Goal: Information Seeking & Learning: Check status

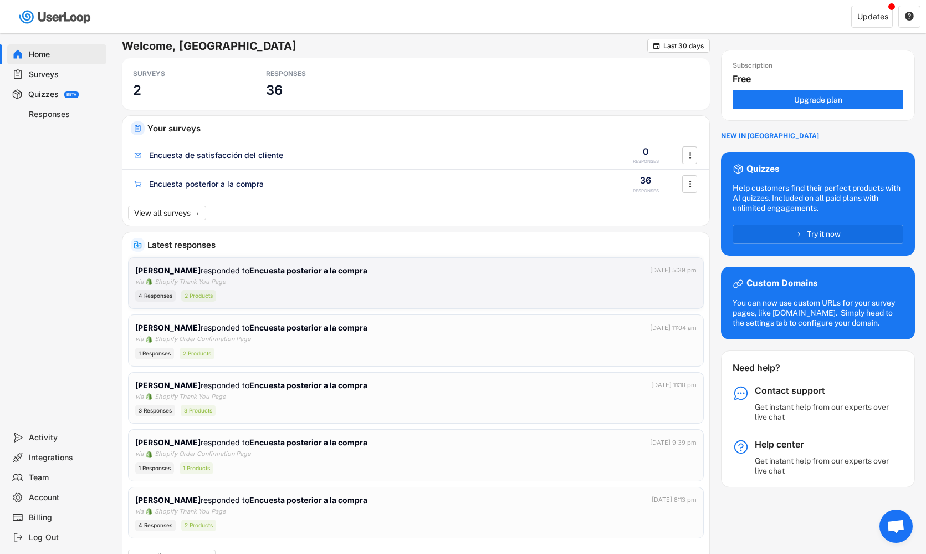
click at [249, 292] on div "4 Responses 2 Products" at bounding box center [416, 296] width 562 height 12
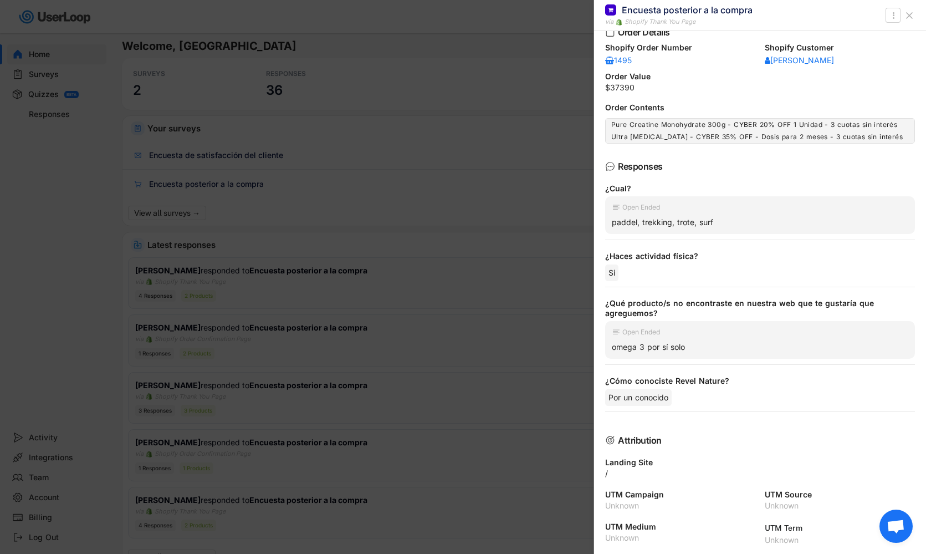
scroll to position [-1, 0]
click at [397, 299] on div at bounding box center [463, 277] width 926 height 554
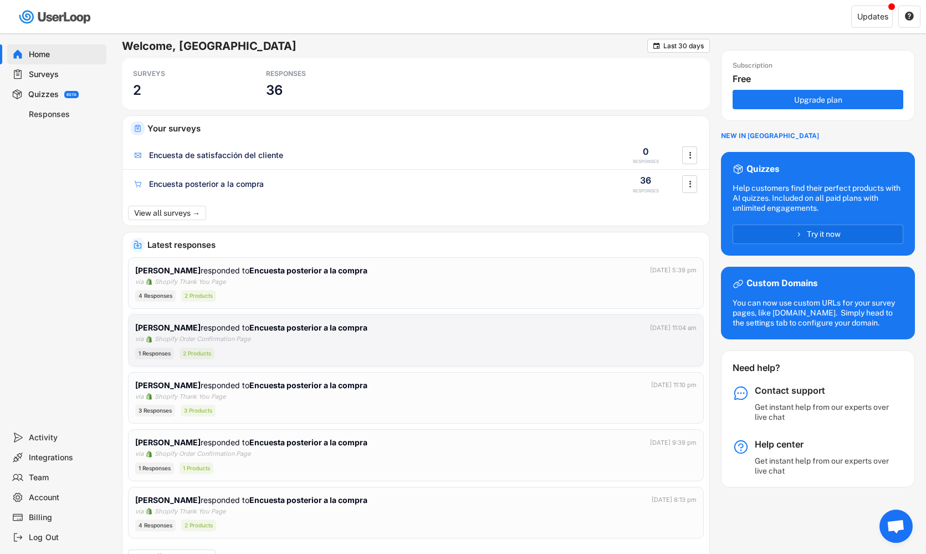
click at [446, 345] on div "[PERSON_NAME] responded to Encuesta posterior a la compra [DATE] 11:04 am via S…" at bounding box center [416, 341] width 562 height 38
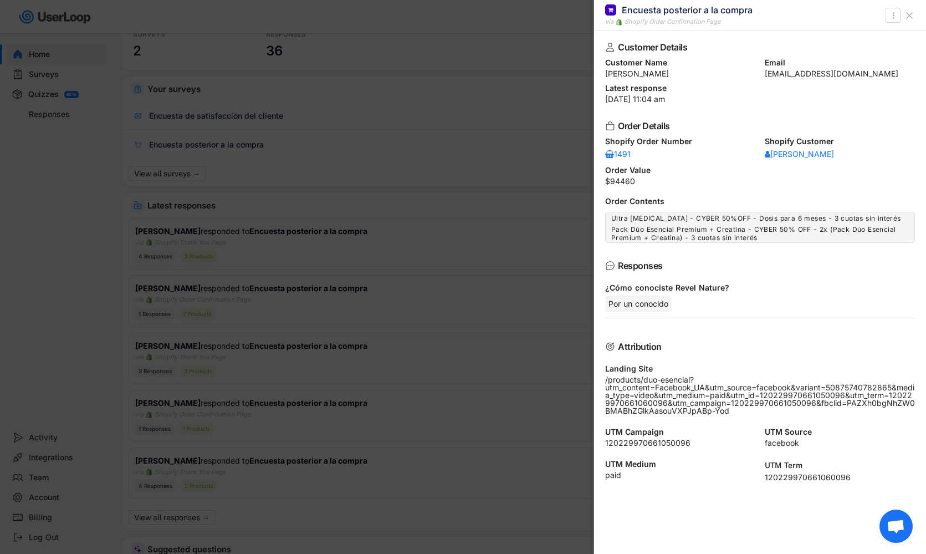
scroll to position [68, 0]
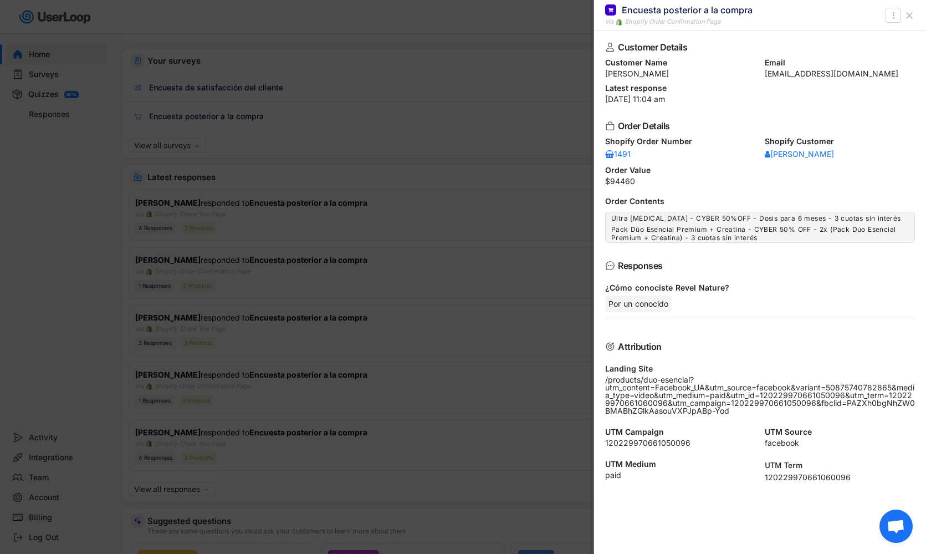
click at [528, 290] on div at bounding box center [463, 277] width 926 height 554
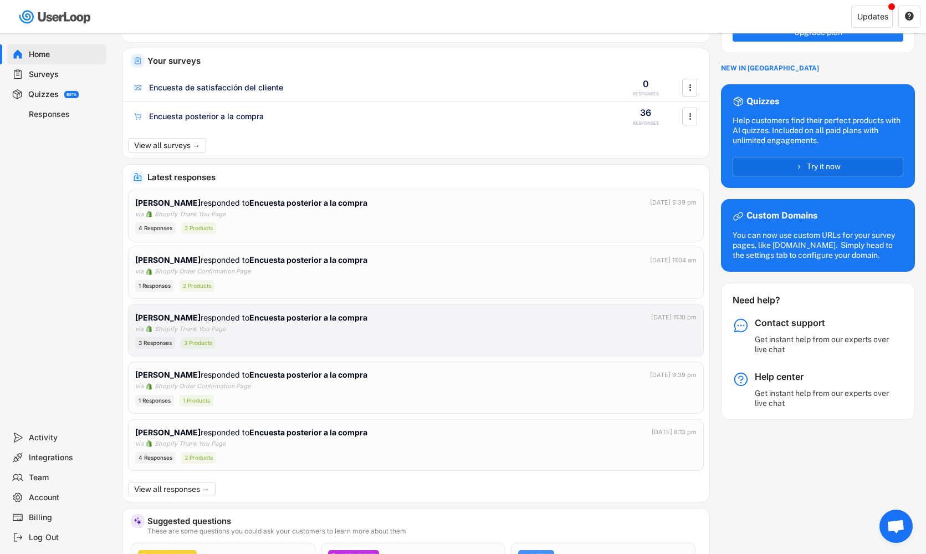
click at [478, 337] on div "3 Responses 3 Products" at bounding box center [416, 343] width 562 height 12
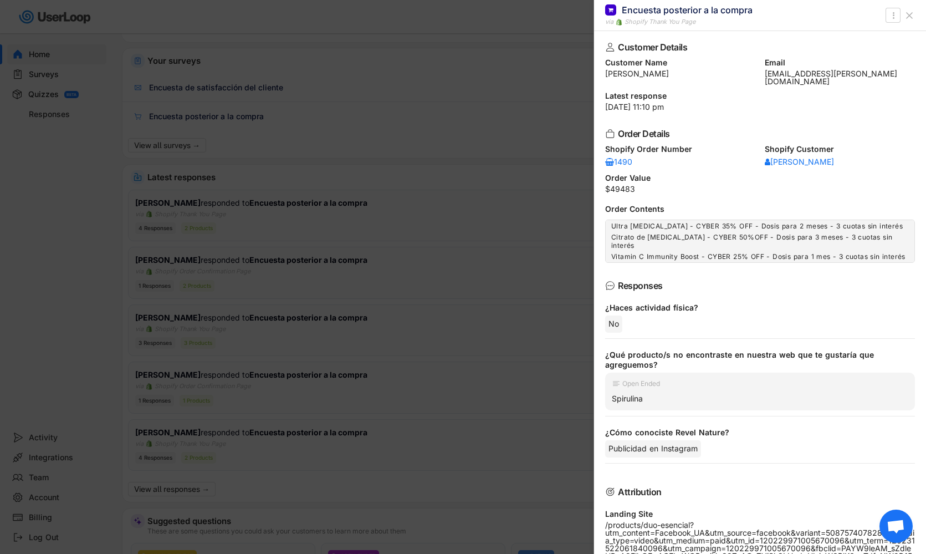
click at [443, 289] on div at bounding box center [463, 277] width 926 height 554
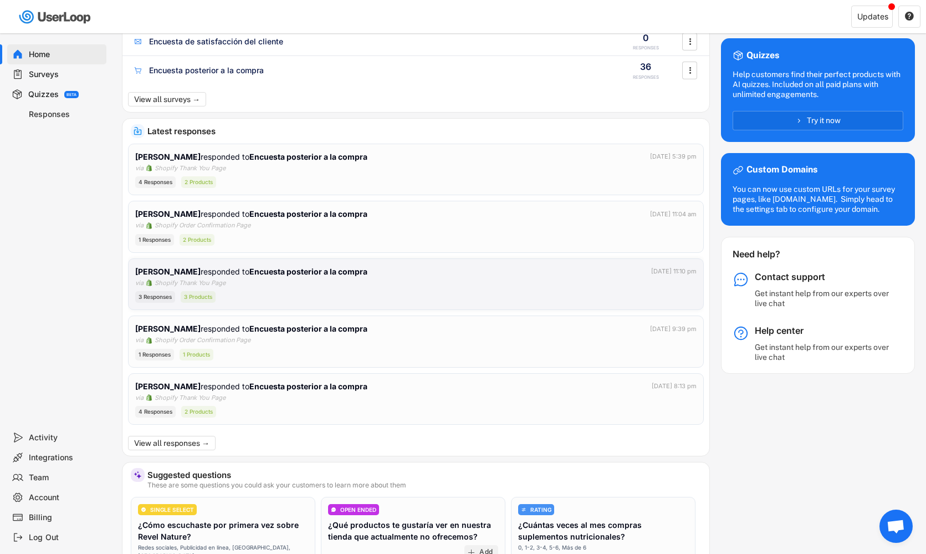
scroll to position [117, 0]
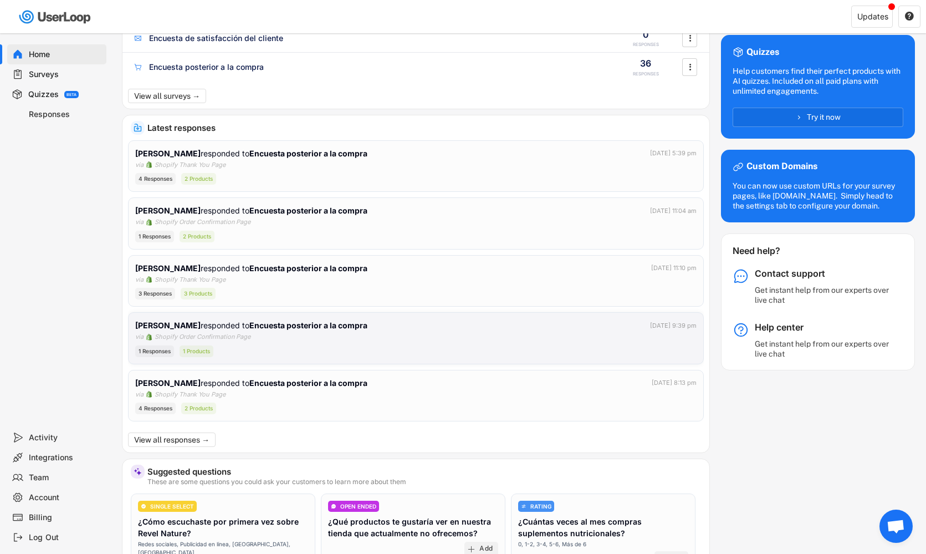
click at [401, 334] on div "[PERSON_NAME] responded to Encuesta posterior a la compra [DATE] 9:39 pm via Sh…" at bounding box center [416, 338] width 562 height 38
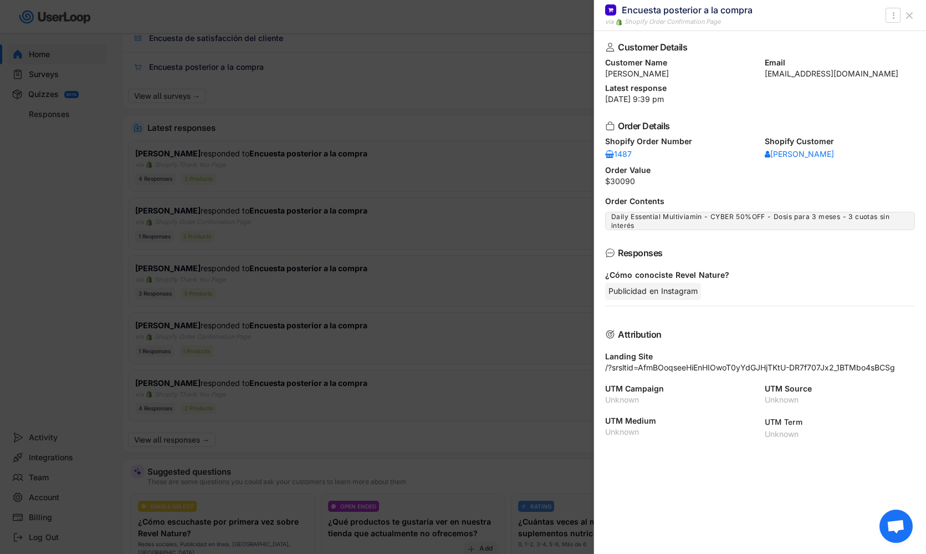
click at [535, 290] on div at bounding box center [463, 277] width 926 height 554
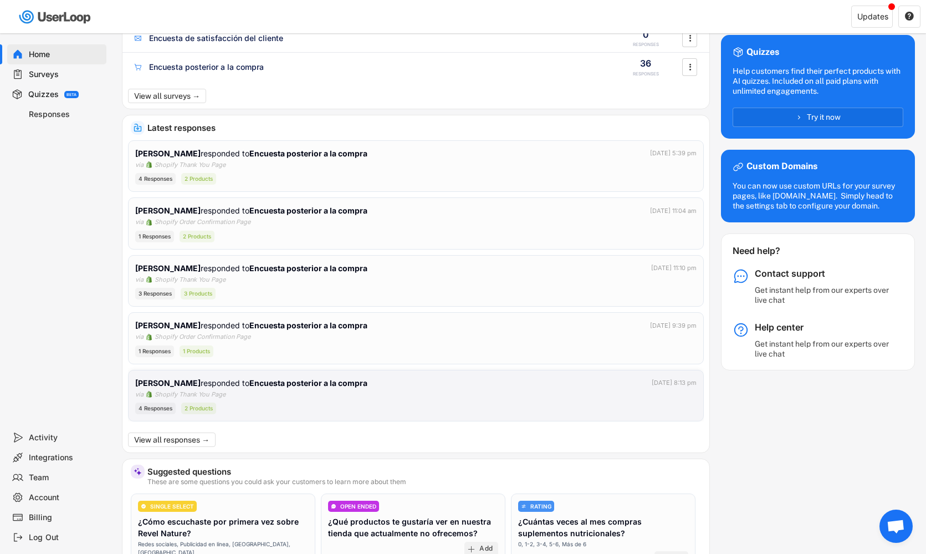
click at [457, 399] on div "[PERSON_NAME] responded to Encuesta posterior a la compra [DATE] 8:13 pm via Sh…" at bounding box center [416, 396] width 562 height 38
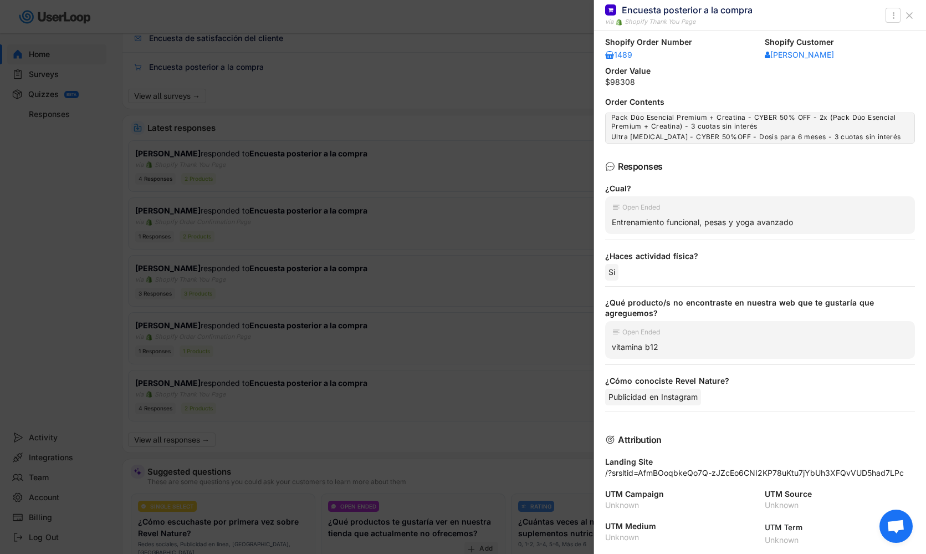
scroll to position [99, 0]
click at [502, 364] on div at bounding box center [463, 277] width 926 height 554
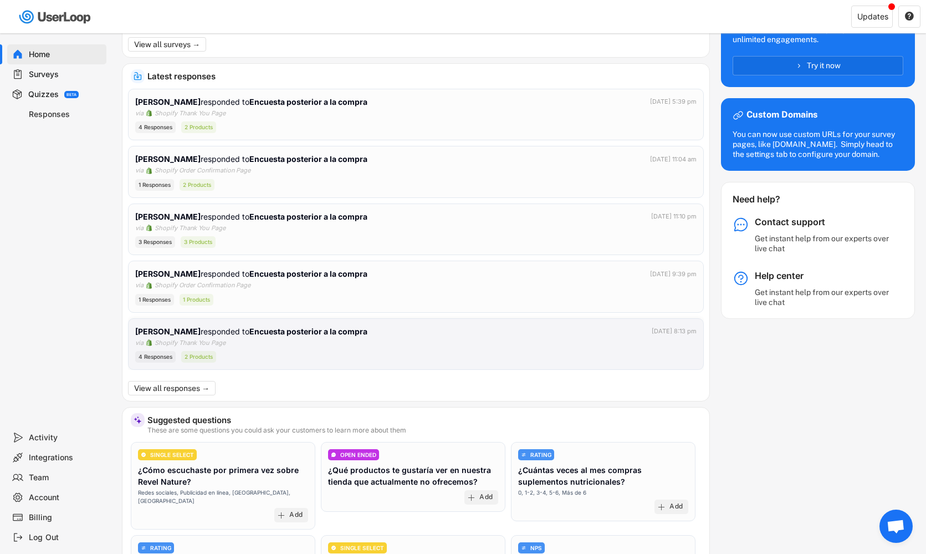
scroll to position [179, 0]
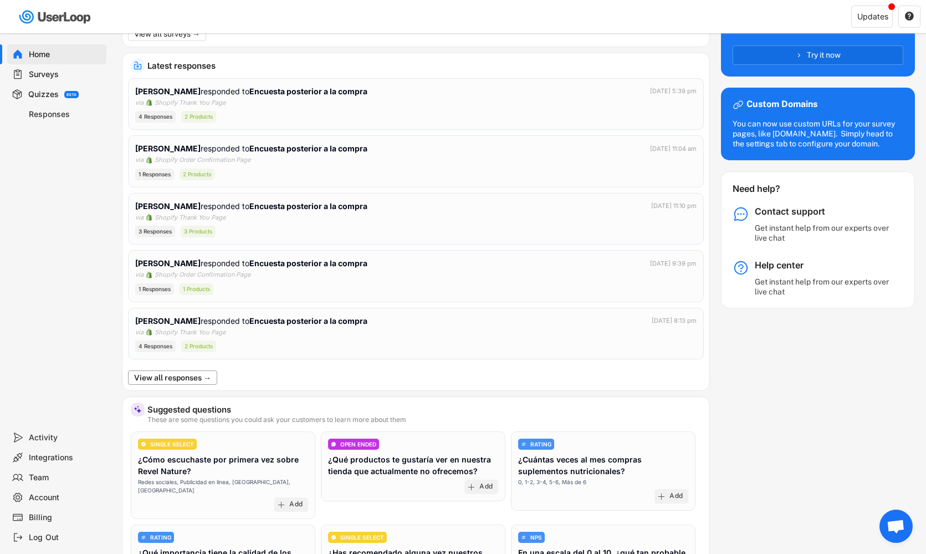
click at [195, 373] on button "View all responses →" at bounding box center [172, 377] width 89 height 14
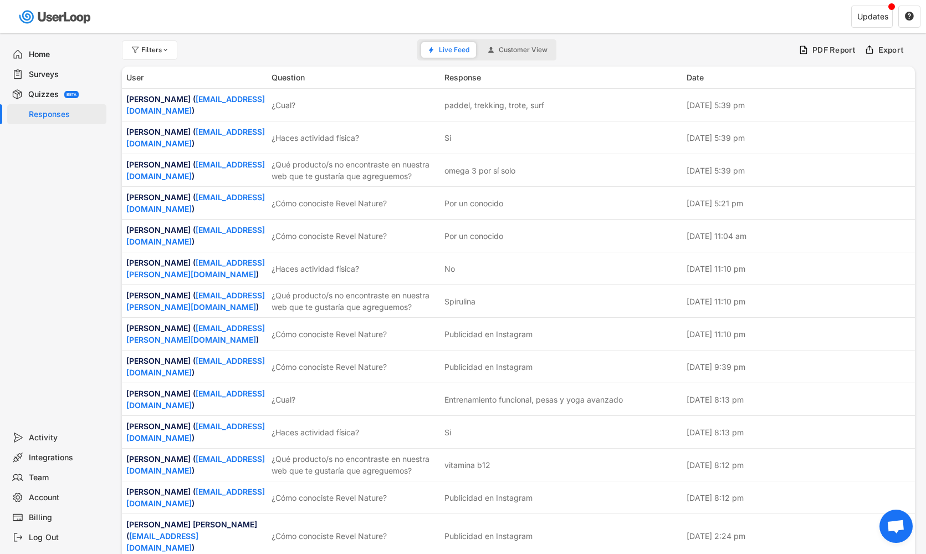
click at [845, 76] on div "Date" at bounding box center [799, 78] width 225 height 12
click at [50, 57] on div "Home" at bounding box center [65, 54] width 73 height 11
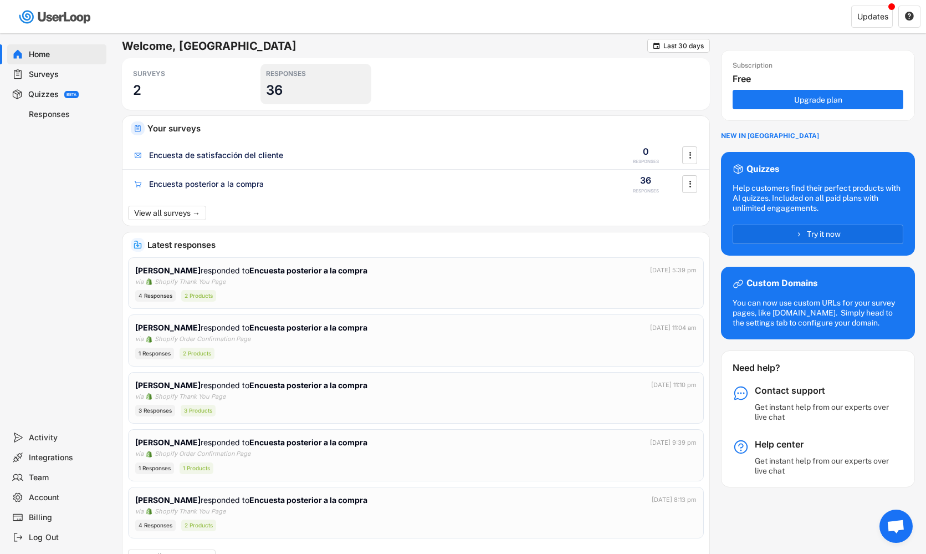
click at [273, 86] on h3 "36" at bounding box center [274, 89] width 17 height 17
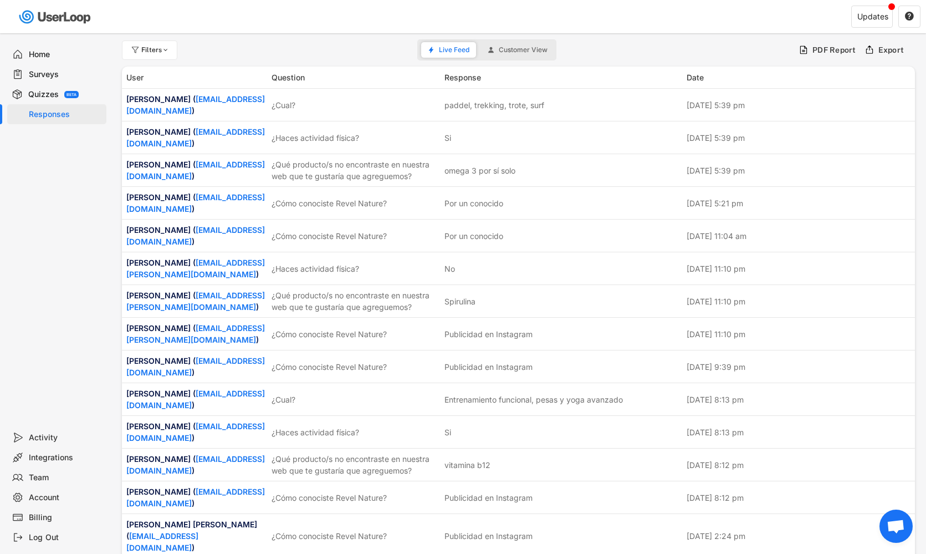
click at [454, 78] on div "Response" at bounding box center [563, 78] width 236 height 12
click at [886, 52] on div "Export" at bounding box center [892, 50] width 26 height 10
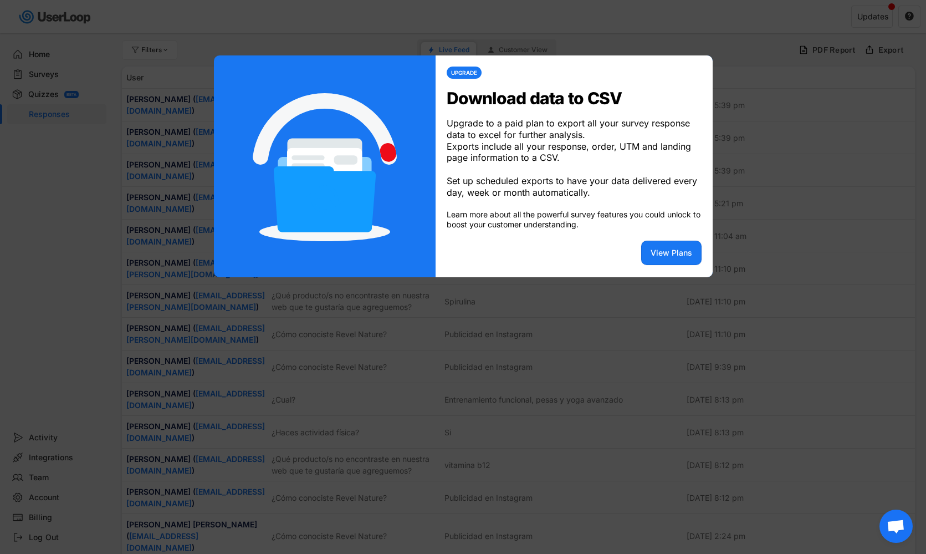
click at [781, 193] on div at bounding box center [463, 277] width 926 height 554
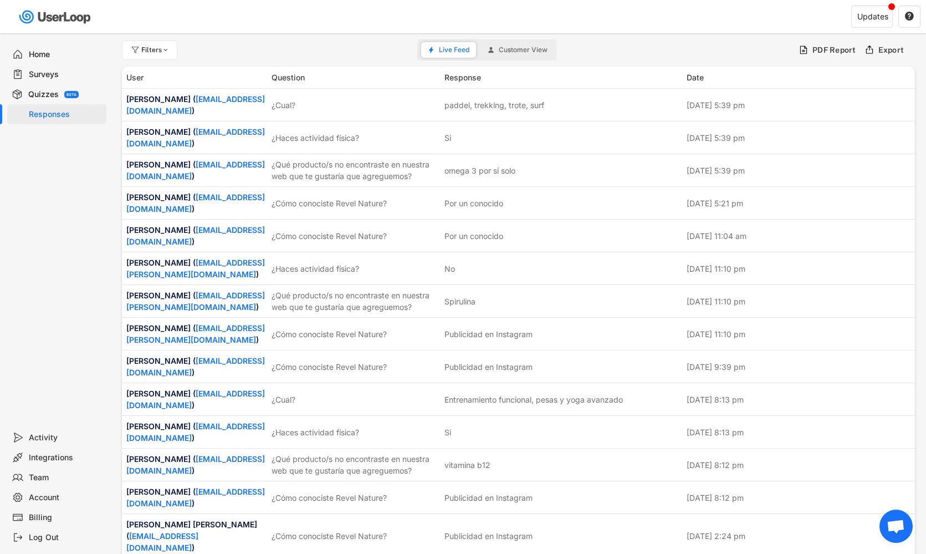
click at [517, 48] on span "Customer View" at bounding box center [523, 50] width 49 height 7
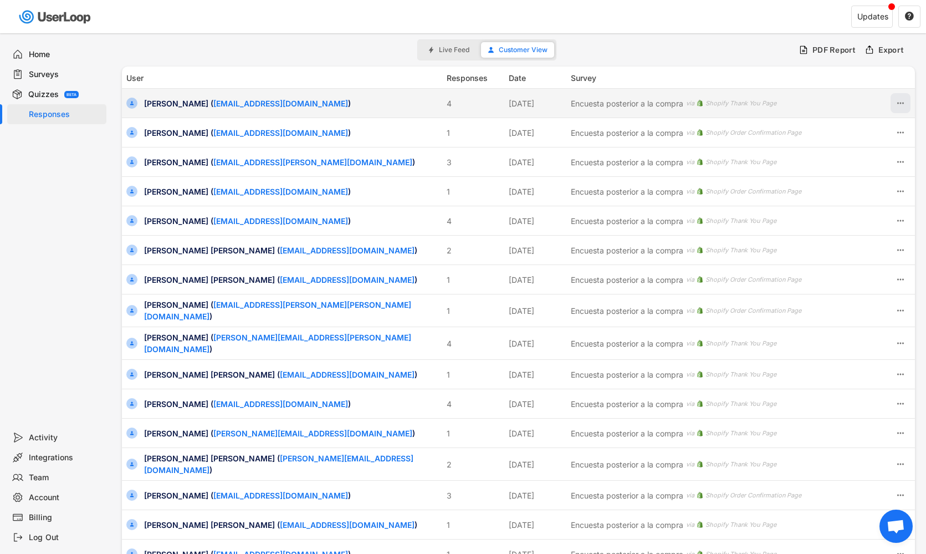
click at [906, 103] on button at bounding box center [901, 103] width 20 height 20
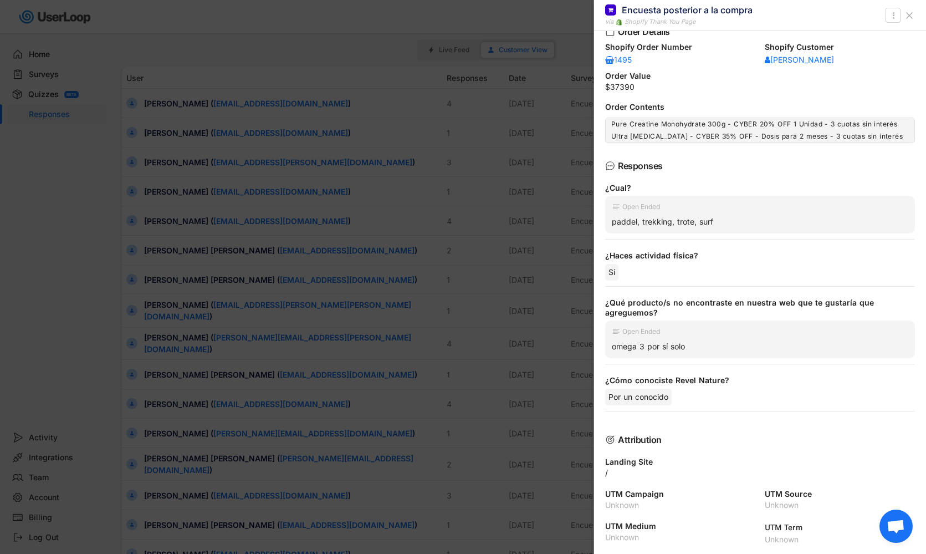
scroll to position [94, 0]
click at [538, 294] on div at bounding box center [463, 277] width 926 height 554
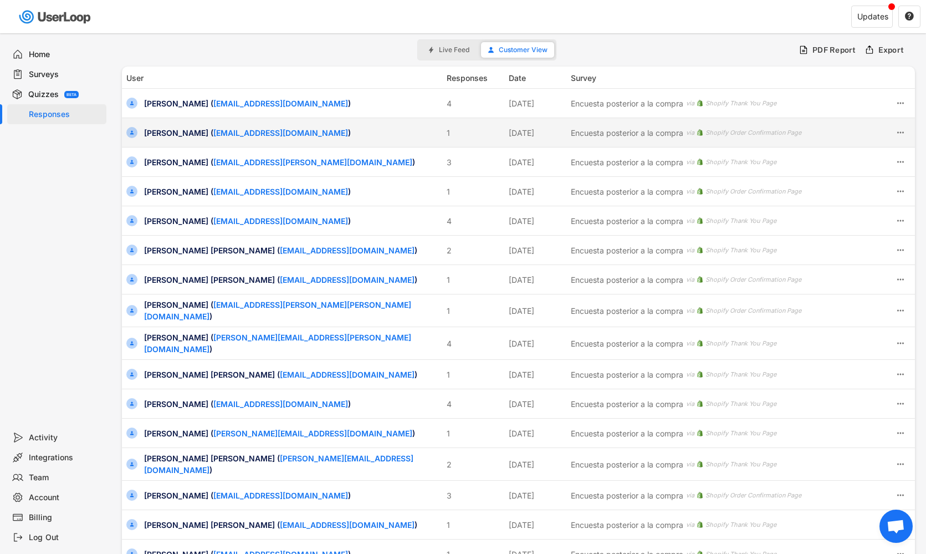
click at [900, 132] on icon at bounding box center [901, 132] width 10 height 10
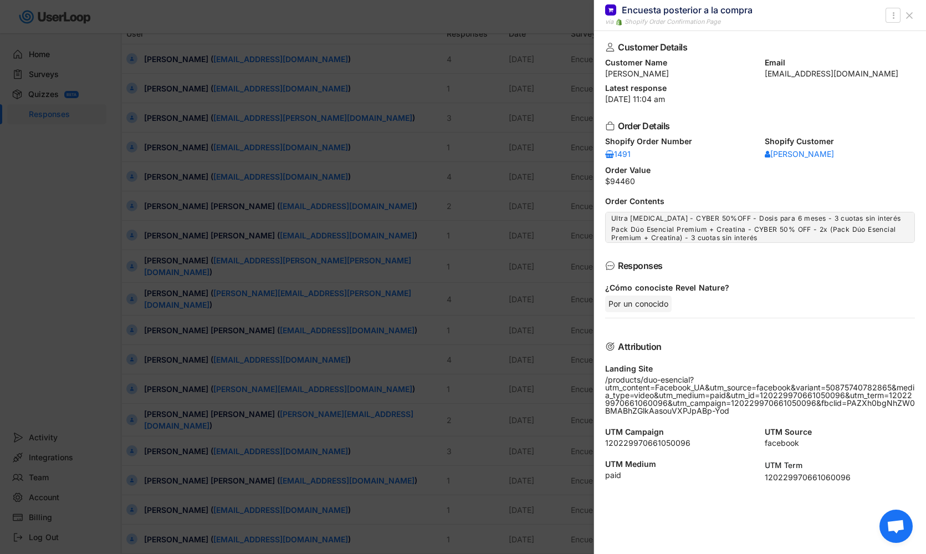
scroll to position [45, 0]
click at [537, 319] on div at bounding box center [463, 277] width 926 height 554
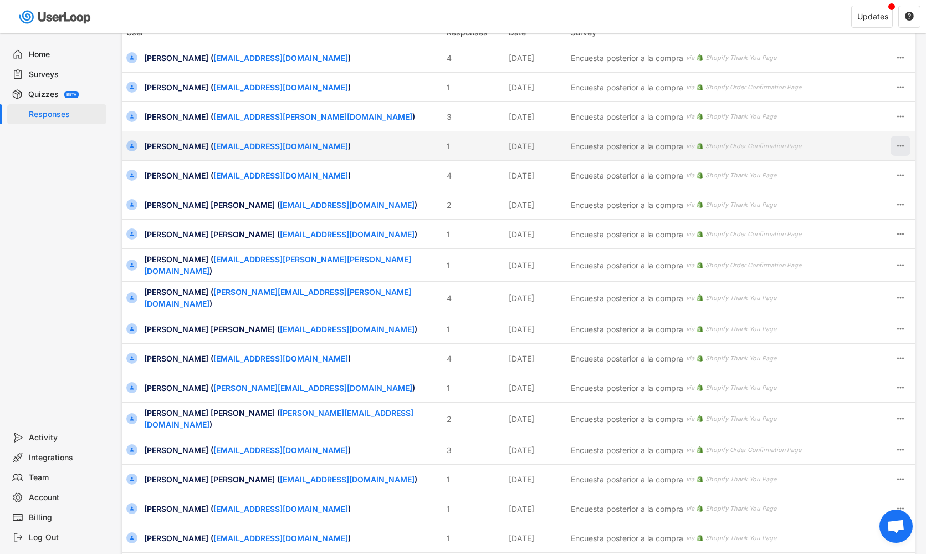
click at [902, 147] on icon at bounding box center [901, 146] width 10 height 10
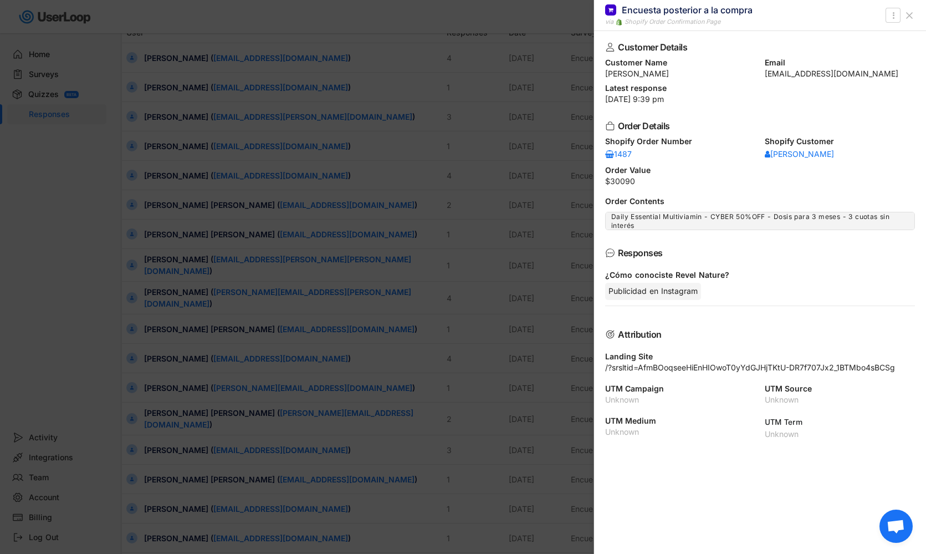
click at [501, 269] on div at bounding box center [463, 277] width 926 height 554
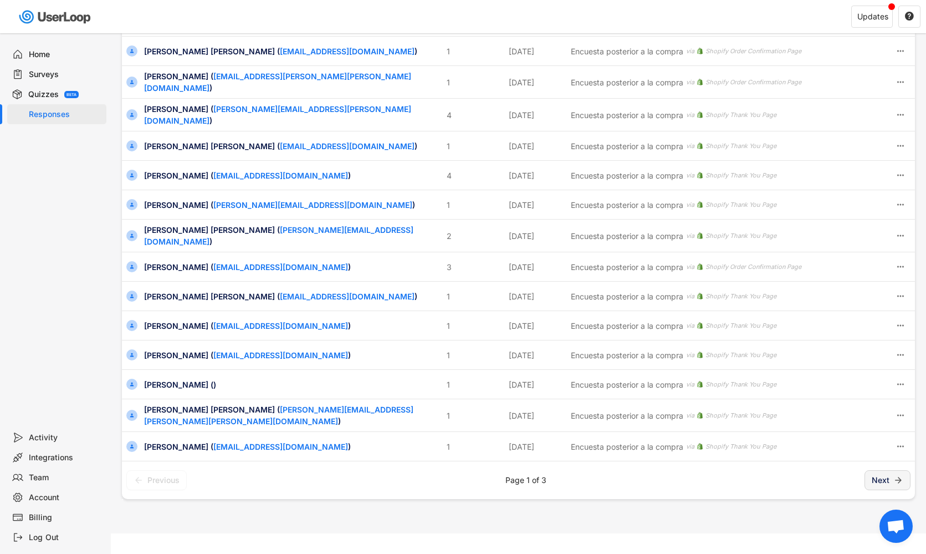
scroll to position [228, 0]
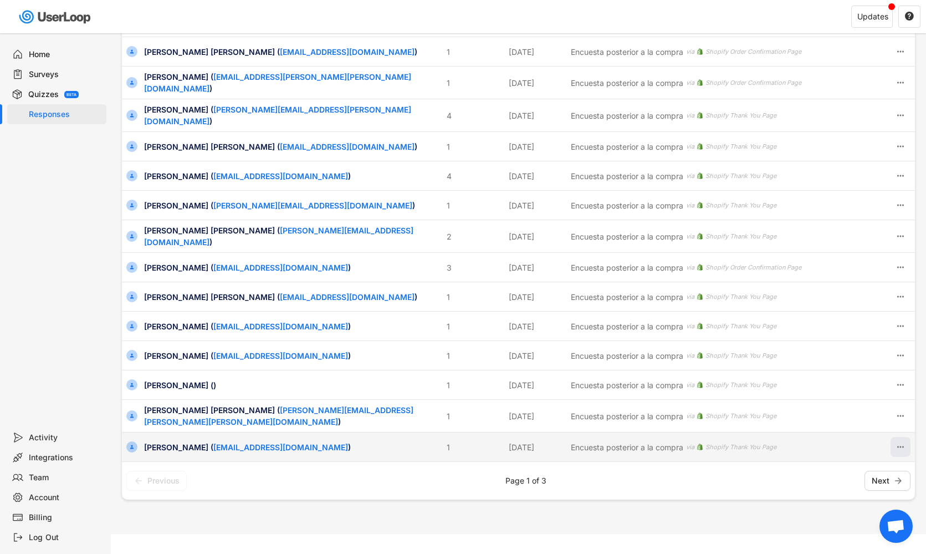
click at [901, 442] on icon at bounding box center [901, 447] width 10 height 10
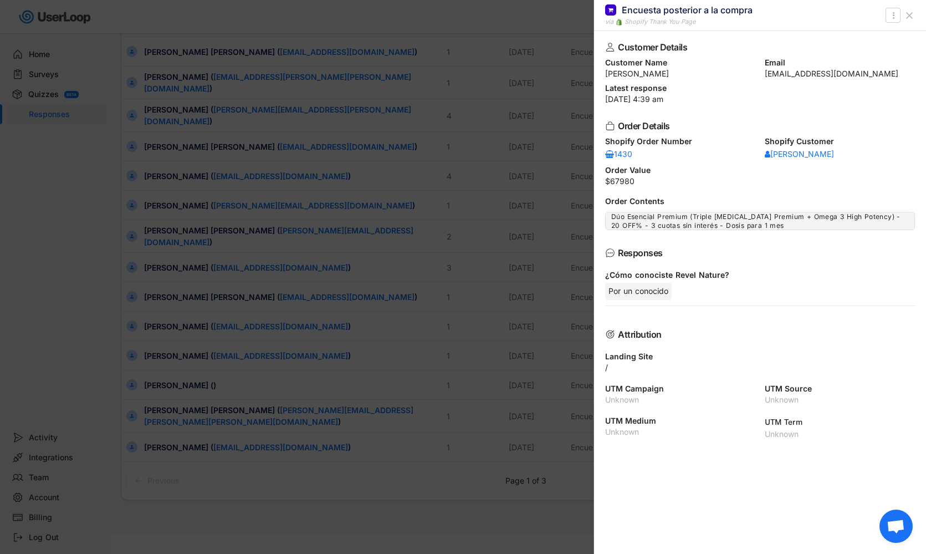
click at [540, 304] on div at bounding box center [463, 277] width 926 height 554
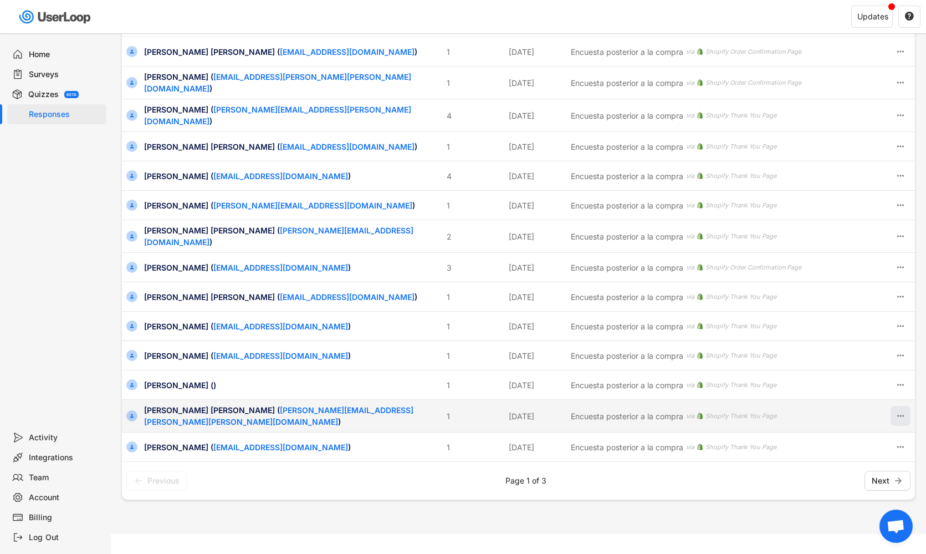
click at [895, 406] on button at bounding box center [901, 416] width 20 height 20
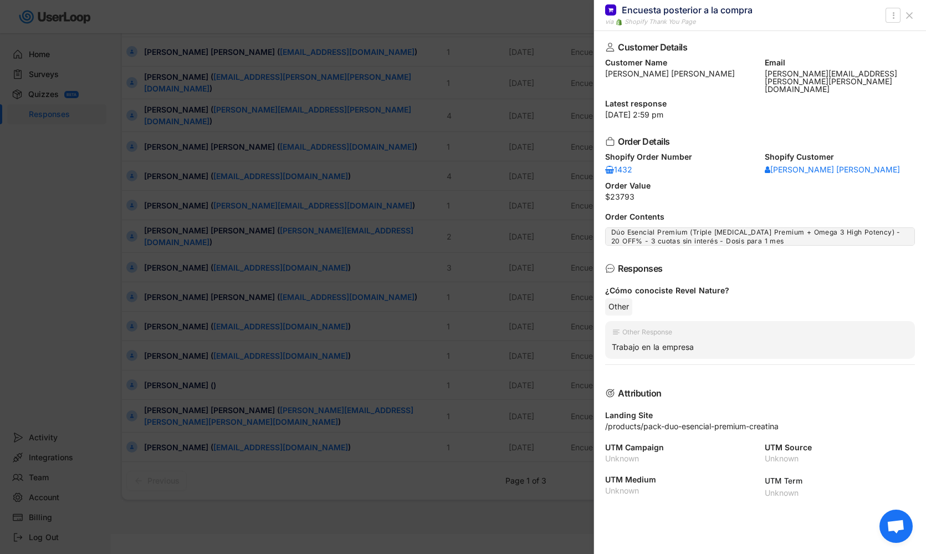
click at [527, 344] on div at bounding box center [463, 277] width 926 height 554
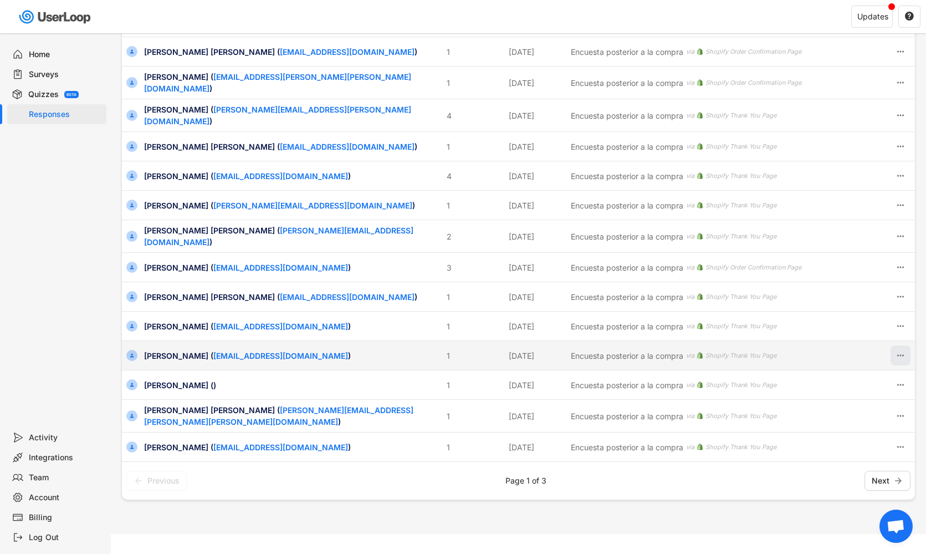
click at [900, 350] on icon at bounding box center [901, 355] width 10 height 10
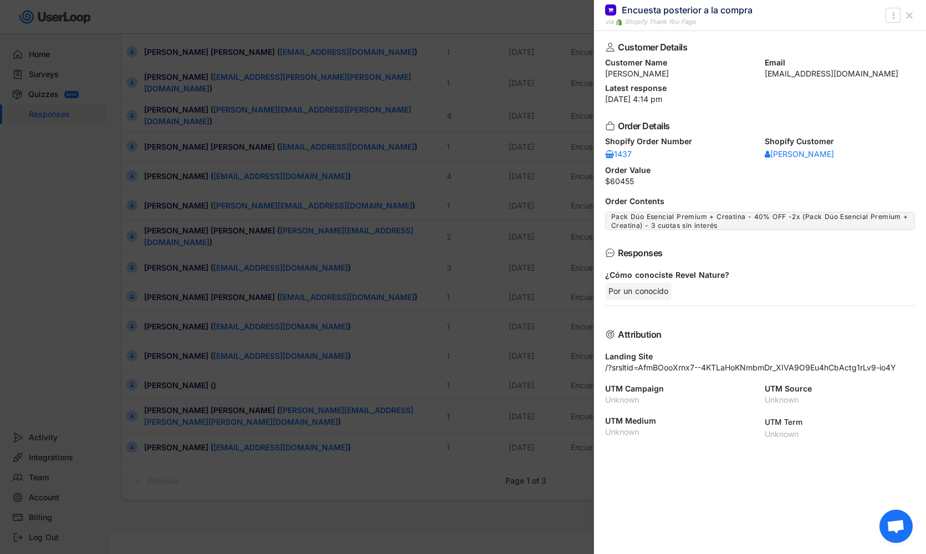
click at [531, 338] on div at bounding box center [463, 277] width 926 height 554
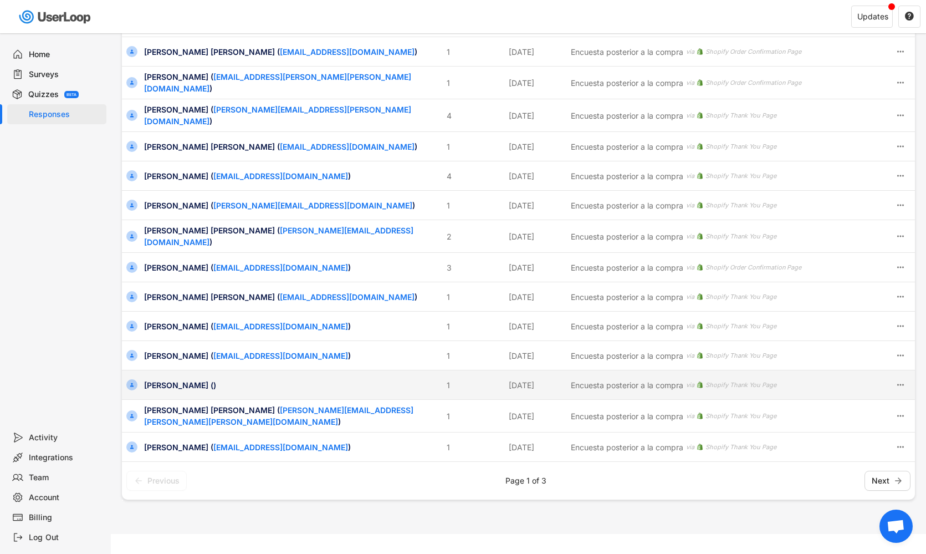
click at [172, 379] on div "[PERSON_NAME] ()" at bounding box center [292, 385] width 296 height 12
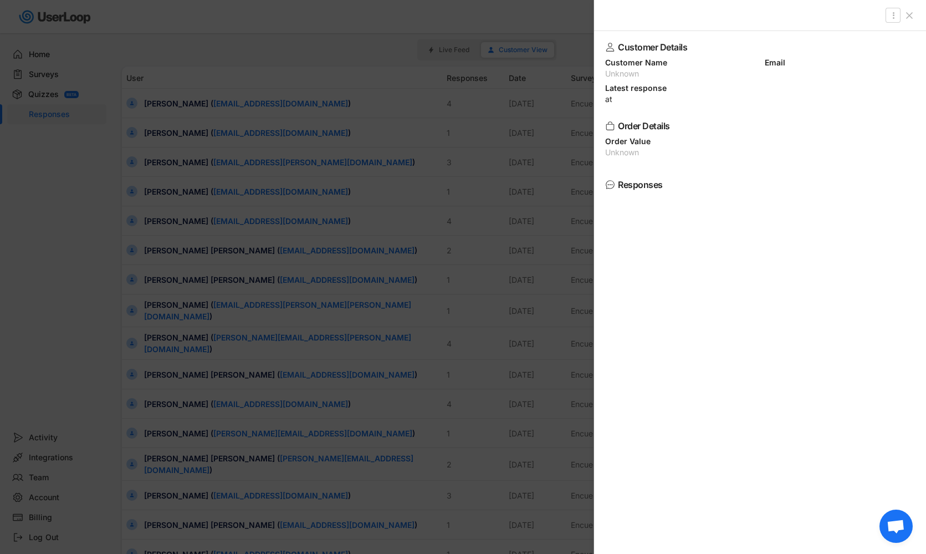
scroll to position [0, 0]
click at [366, 318] on div at bounding box center [463, 277] width 926 height 554
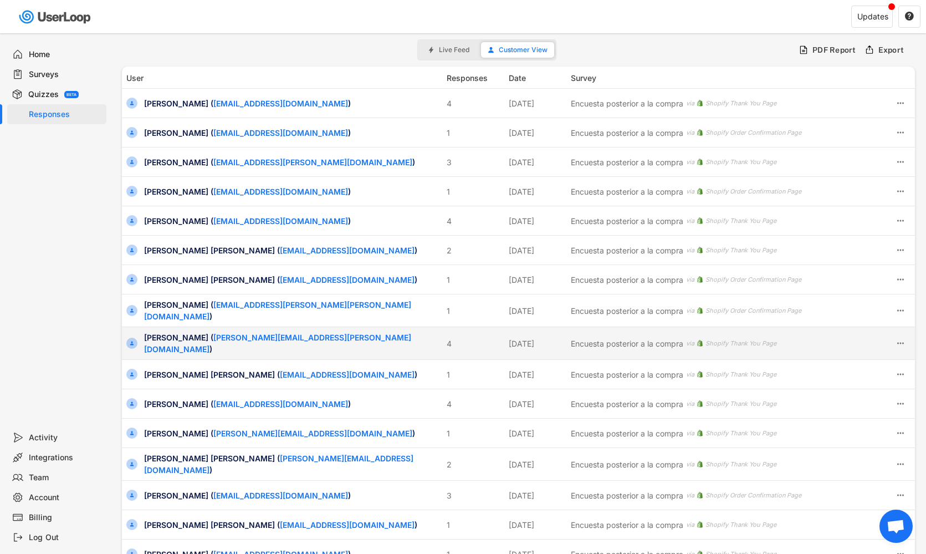
click at [169, 340] on div "[PERSON_NAME] ( [PERSON_NAME][EMAIL_ADDRESS][PERSON_NAME][DOMAIN_NAME] )" at bounding box center [292, 342] width 296 height 23
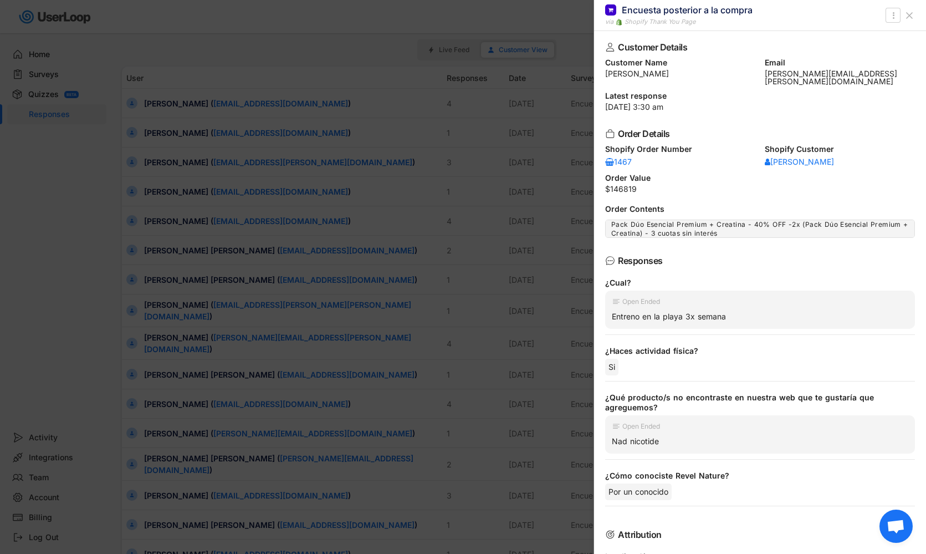
click at [201, 323] on div at bounding box center [463, 277] width 926 height 554
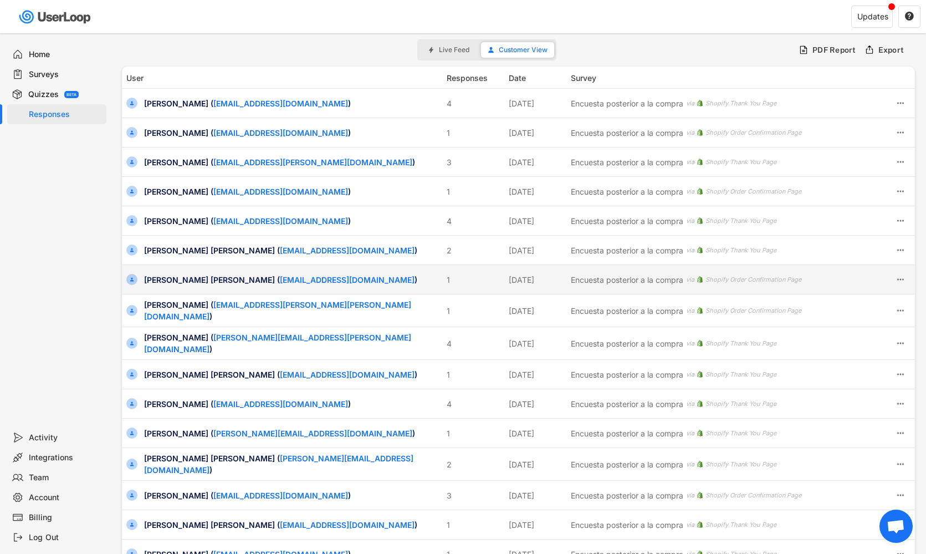
click at [178, 281] on div "[PERSON_NAME] [PERSON_NAME] ( [EMAIL_ADDRESS][DOMAIN_NAME] )" at bounding box center [292, 280] width 296 height 12
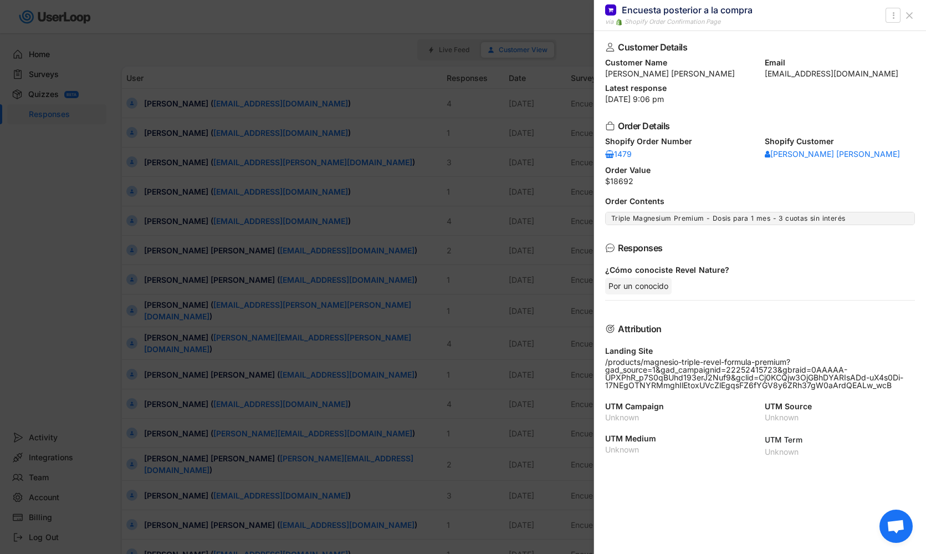
scroll to position [17, 0]
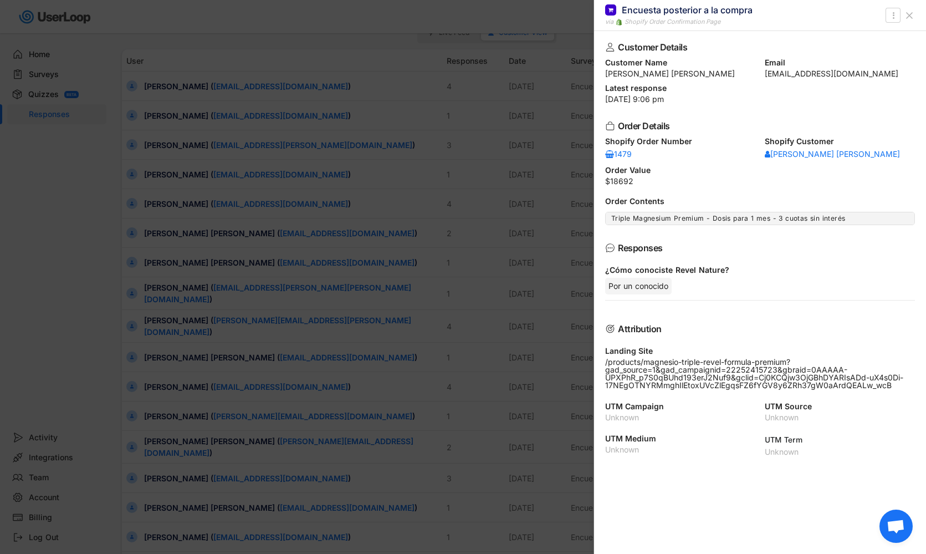
click at [178, 282] on div at bounding box center [463, 277] width 926 height 554
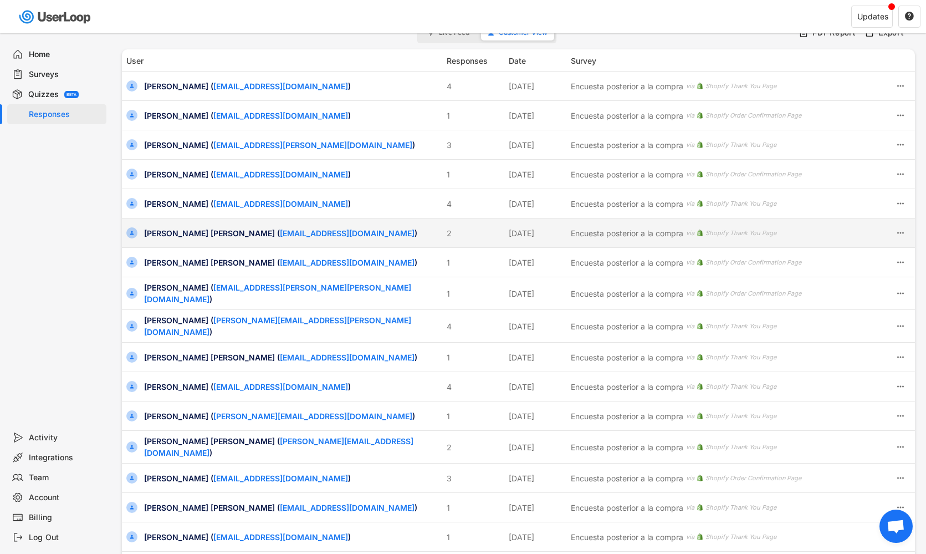
click at [178, 237] on div "[PERSON_NAME] [PERSON_NAME] ( [EMAIL_ADDRESS][DOMAIN_NAME] )" at bounding box center [292, 233] width 296 height 12
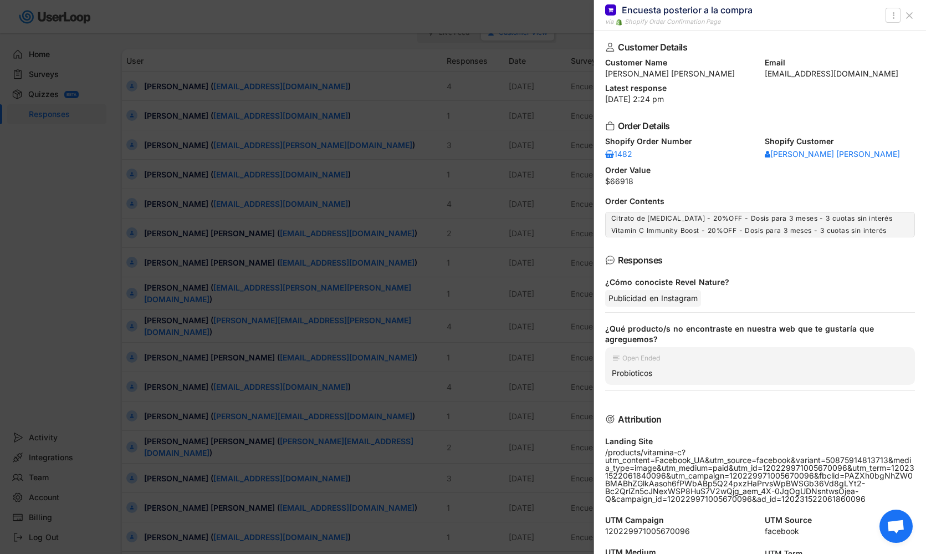
click at [180, 243] on div at bounding box center [463, 277] width 926 height 554
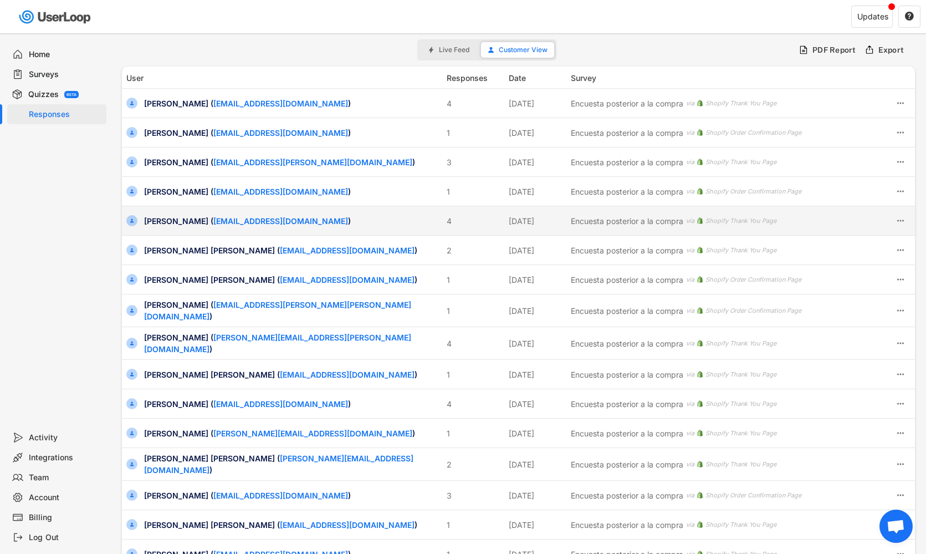
scroll to position [0, 0]
click at [172, 222] on div "[PERSON_NAME] ( [EMAIL_ADDRESS][DOMAIN_NAME] )" at bounding box center [292, 221] width 296 height 12
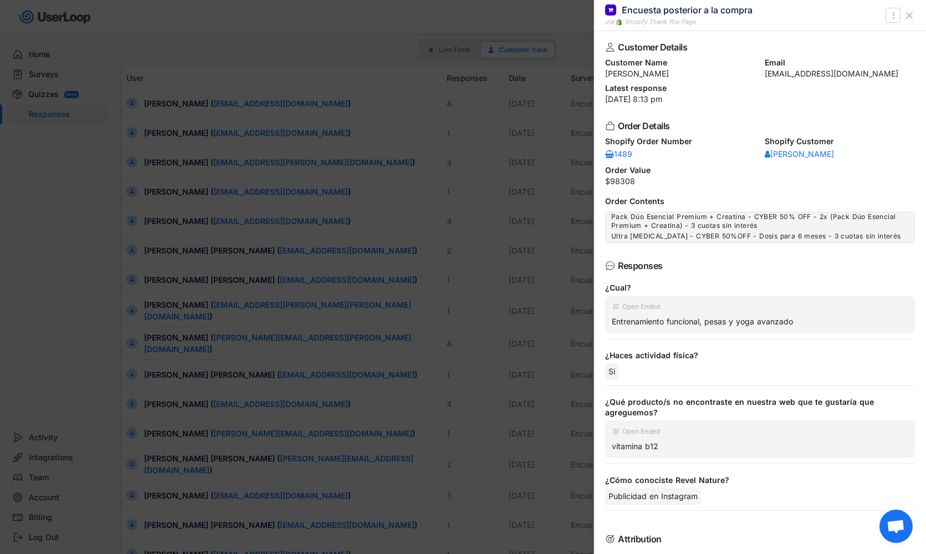
click at [174, 258] on div at bounding box center [463, 277] width 926 height 554
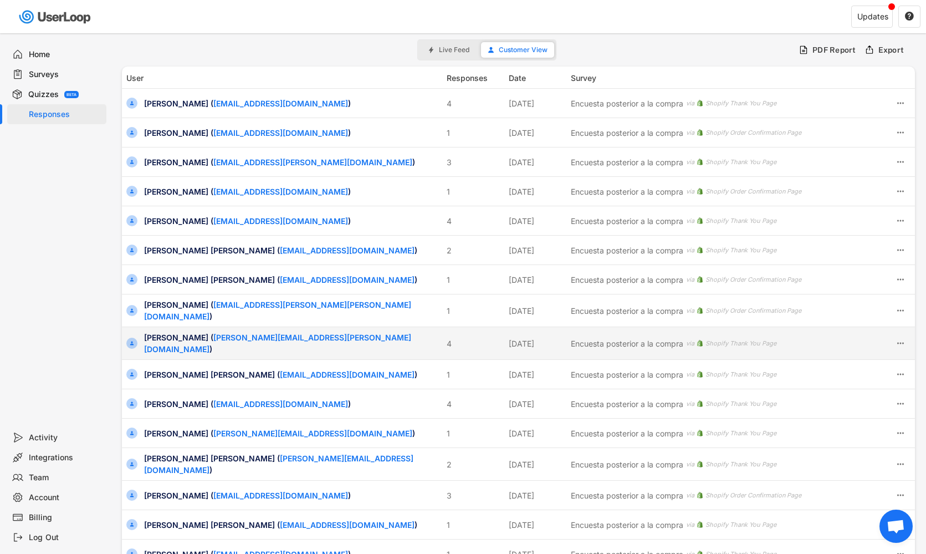
click at [168, 340] on div "[PERSON_NAME] ( [PERSON_NAME][EMAIL_ADDRESS][PERSON_NAME][DOMAIN_NAME] )" at bounding box center [292, 342] width 296 height 23
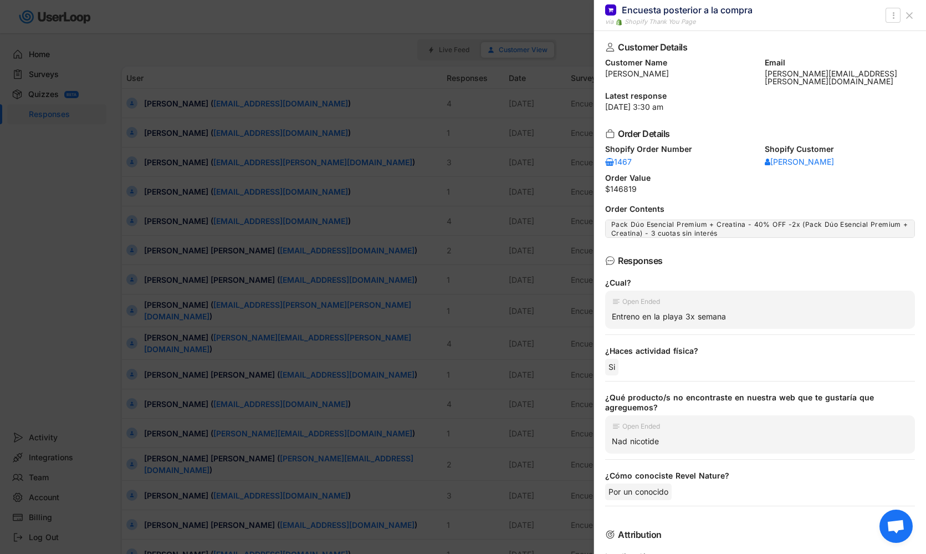
click at [176, 348] on div at bounding box center [463, 277] width 926 height 554
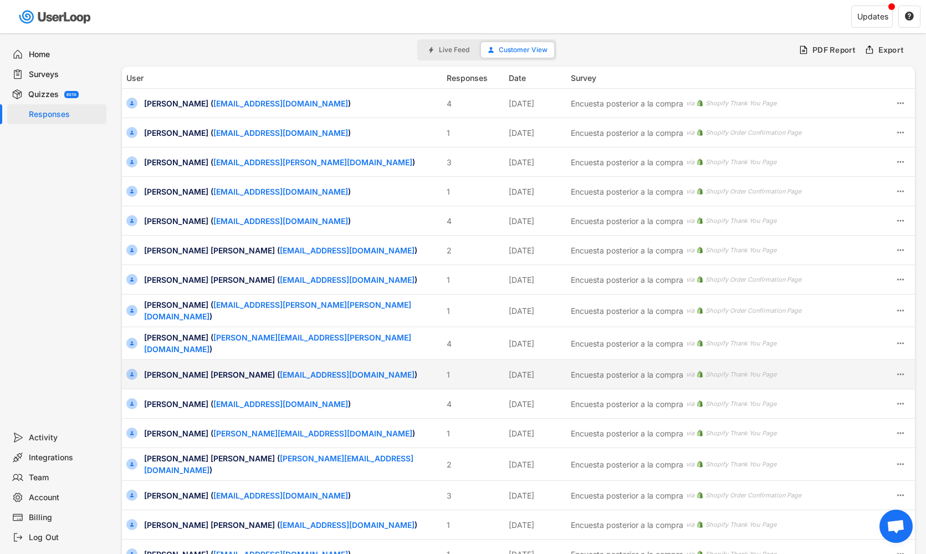
click at [170, 369] on div "[PERSON_NAME] [PERSON_NAME] ( [EMAIL_ADDRESS][DOMAIN_NAME] )" at bounding box center [292, 375] width 296 height 12
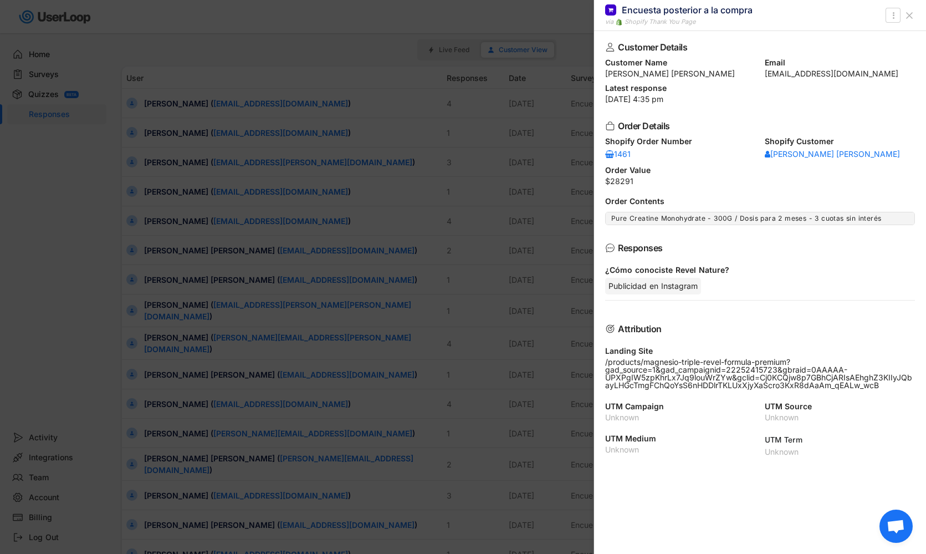
click at [175, 368] on div at bounding box center [463, 277] width 926 height 554
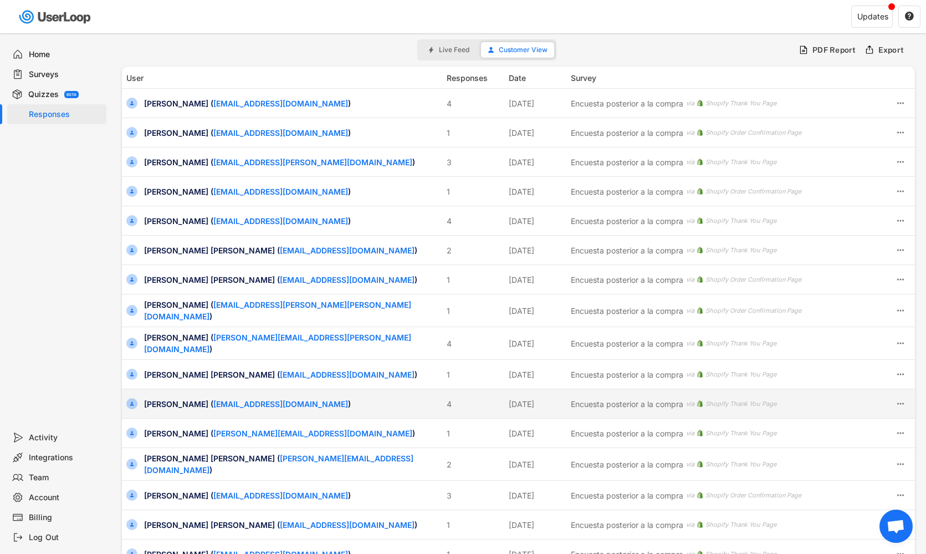
click at [167, 398] on div "[PERSON_NAME] ( [EMAIL_ADDRESS][DOMAIN_NAME] )" at bounding box center [292, 404] width 296 height 12
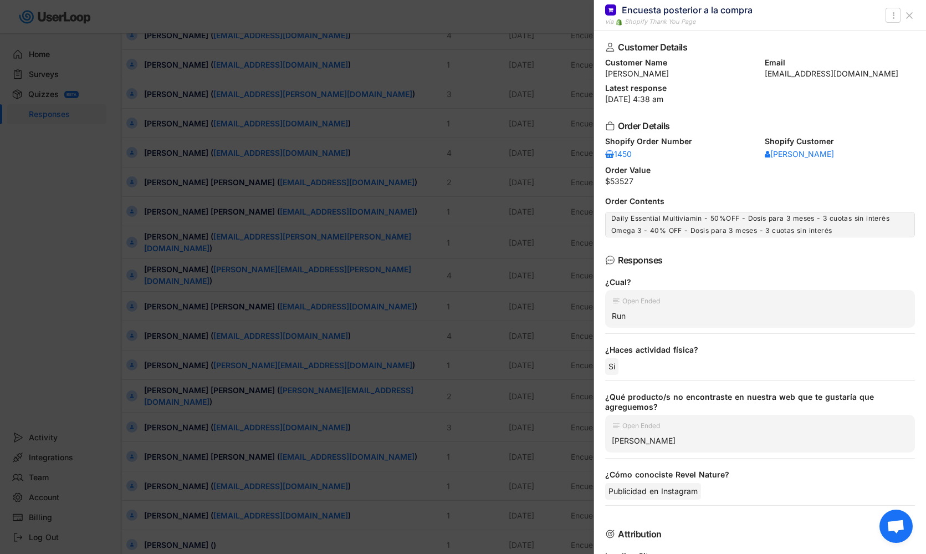
scroll to position [75, 0]
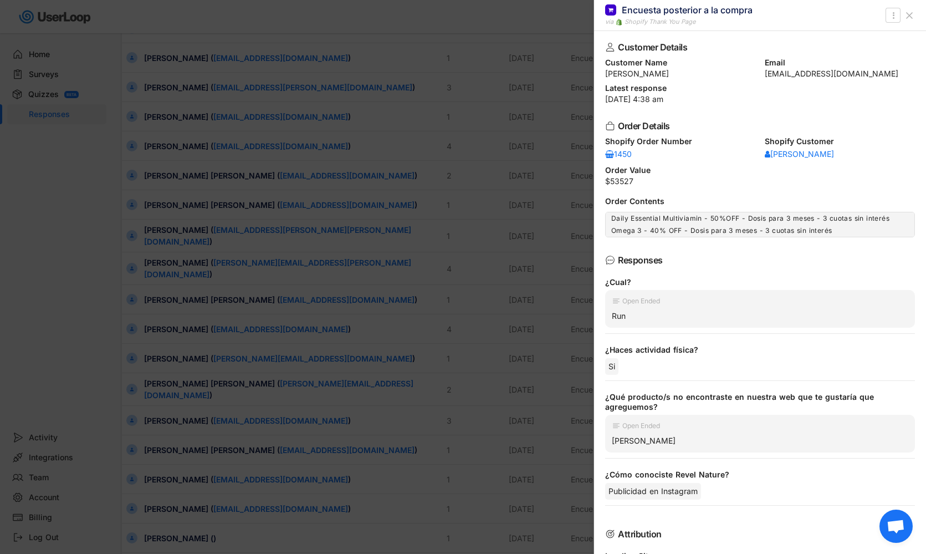
click at [190, 374] on div at bounding box center [463, 277] width 926 height 554
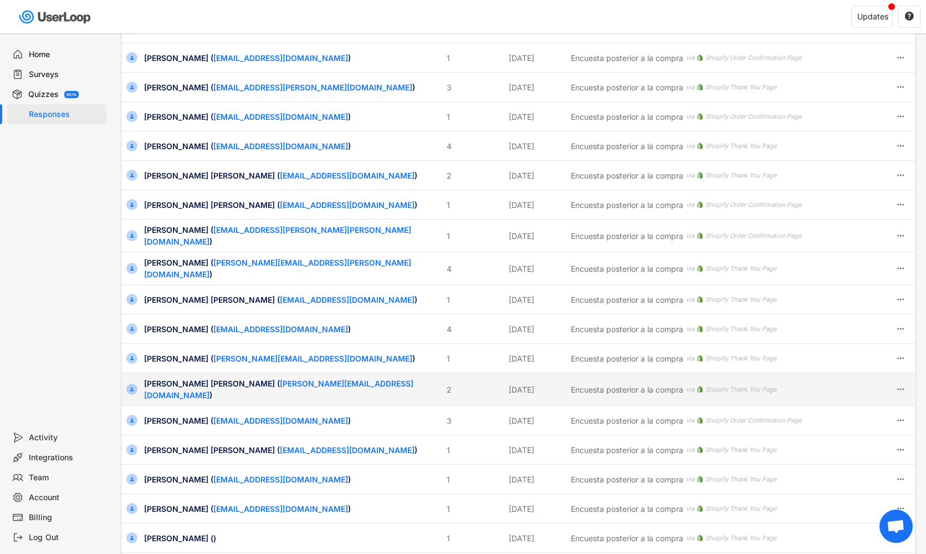
click at [175, 383] on div "[PERSON_NAME] [PERSON_NAME] ( [PERSON_NAME][EMAIL_ADDRESS][DOMAIN_NAME] )" at bounding box center [292, 389] width 296 height 23
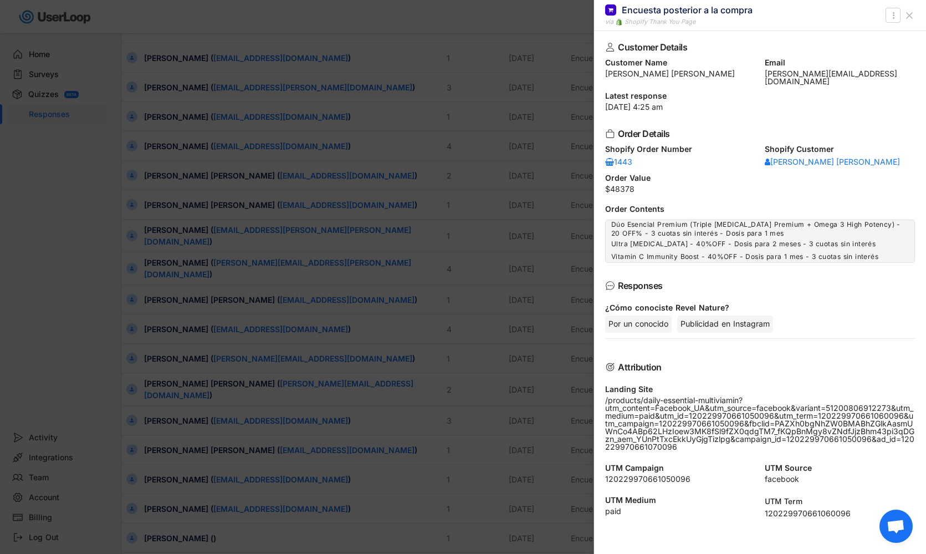
click at [178, 380] on div at bounding box center [463, 277] width 926 height 554
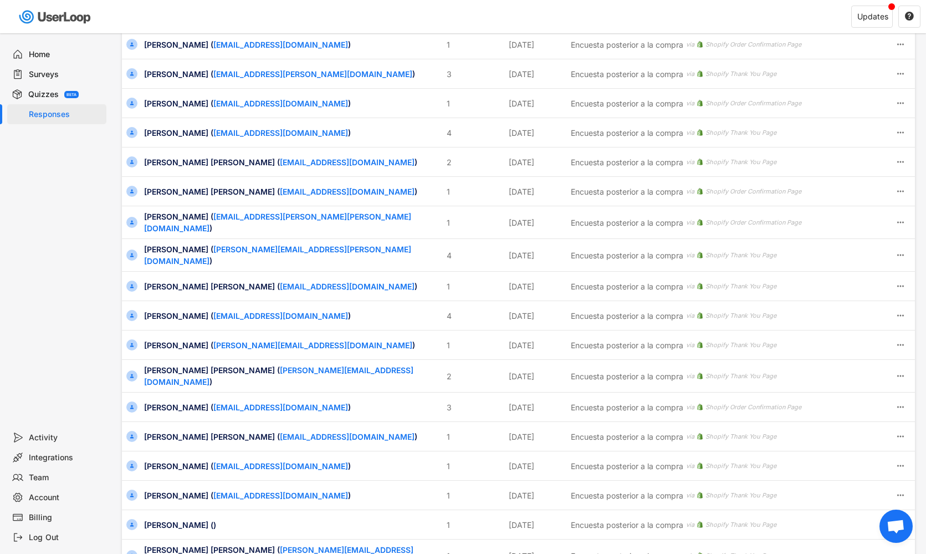
scroll to position [91, 0]
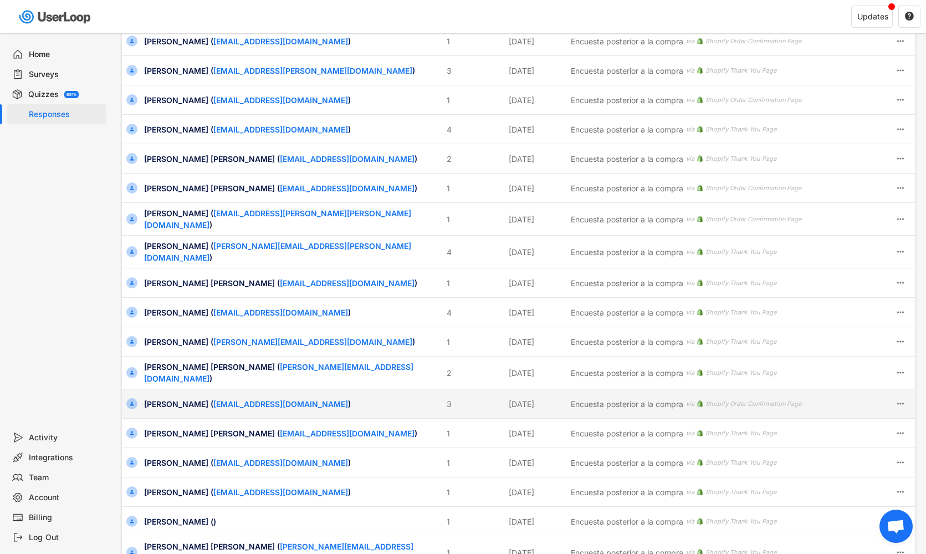
click at [170, 398] on div "[PERSON_NAME] ( [EMAIL_ADDRESS][DOMAIN_NAME] )" at bounding box center [292, 404] width 296 height 12
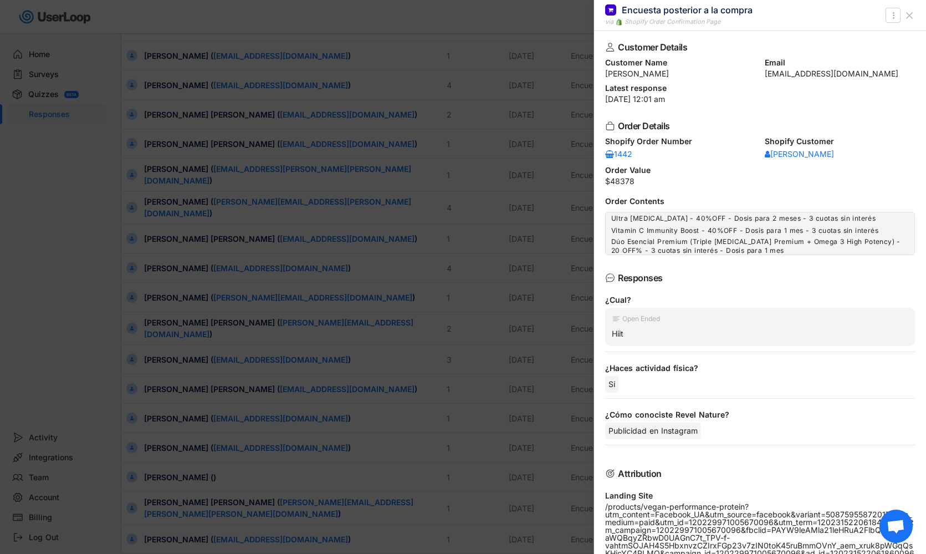
scroll to position [137, 0]
click at [181, 389] on div at bounding box center [463, 277] width 926 height 554
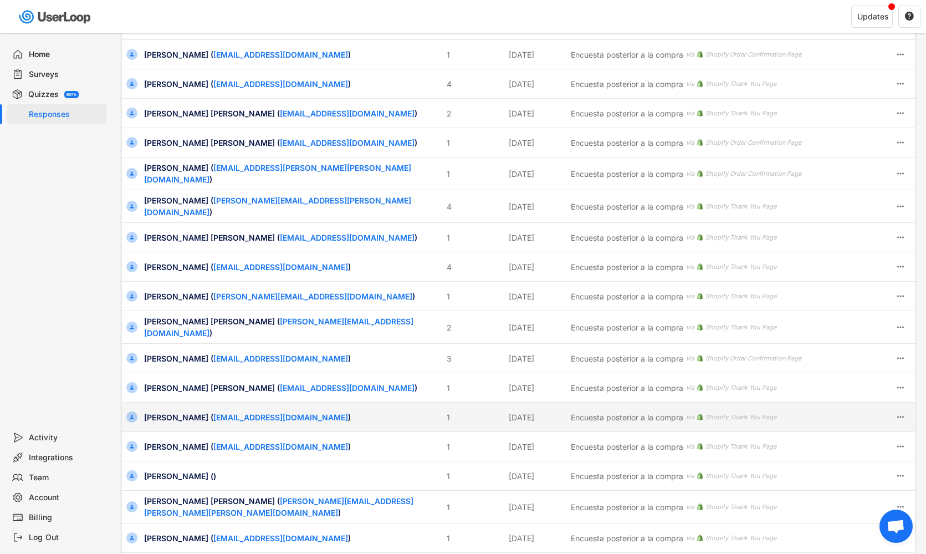
click at [174, 411] on div "[PERSON_NAME] ( [EMAIL_ADDRESS][DOMAIN_NAME] )" at bounding box center [292, 417] width 296 height 12
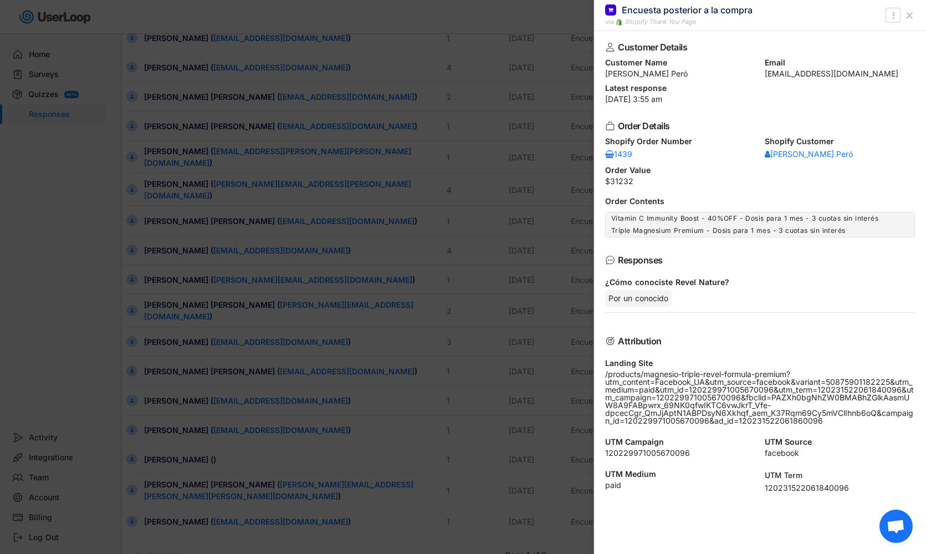
scroll to position [163, 0]
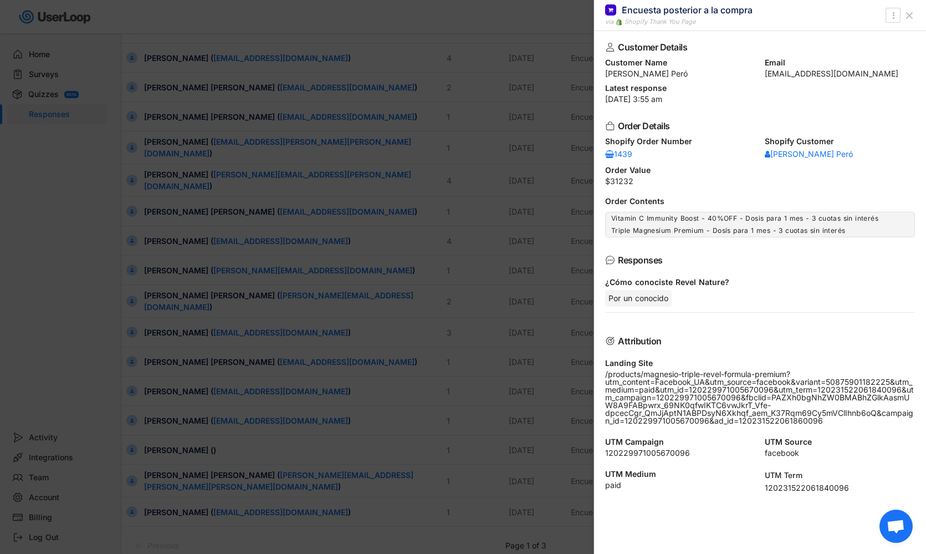
click at [188, 395] on div at bounding box center [463, 277] width 926 height 554
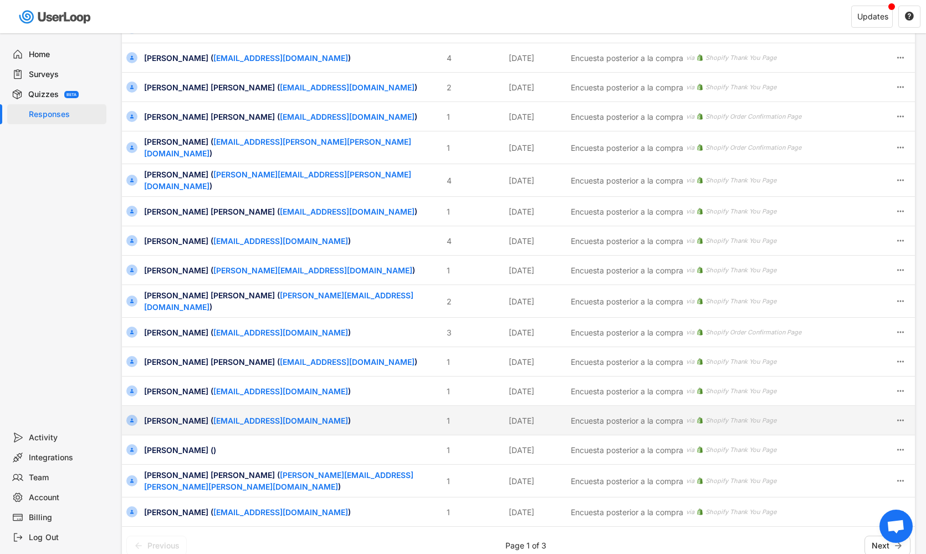
click at [175, 415] on div "[PERSON_NAME] ( [EMAIL_ADDRESS][DOMAIN_NAME] )" at bounding box center [292, 421] width 296 height 12
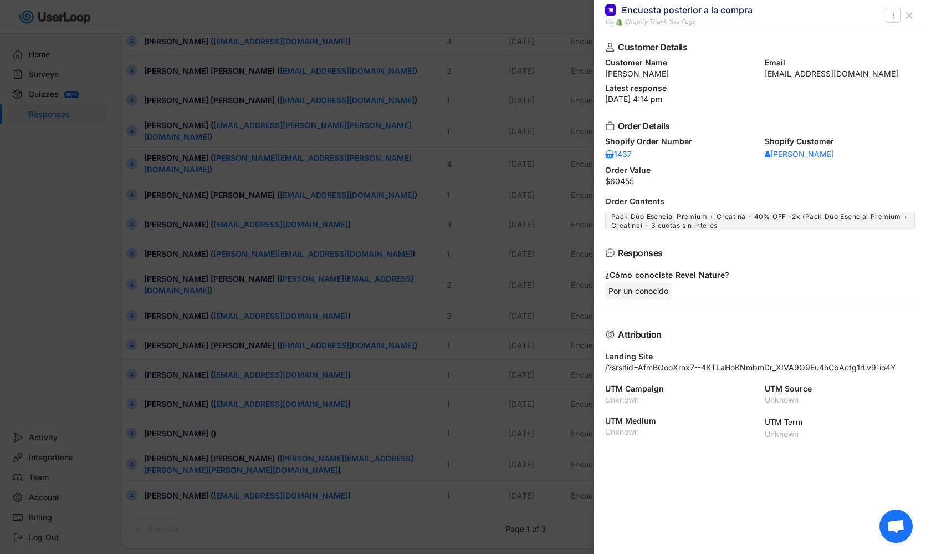
scroll to position [185, 0]
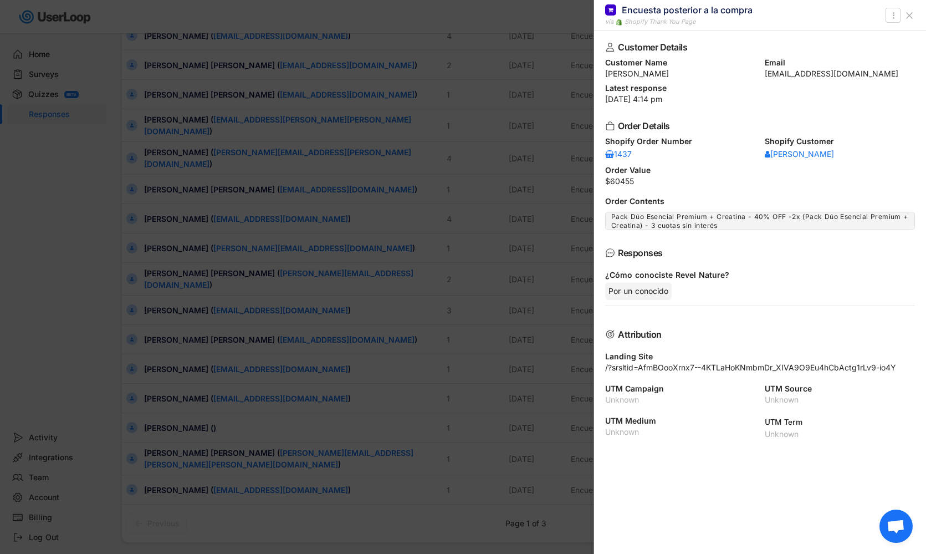
click at [190, 401] on div at bounding box center [463, 277] width 926 height 554
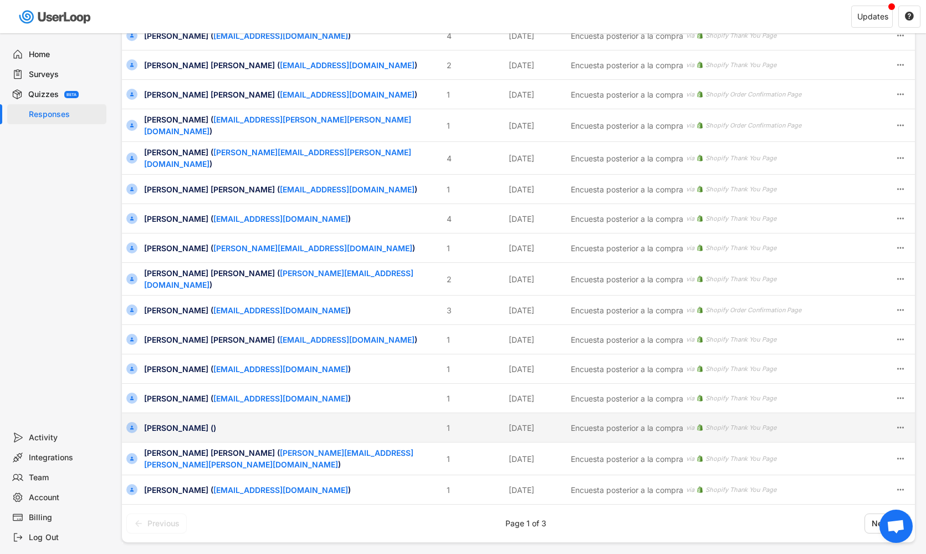
click at [180, 422] on div "[PERSON_NAME] ()" at bounding box center [292, 428] width 296 height 12
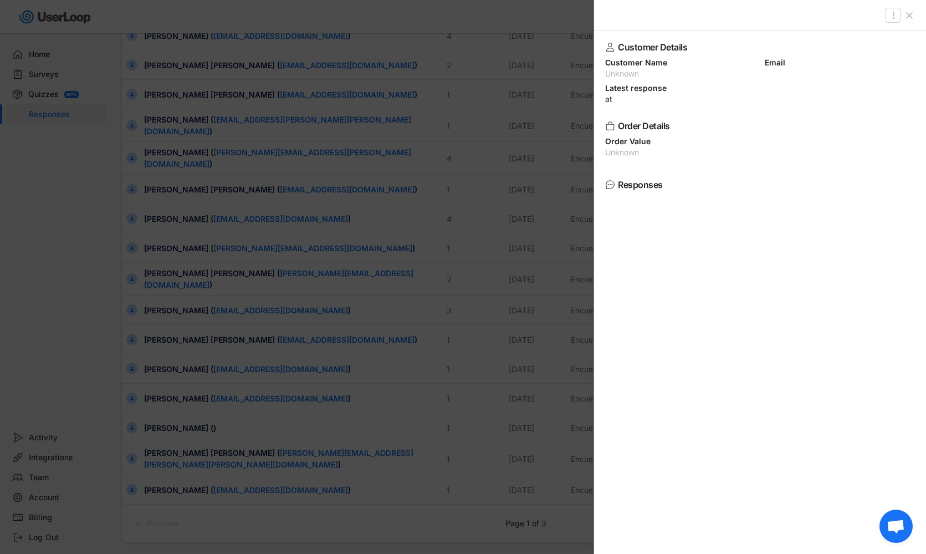
click at [172, 426] on div at bounding box center [463, 277] width 926 height 554
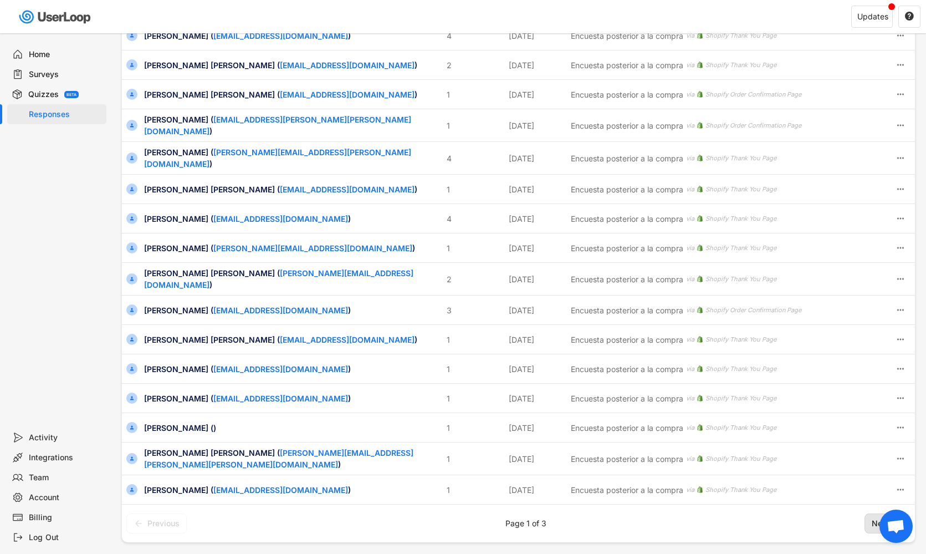
click at [875, 523] on span "Next" at bounding box center [881, 523] width 18 height 0
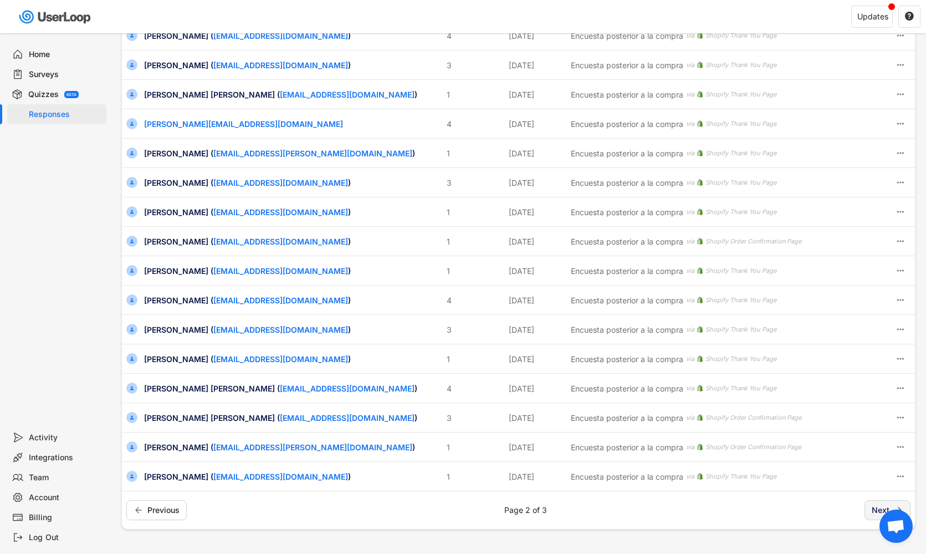
click at [874, 510] on span "Next" at bounding box center [881, 510] width 18 height 0
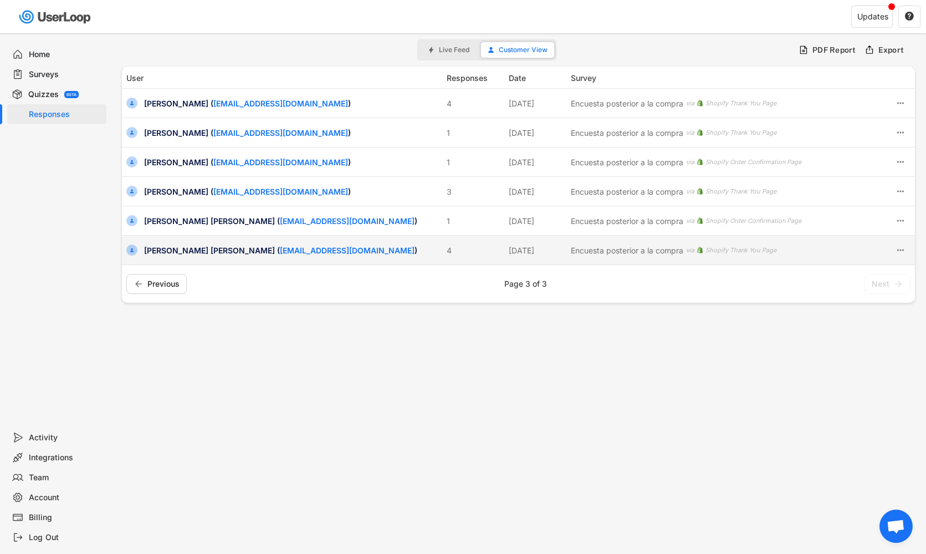
scroll to position [0, 0]
click at [183, 253] on div "[PERSON_NAME] [PERSON_NAME] ( [EMAIL_ADDRESS][DOMAIN_NAME] )" at bounding box center [292, 250] width 296 height 12
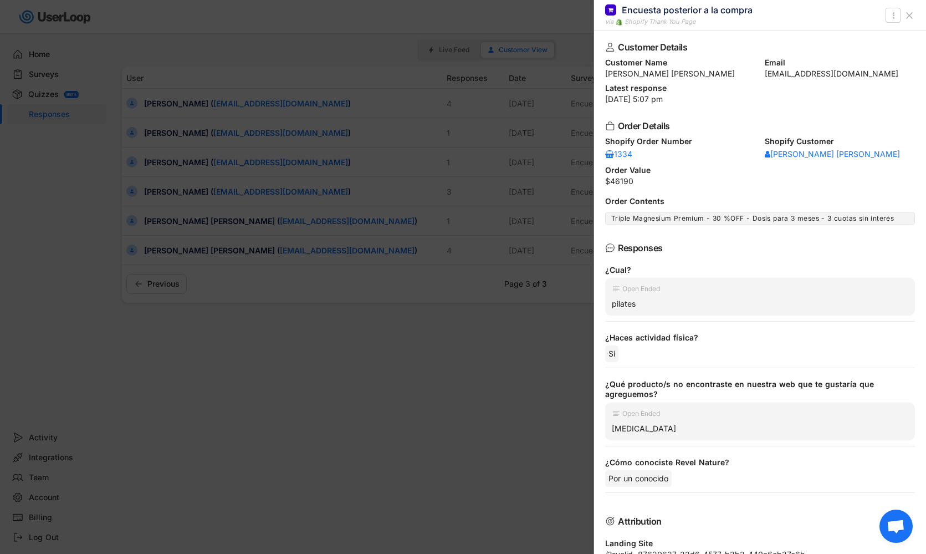
click at [184, 247] on div at bounding box center [463, 277] width 926 height 554
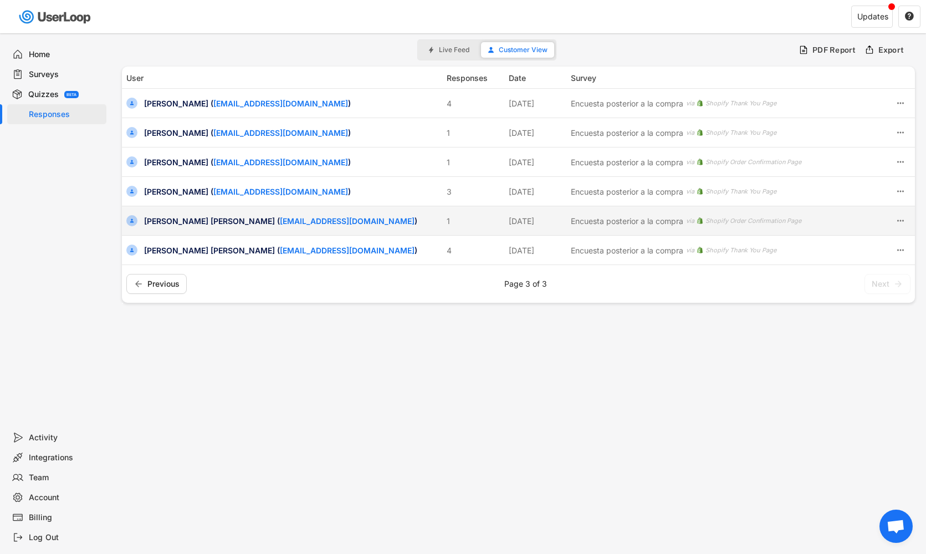
click at [177, 224] on div "[PERSON_NAME] [PERSON_NAME] ( [EMAIL_ADDRESS][DOMAIN_NAME] )" at bounding box center [292, 221] width 296 height 12
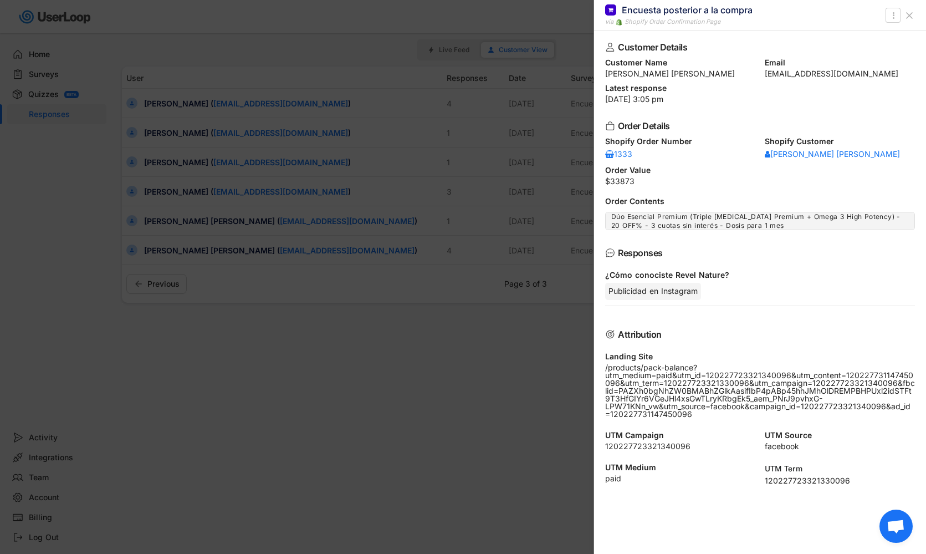
click at [177, 225] on div at bounding box center [463, 277] width 926 height 554
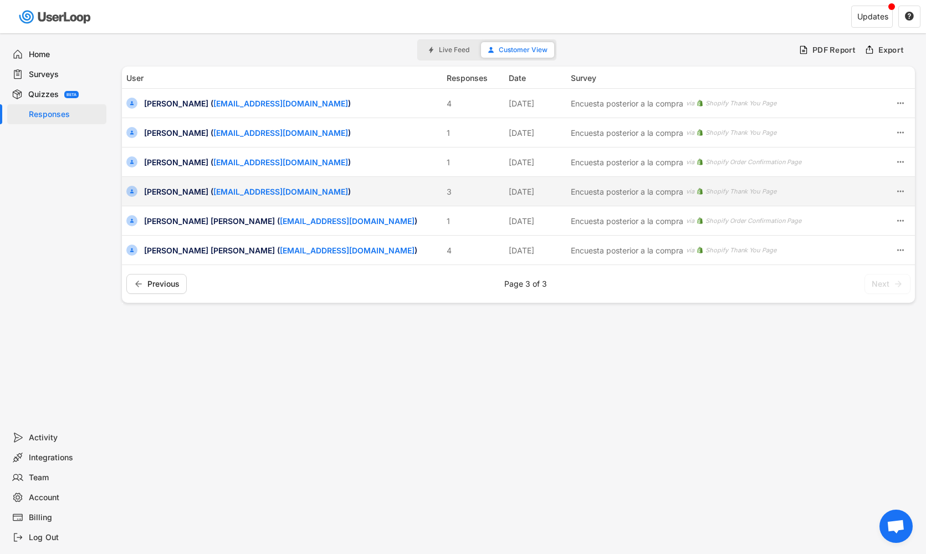
click at [177, 197] on div "[PERSON_NAME] ( [EMAIL_ADDRESS][DOMAIN_NAME] )" at bounding box center [292, 192] width 296 height 12
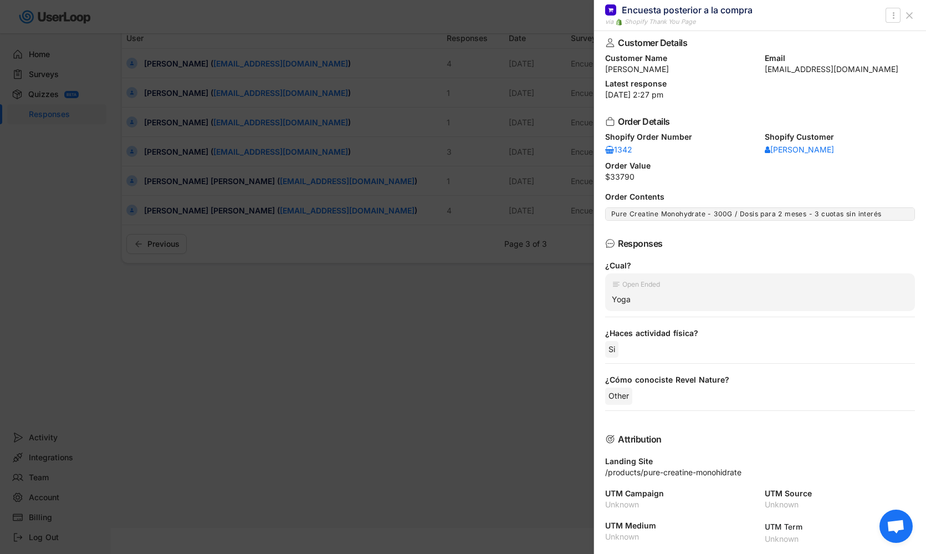
scroll to position [4, 0]
click at [276, 227] on div at bounding box center [463, 277] width 926 height 554
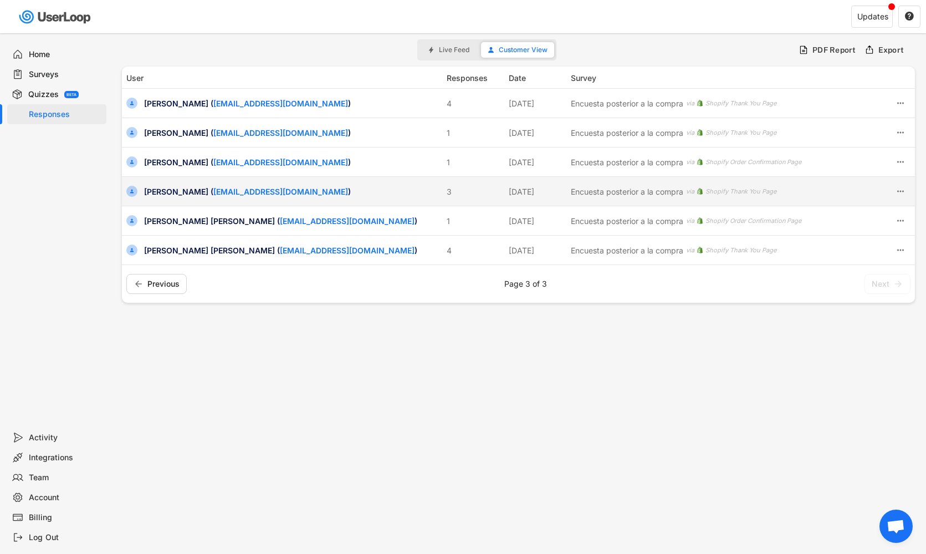
scroll to position [0, 0]
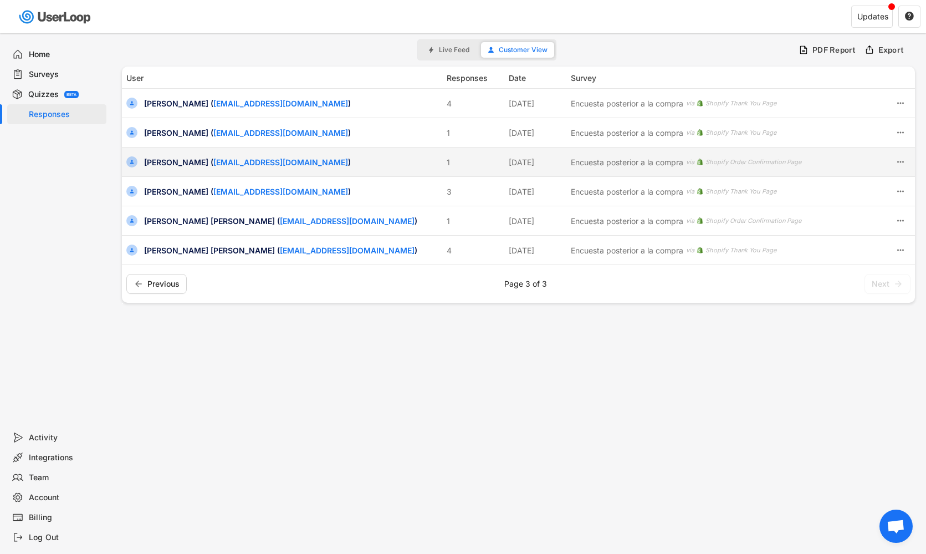
click at [192, 167] on div "[PERSON_NAME] ( [EMAIL_ADDRESS][DOMAIN_NAME] )" at bounding box center [292, 162] width 296 height 12
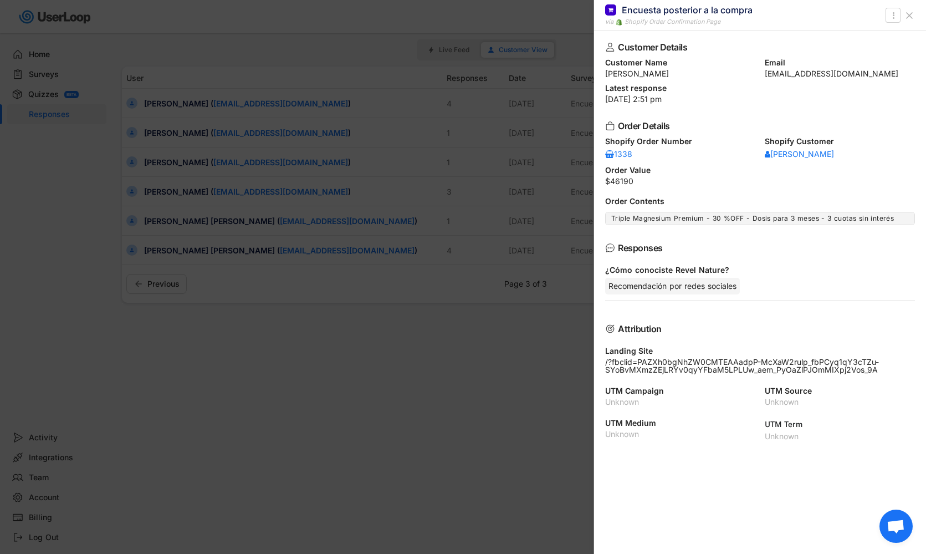
click at [202, 172] on div at bounding box center [463, 277] width 926 height 554
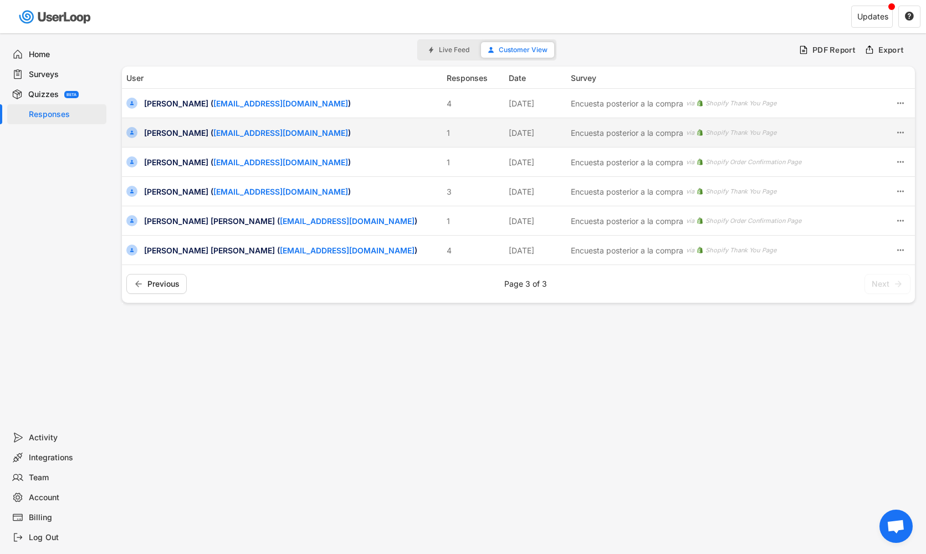
click at [179, 129] on div "[PERSON_NAME] ( [EMAIL_ADDRESS][DOMAIN_NAME] )" at bounding box center [292, 133] width 296 height 12
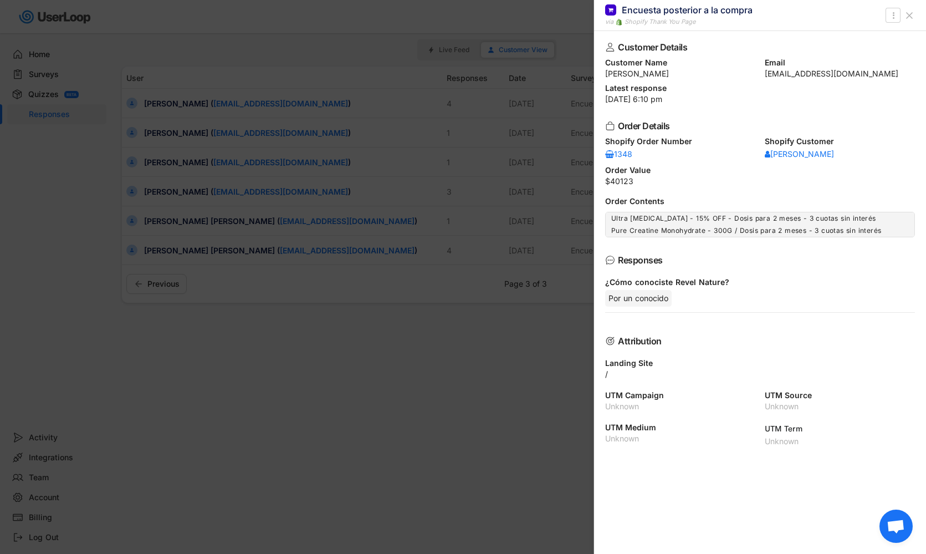
click at [177, 170] on div at bounding box center [463, 277] width 926 height 554
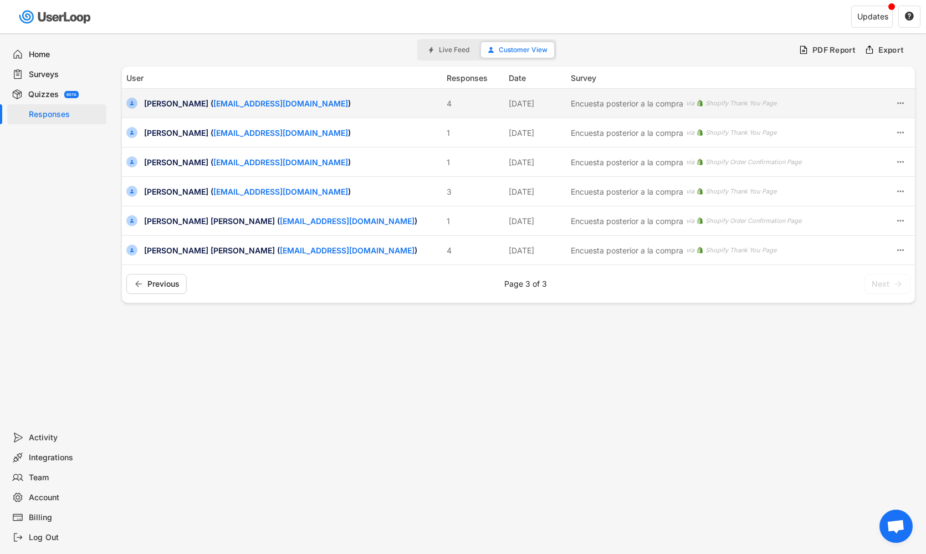
click at [161, 105] on div "[PERSON_NAME] ( [EMAIL_ADDRESS][DOMAIN_NAME] )" at bounding box center [292, 104] width 296 height 12
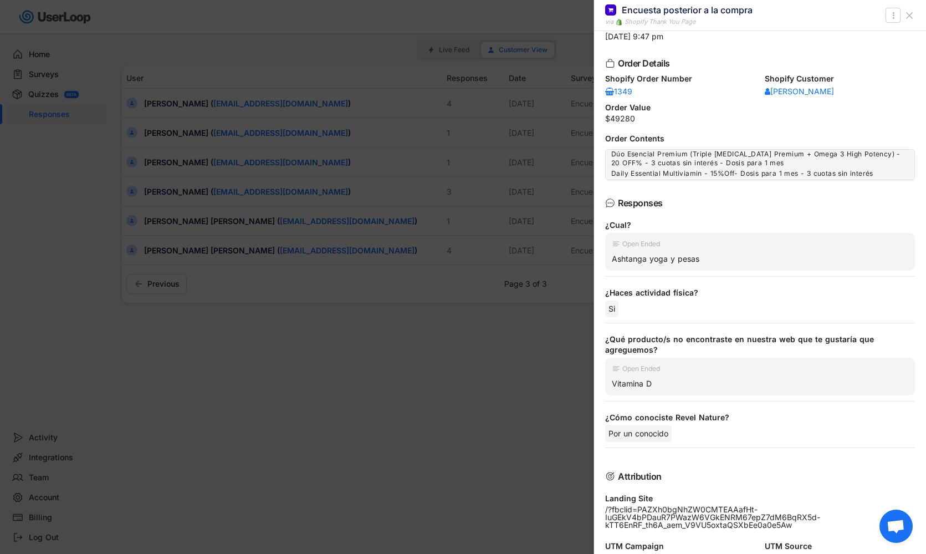
scroll to position [69, 0]
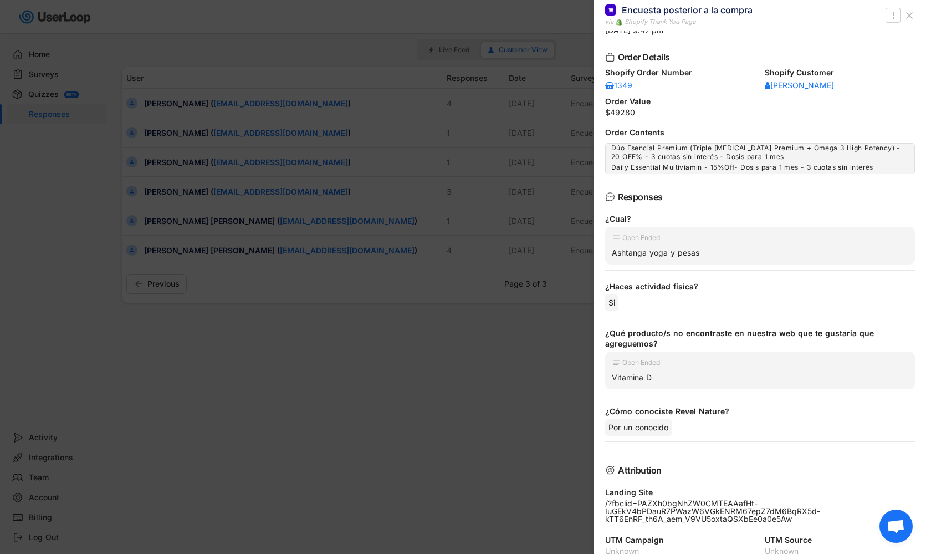
click at [287, 249] on div at bounding box center [463, 277] width 926 height 554
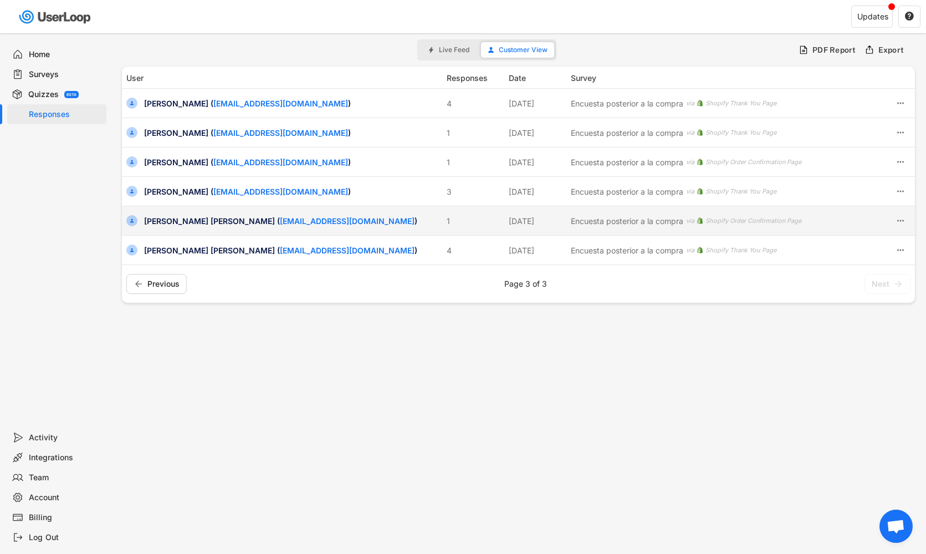
scroll to position [0, 0]
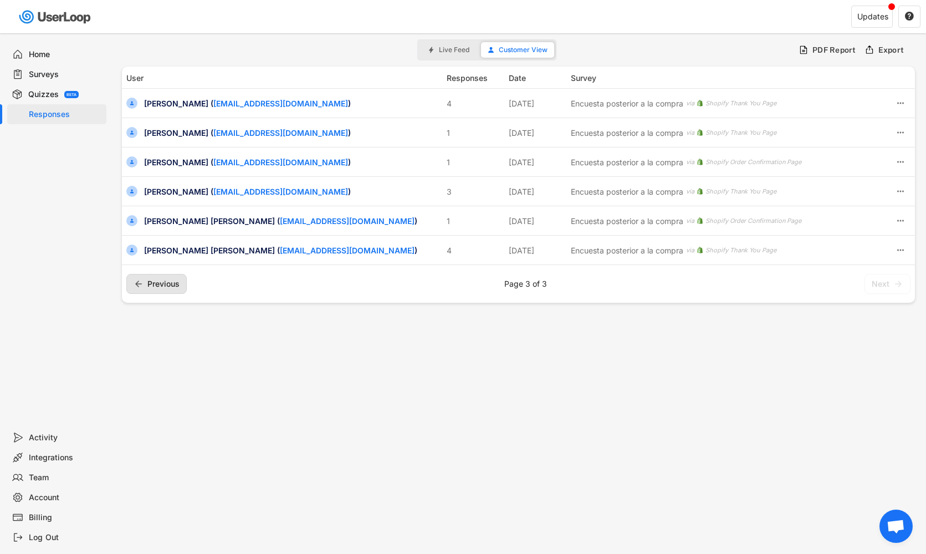
click at [171, 284] on span "Previous" at bounding box center [163, 284] width 32 height 0
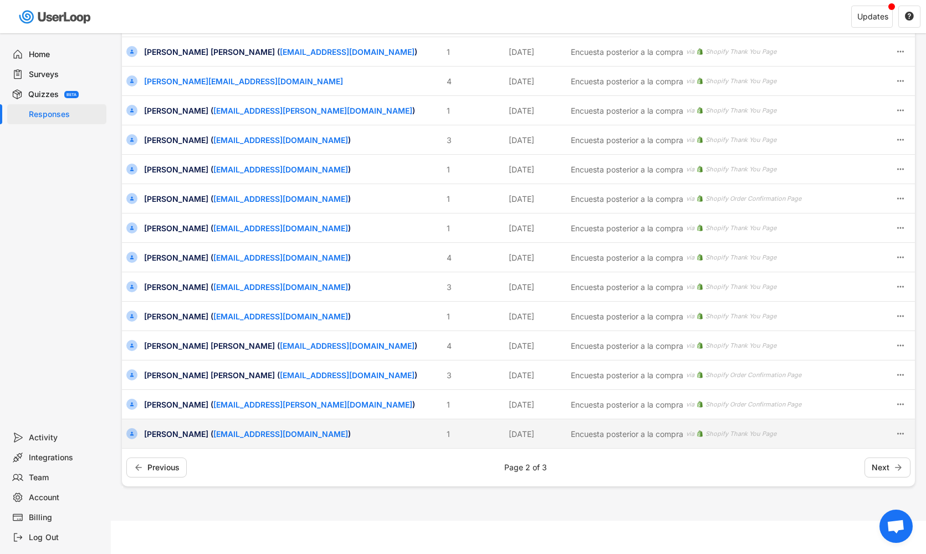
scroll to position [228, 0]
click at [166, 436] on div "[PERSON_NAME] ( [EMAIL_ADDRESS][DOMAIN_NAME] )" at bounding box center [292, 434] width 296 height 12
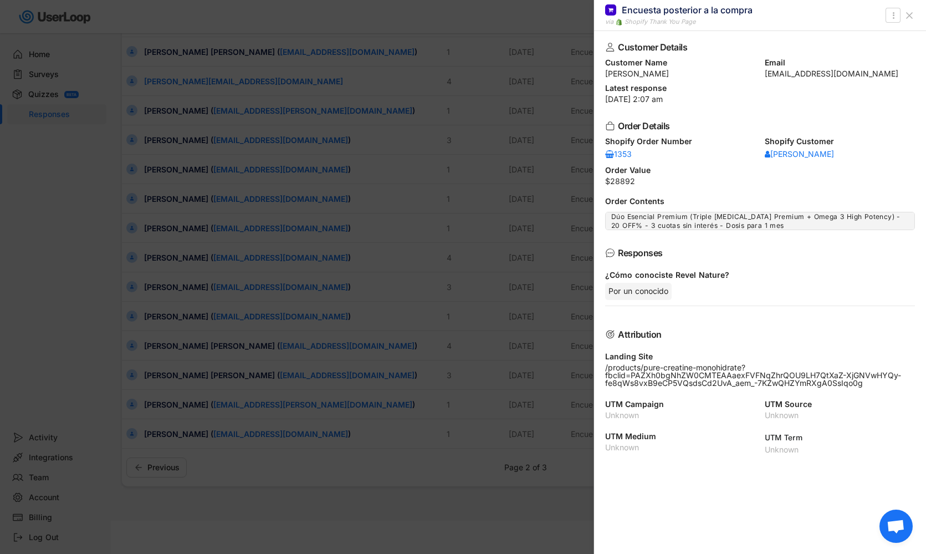
click at [137, 323] on div at bounding box center [463, 277] width 926 height 554
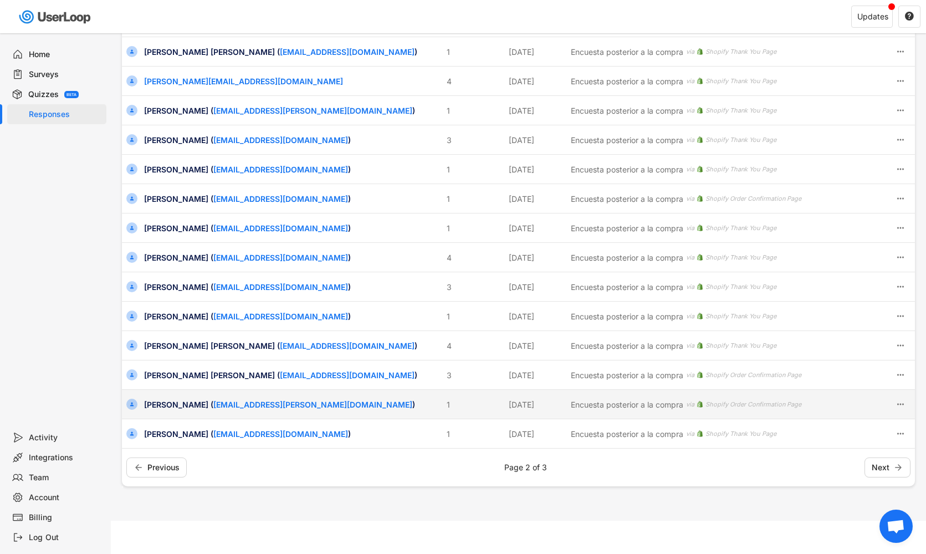
click at [160, 405] on div "[PERSON_NAME] ( [PERSON_NAME][EMAIL_ADDRESS][PERSON_NAME][DOMAIN_NAME] )" at bounding box center [292, 405] width 296 height 12
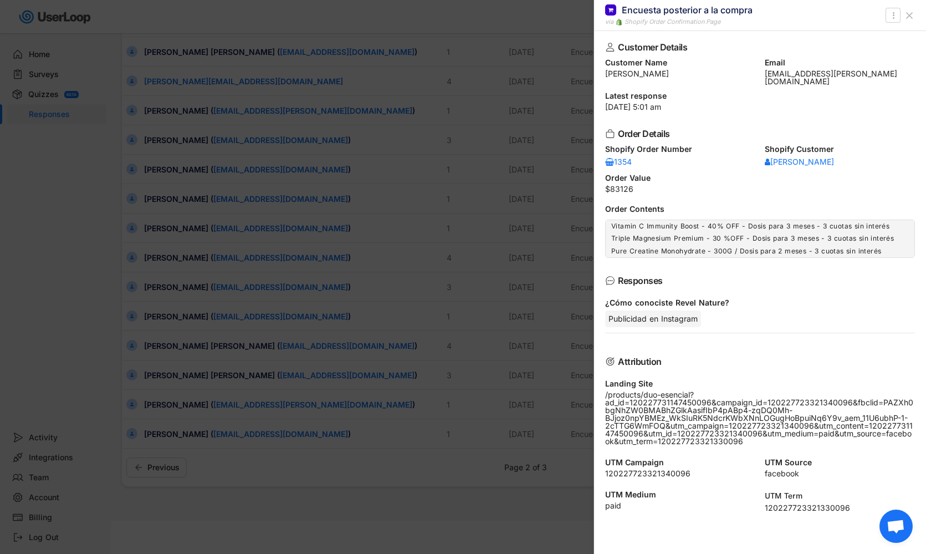
click at [211, 317] on div at bounding box center [463, 277] width 926 height 554
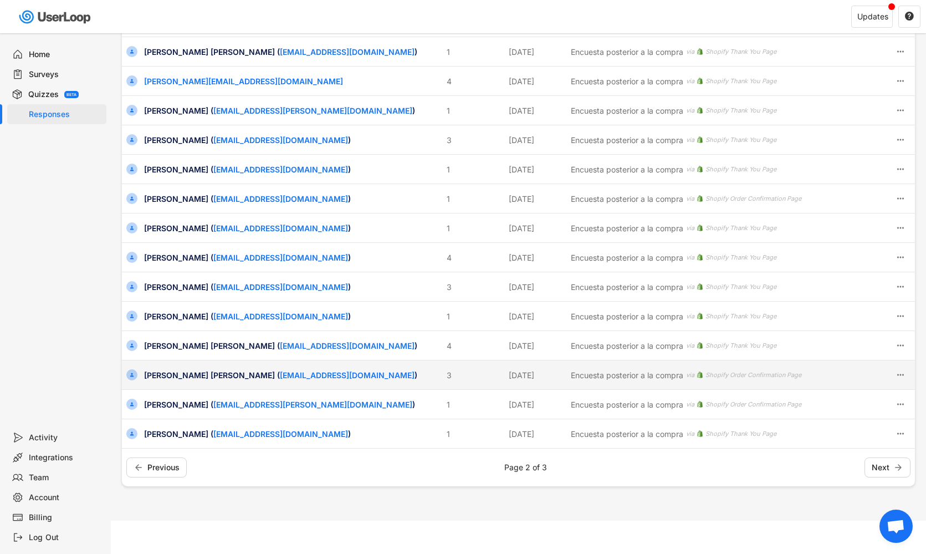
click at [176, 373] on div "[PERSON_NAME] [PERSON_NAME] ( [EMAIL_ADDRESS][DOMAIN_NAME] )" at bounding box center [292, 375] width 296 height 12
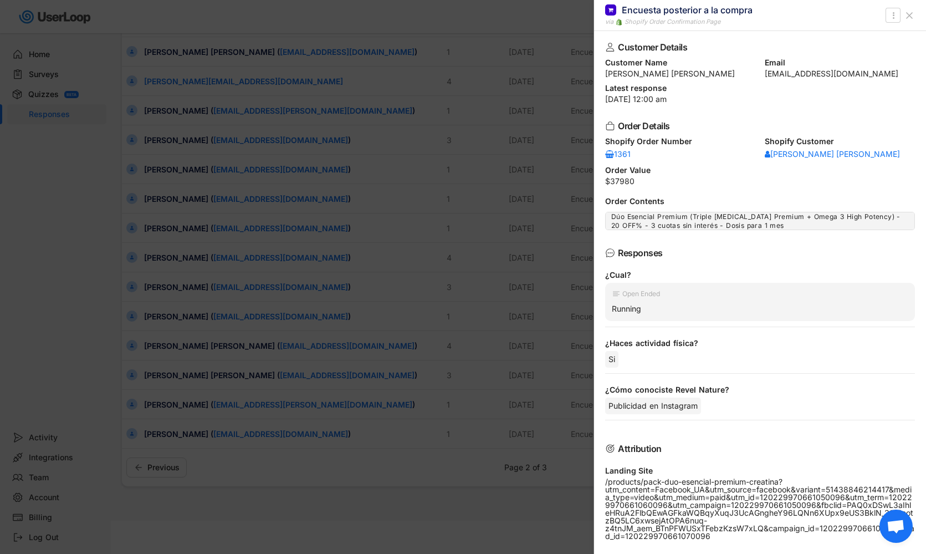
click at [191, 326] on div at bounding box center [463, 277] width 926 height 554
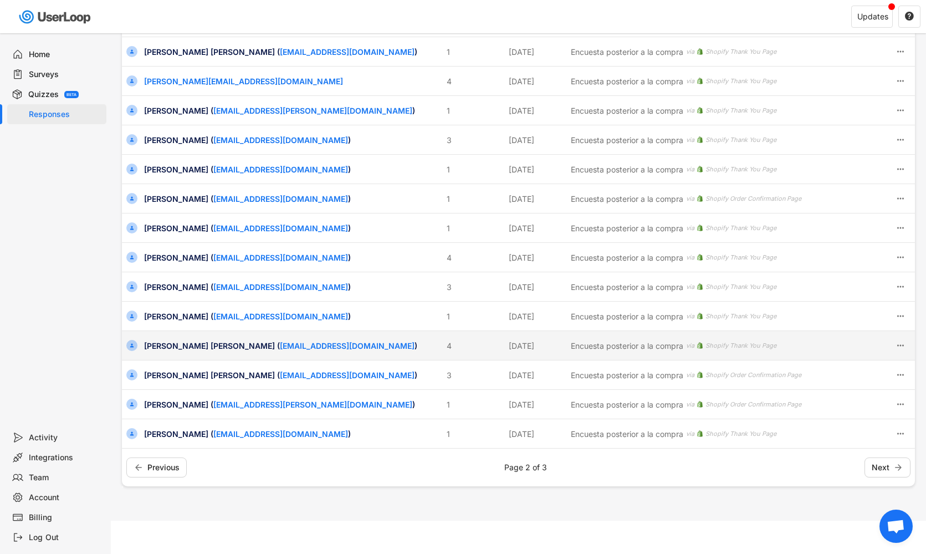
click at [172, 340] on div "[PERSON_NAME] [PERSON_NAME] ( [EMAIL_ADDRESS][DOMAIN_NAME] )" at bounding box center [292, 346] width 296 height 12
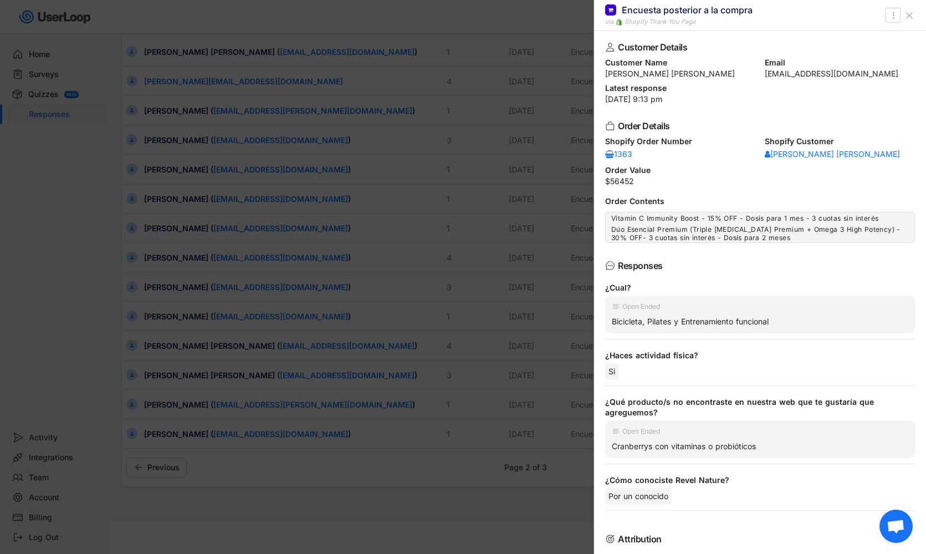
click at [187, 337] on div at bounding box center [463, 277] width 926 height 554
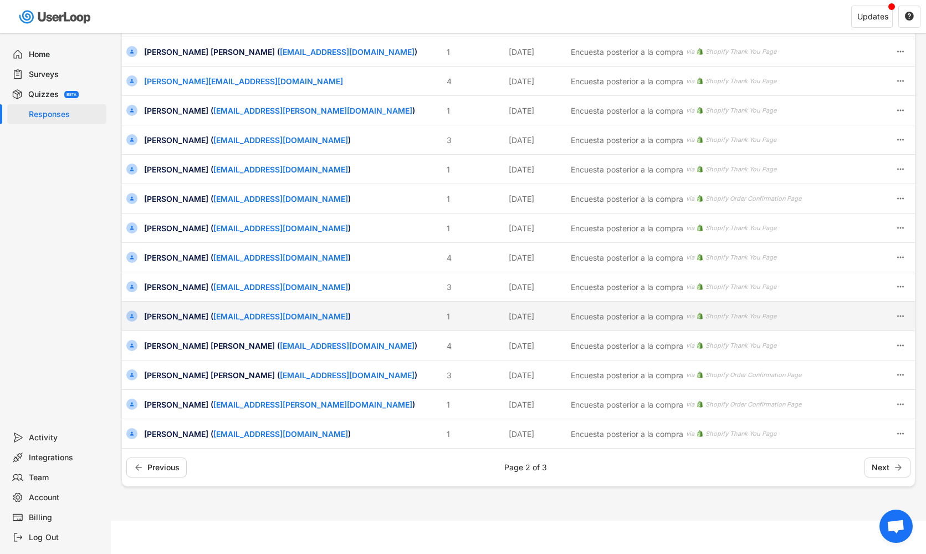
click at [167, 319] on div "[PERSON_NAME] ( [EMAIL_ADDRESS][DOMAIN_NAME] )" at bounding box center [292, 316] width 296 height 12
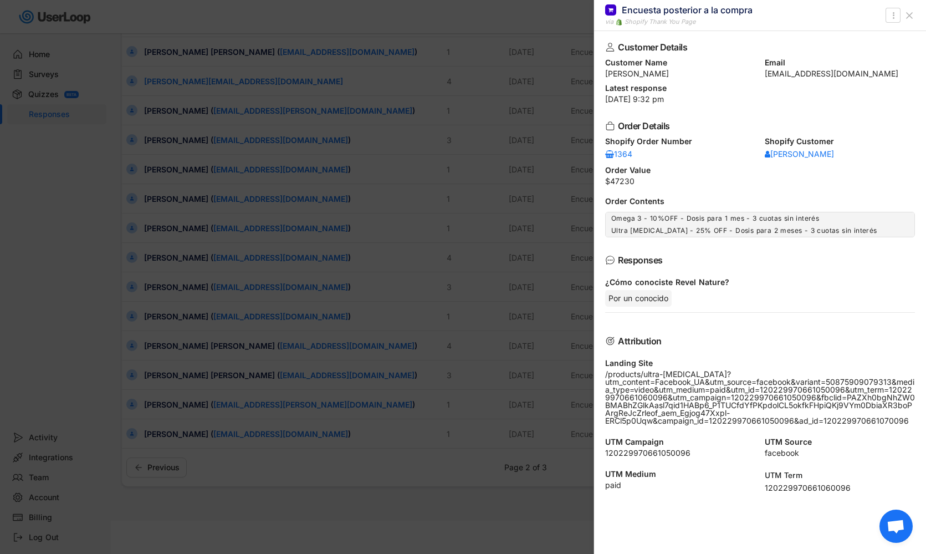
click at [167, 319] on div at bounding box center [463, 277] width 926 height 554
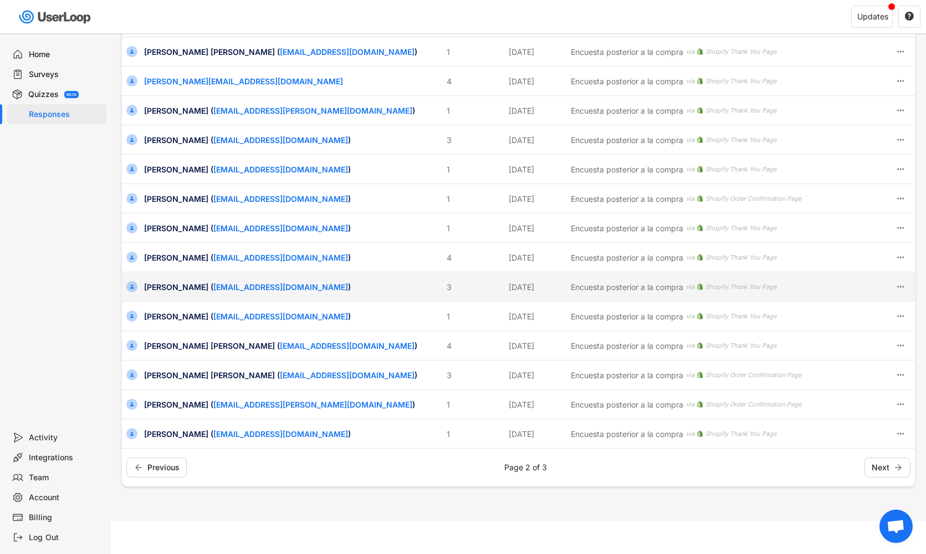
click at [162, 286] on div "[PERSON_NAME] ( [EMAIL_ADDRESS][DOMAIN_NAME] )" at bounding box center [292, 287] width 296 height 12
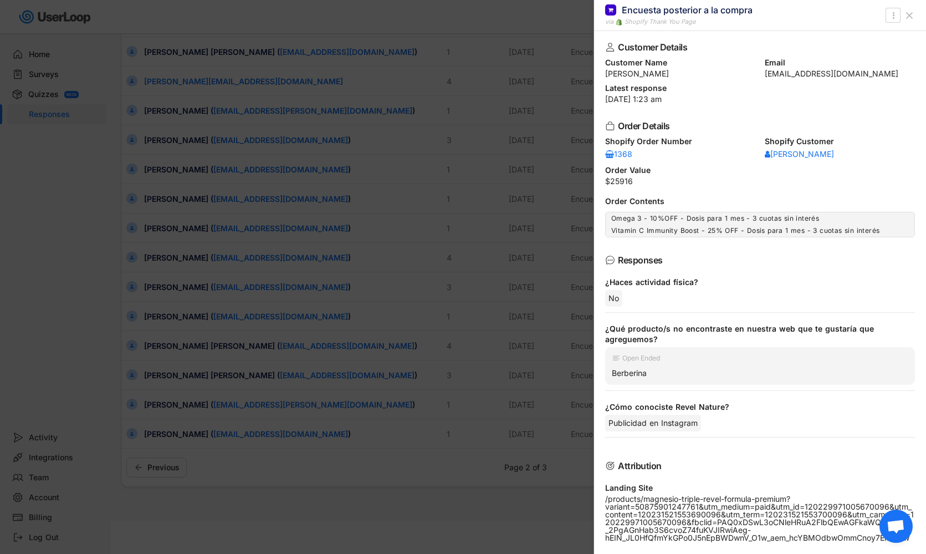
click at [170, 295] on div at bounding box center [463, 277] width 926 height 554
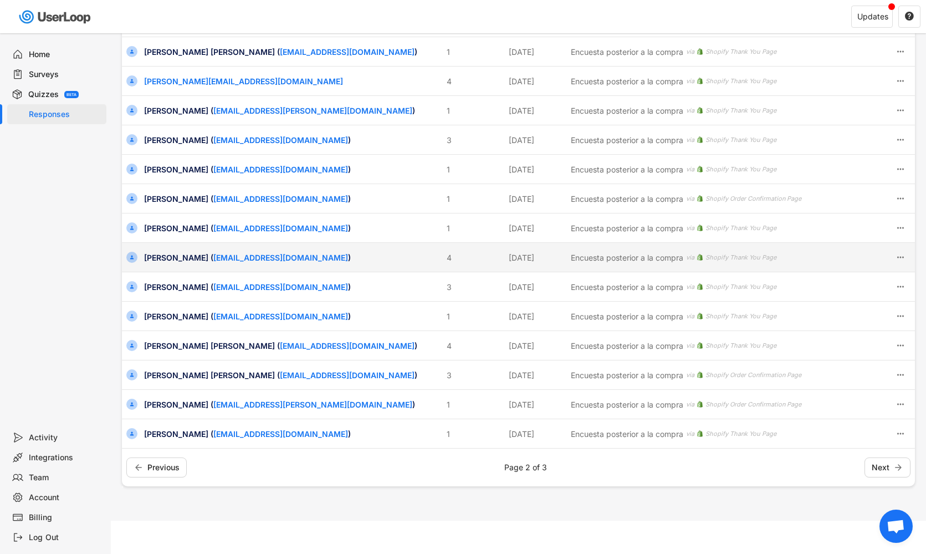
click at [167, 261] on div "[PERSON_NAME] ( [EMAIL_ADDRESS][DOMAIN_NAME] )" at bounding box center [292, 258] width 296 height 12
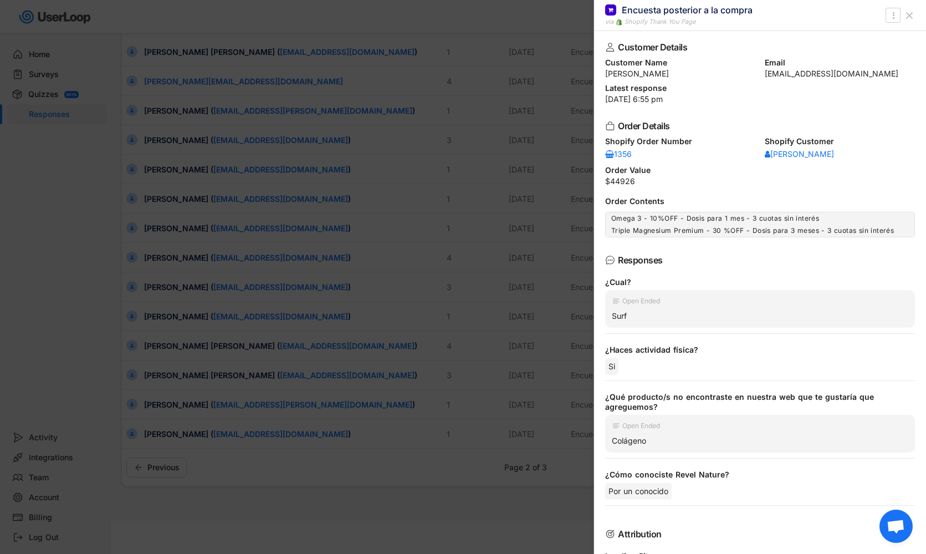
click at [176, 267] on div at bounding box center [463, 277] width 926 height 554
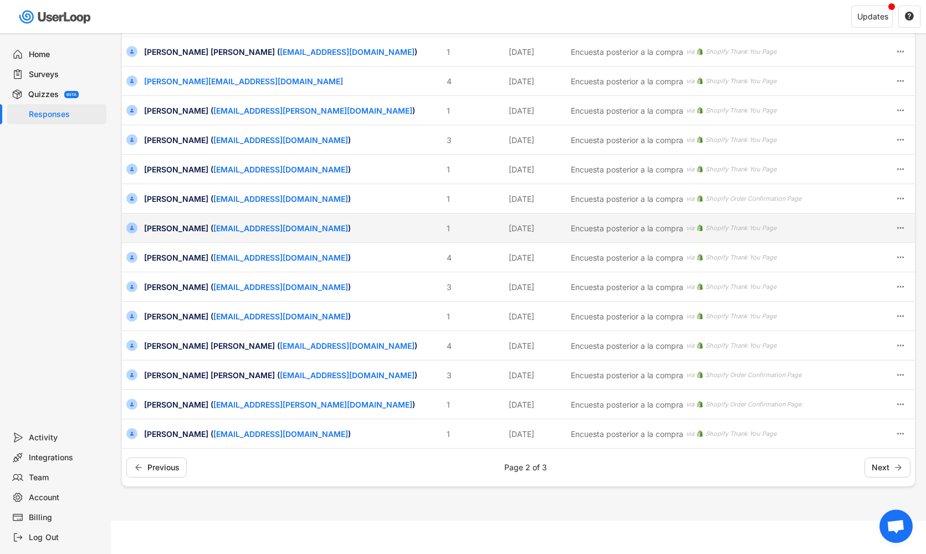
click at [167, 234] on div "[PERSON_NAME] ( [EMAIL_ADDRESS][DOMAIN_NAME] ) 1 [DATE] Encuesta posterior a la…" at bounding box center [518, 227] width 793 height 29
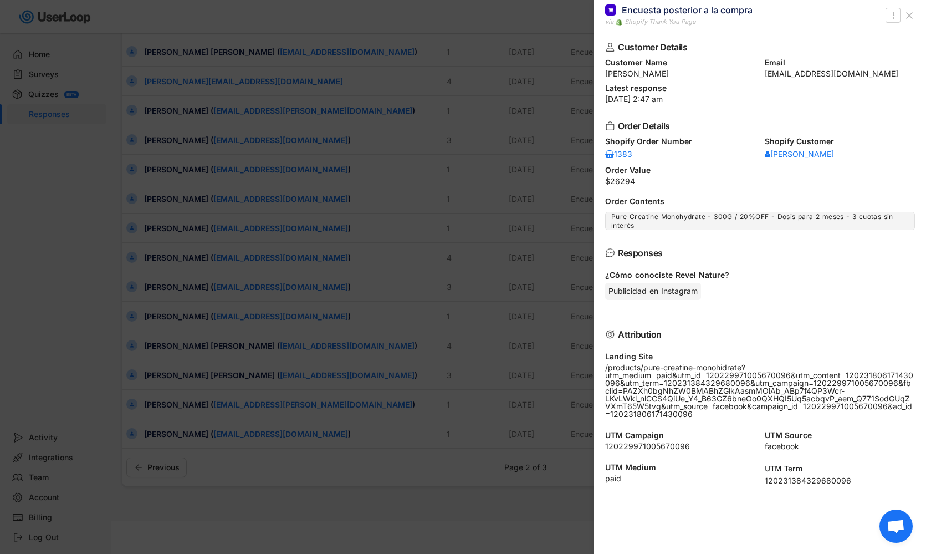
click at [169, 237] on div at bounding box center [463, 277] width 926 height 554
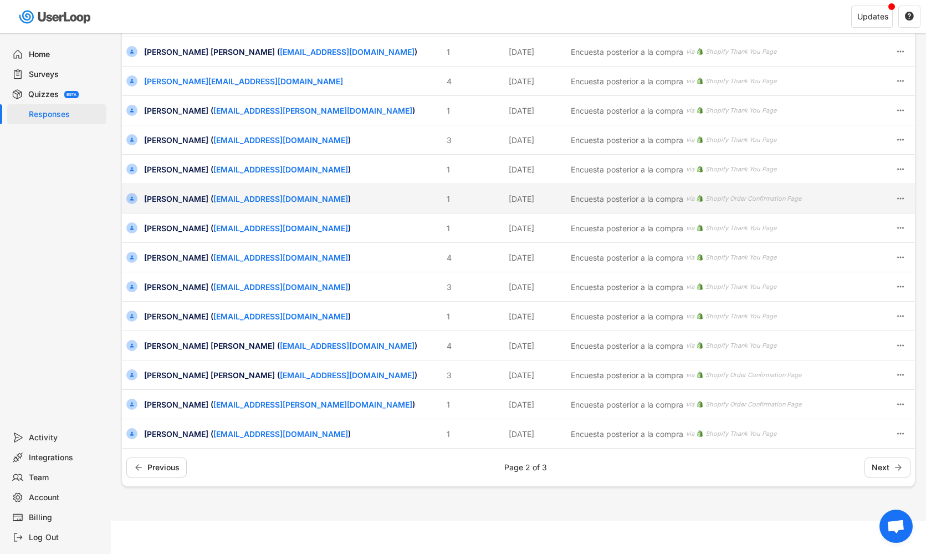
click at [161, 205] on div "[PERSON_NAME] ( [EMAIL_ADDRESS][DOMAIN_NAME] ) 1 [DATE] Encuesta posterior a la…" at bounding box center [518, 198] width 793 height 29
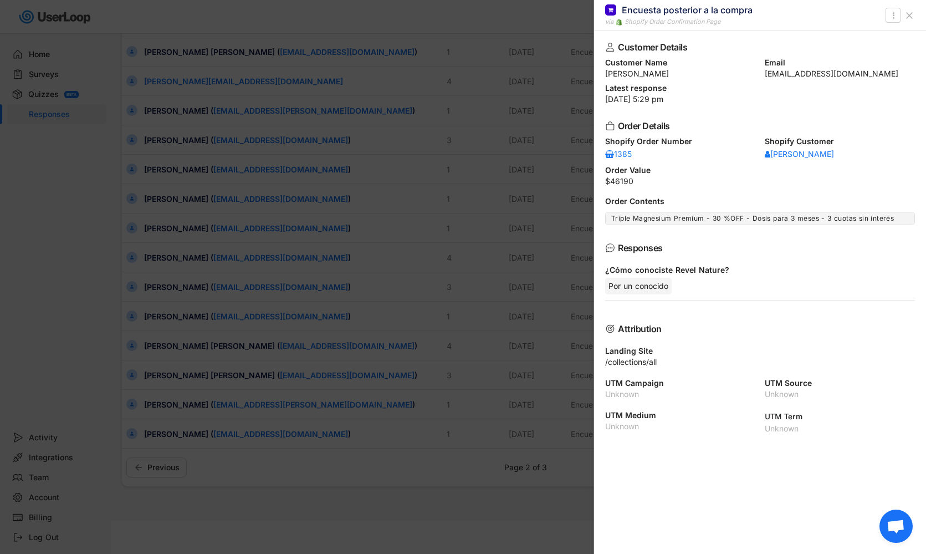
click at [243, 298] on div at bounding box center [463, 277] width 926 height 554
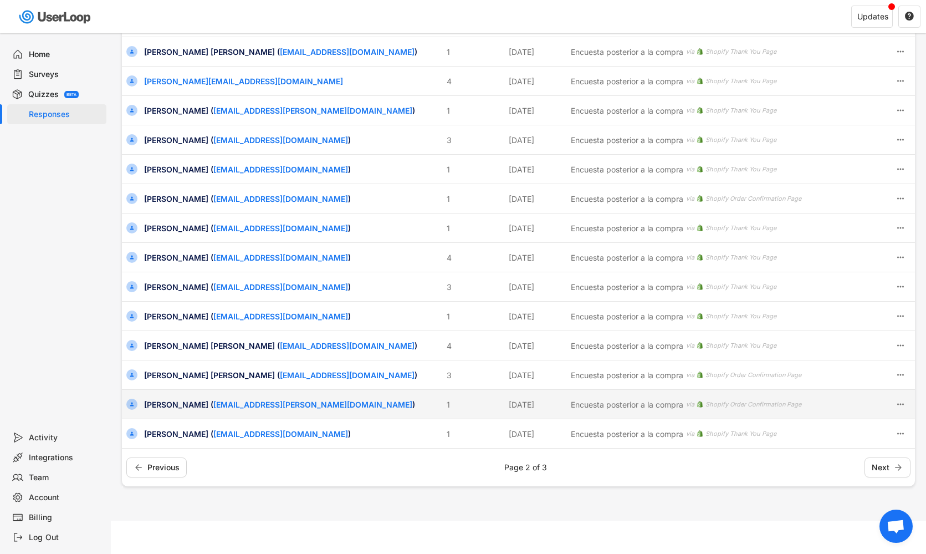
click at [177, 407] on div "[PERSON_NAME] ( [PERSON_NAME][EMAIL_ADDRESS][PERSON_NAME][DOMAIN_NAME] )" at bounding box center [292, 405] width 296 height 12
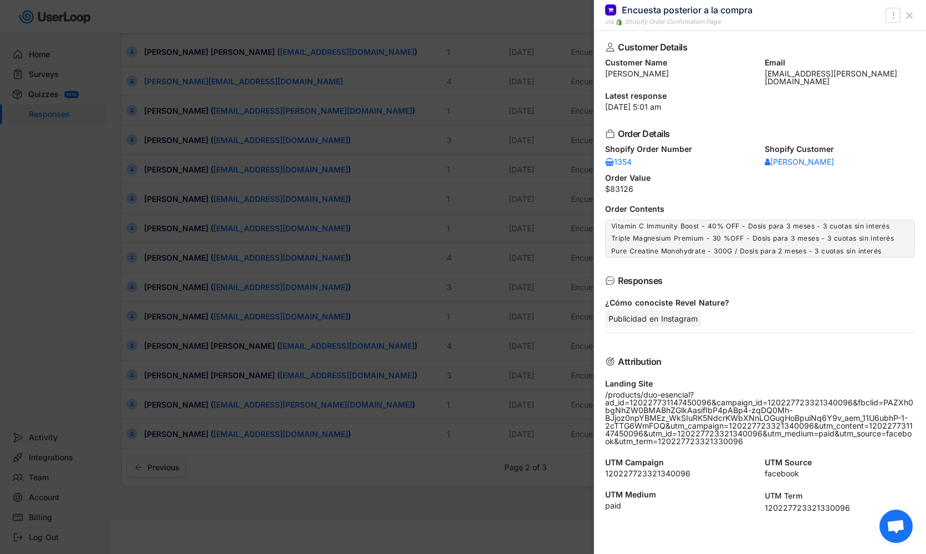
click at [202, 364] on div at bounding box center [463, 277] width 926 height 554
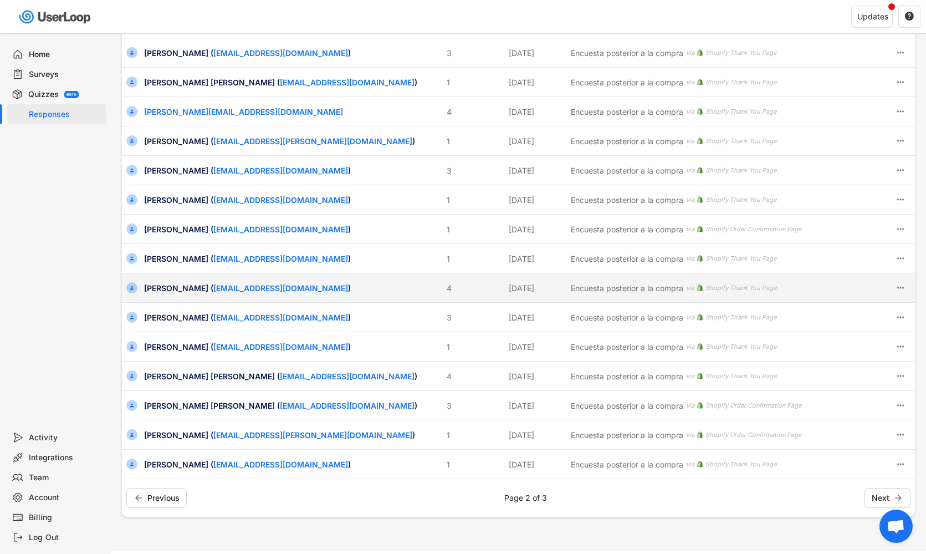
scroll to position [196, 0]
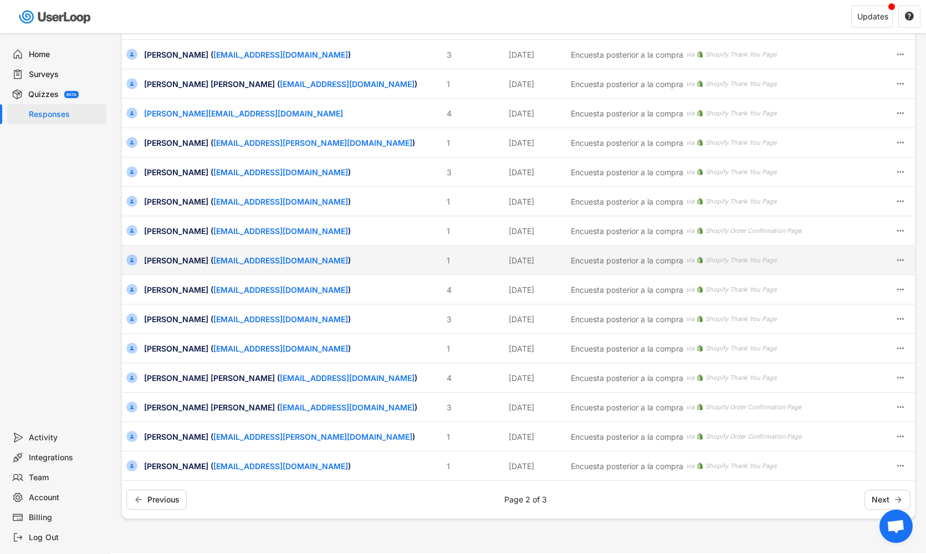
click at [170, 262] on div "[PERSON_NAME] ( [EMAIL_ADDRESS][DOMAIN_NAME] )" at bounding box center [292, 260] width 296 height 12
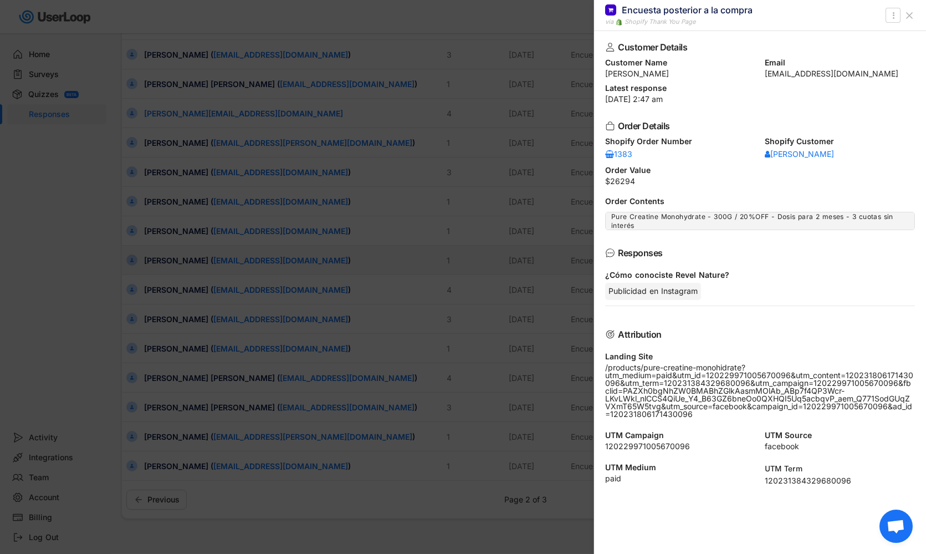
click at [170, 262] on div at bounding box center [463, 277] width 926 height 554
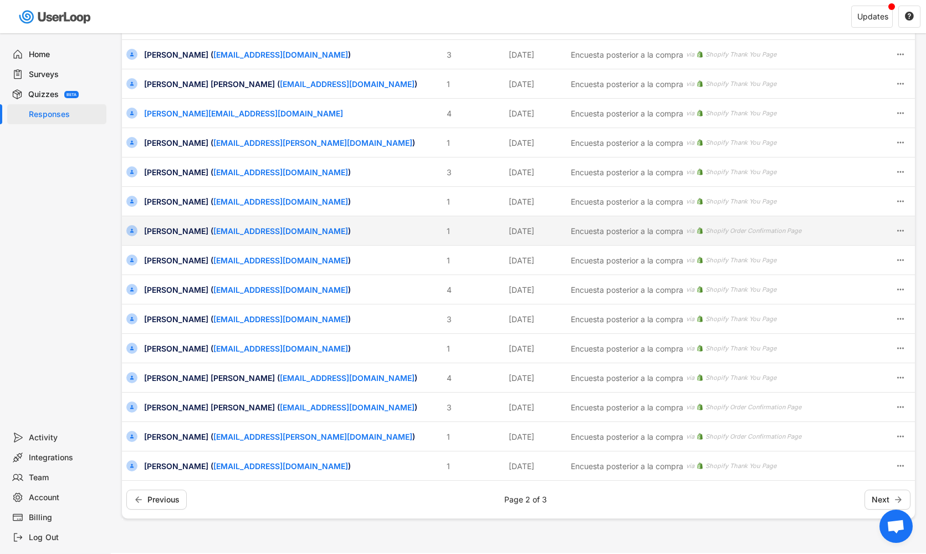
click at [169, 233] on div "[PERSON_NAME] ( [EMAIL_ADDRESS][DOMAIN_NAME] )" at bounding box center [292, 231] width 296 height 12
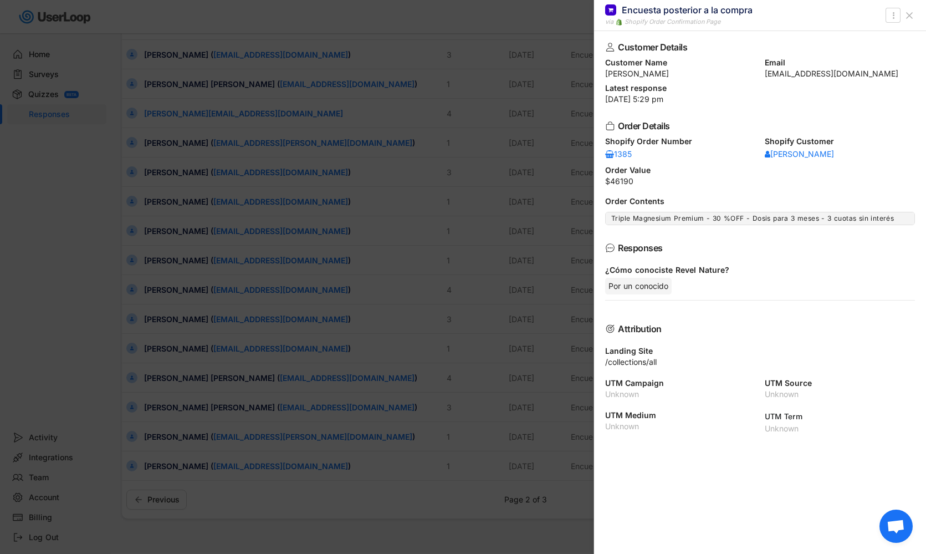
click at [168, 236] on div at bounding box center [463, 277] width 926 height 554
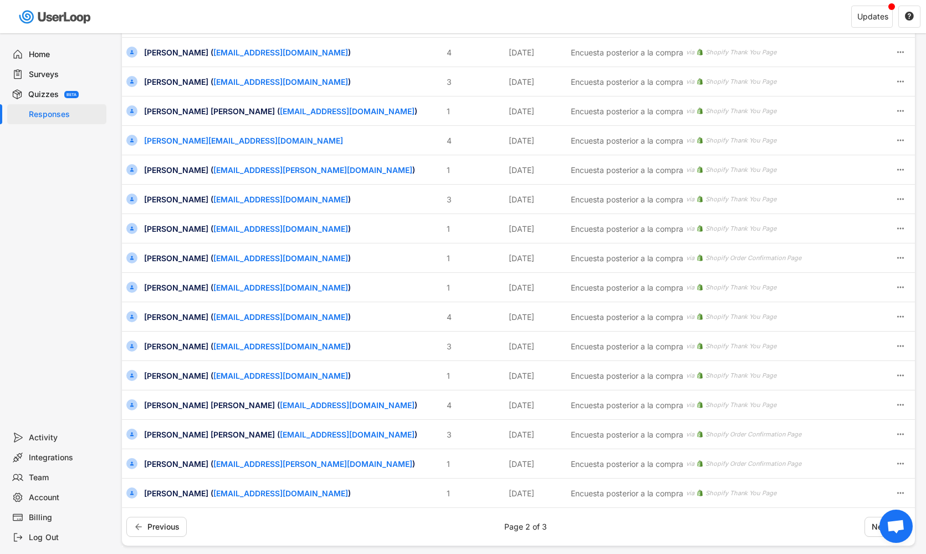
scroll to position [160, 0]
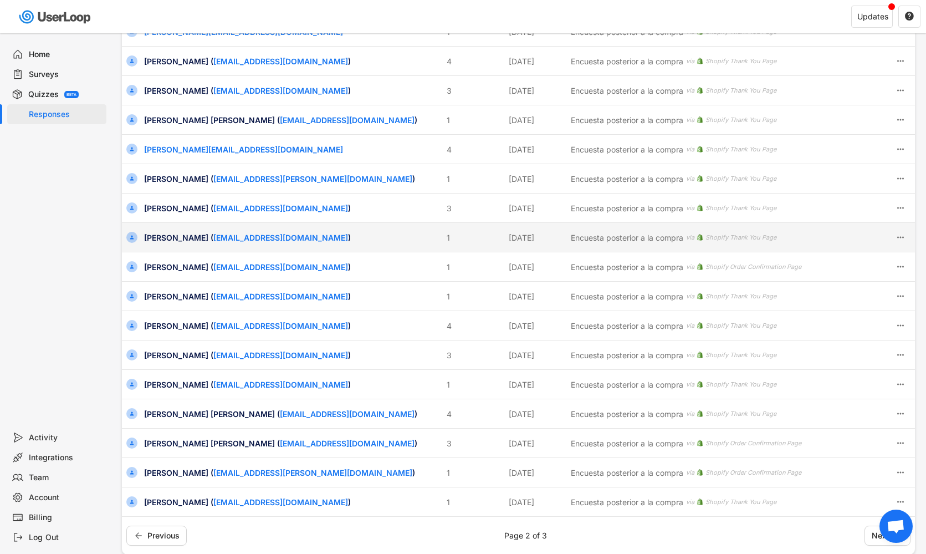
click at [168, 236] on div "[PERSON_NAME] ( [EMAIL_ADDRESS][DOMAIN_NAME] )" at bounding box center [292, 238] width 296 height 12
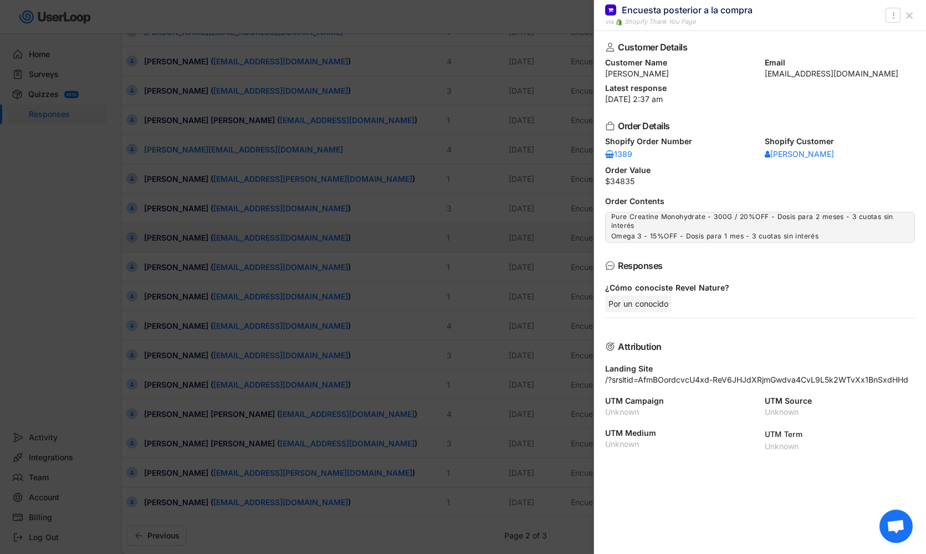
click at [168, 236] on div at bounding box center [463, 277] width 926 height 554
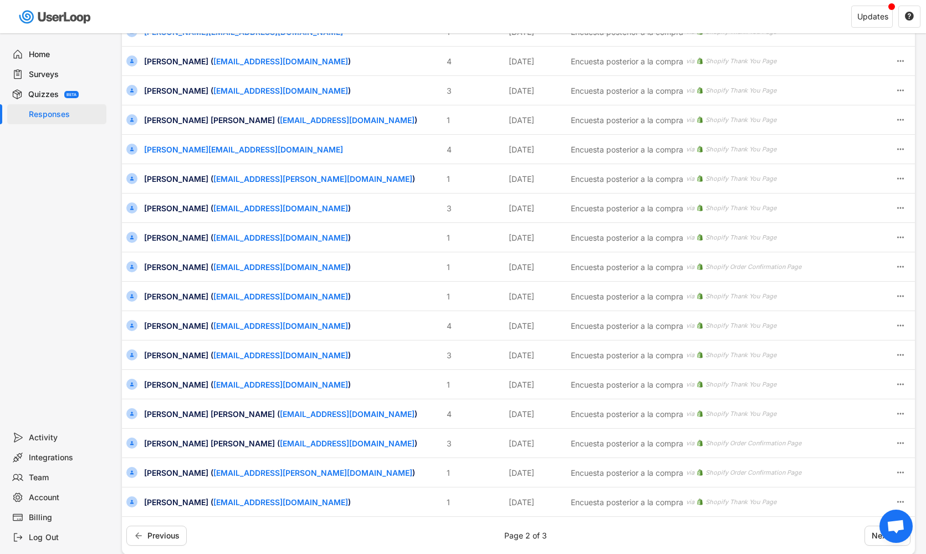
scroll to position [144, 0]
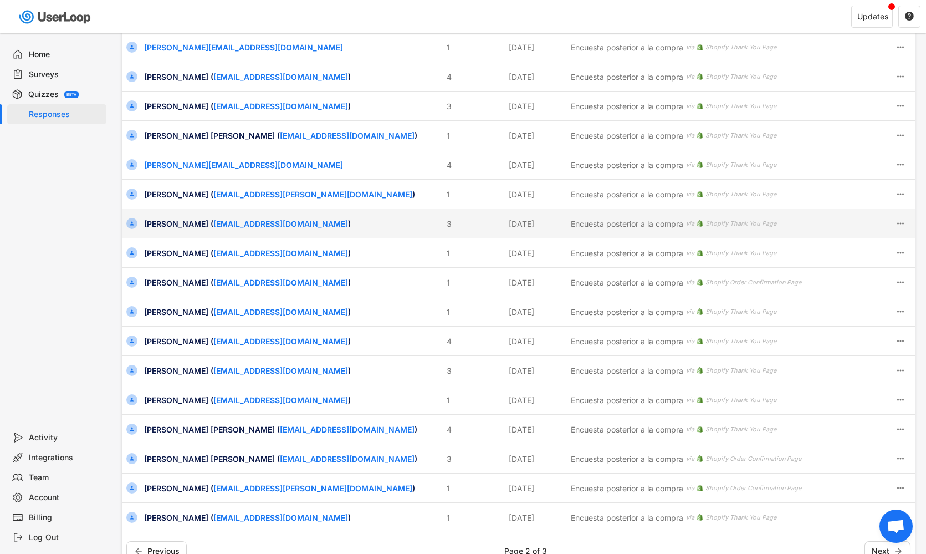
click at [171, 229] on div "[PERSON_NAME] ( [EMAIL_ADDRESS][DOMAIN_NAME] ) 3 [DATE] Encuesta posterior a la…" at bounding box center [518, 223] width 793 height 29
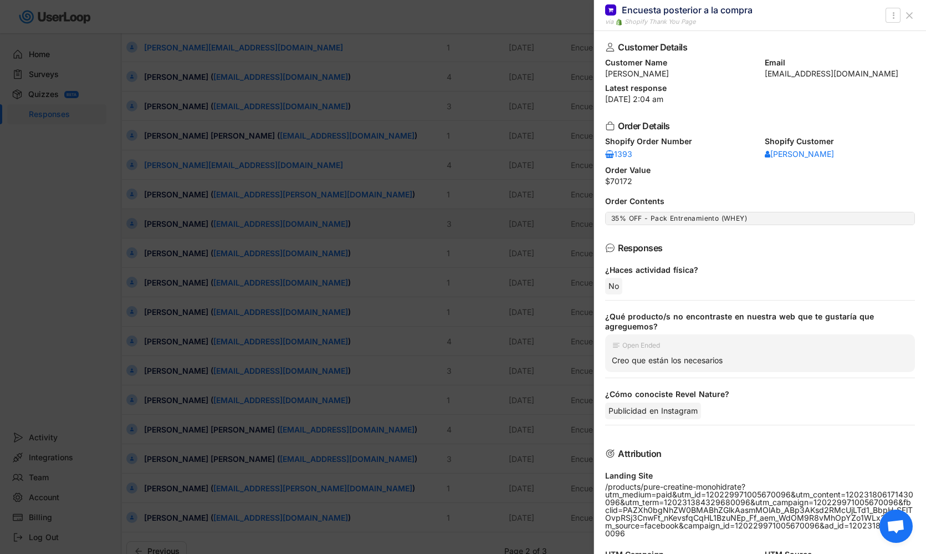
click at [171, 229] on div at bounding box center [463, 277] width 926 height 554
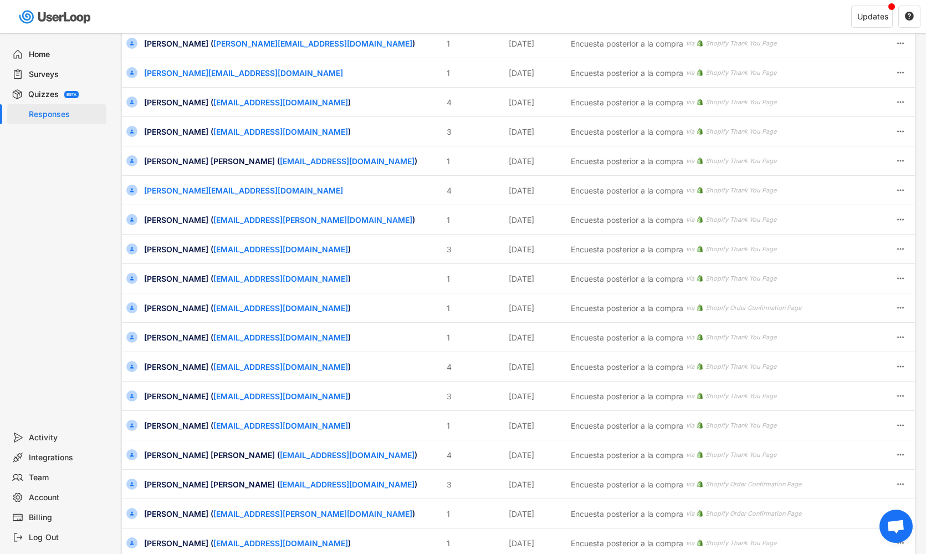
scroll to position [112, 0]
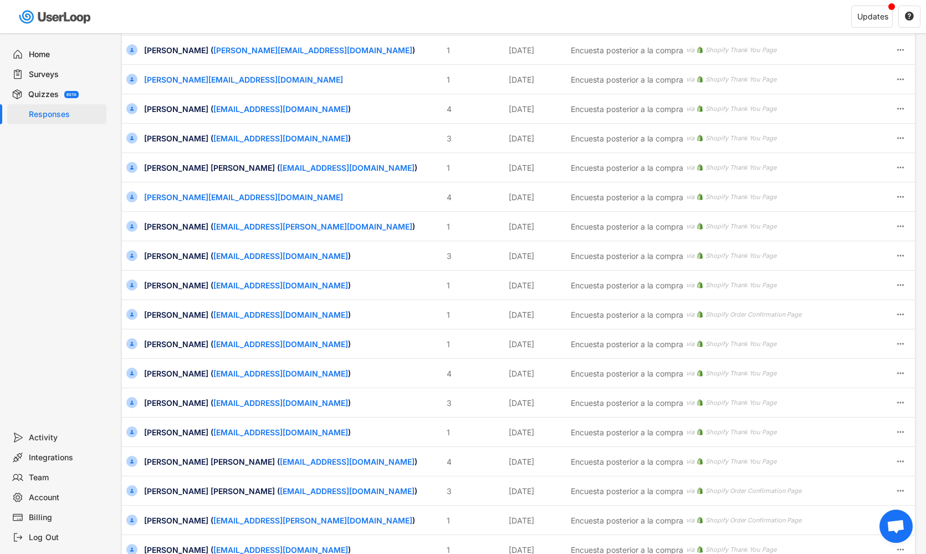
click at [171, 229] on div "[PERSON_NAME] ( [EMAIL_ADDRESS][PERSON_NAME][DOMAIN_NAME] )" at bounding box center [292, 227] width 296 height 12
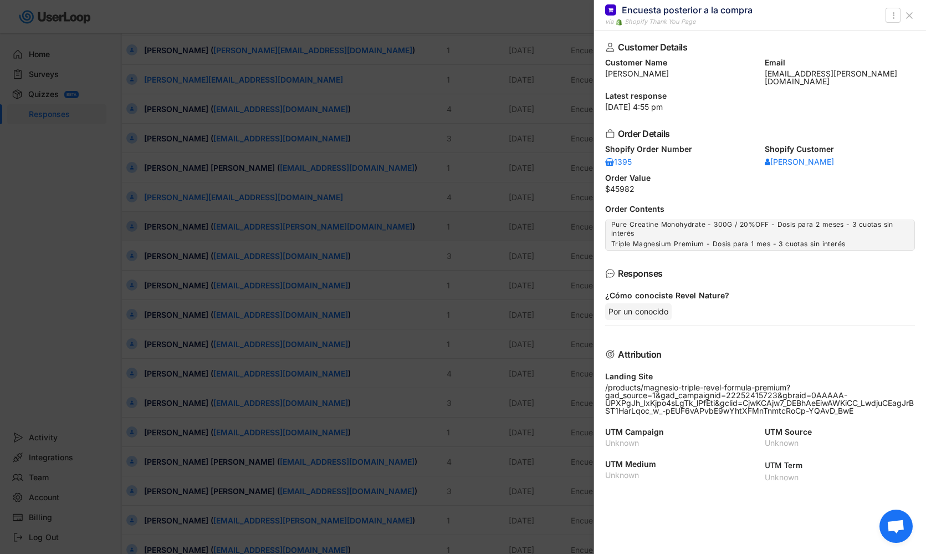
click at [171, 229] on div at bounding box center [463, 277] width 926 height 554
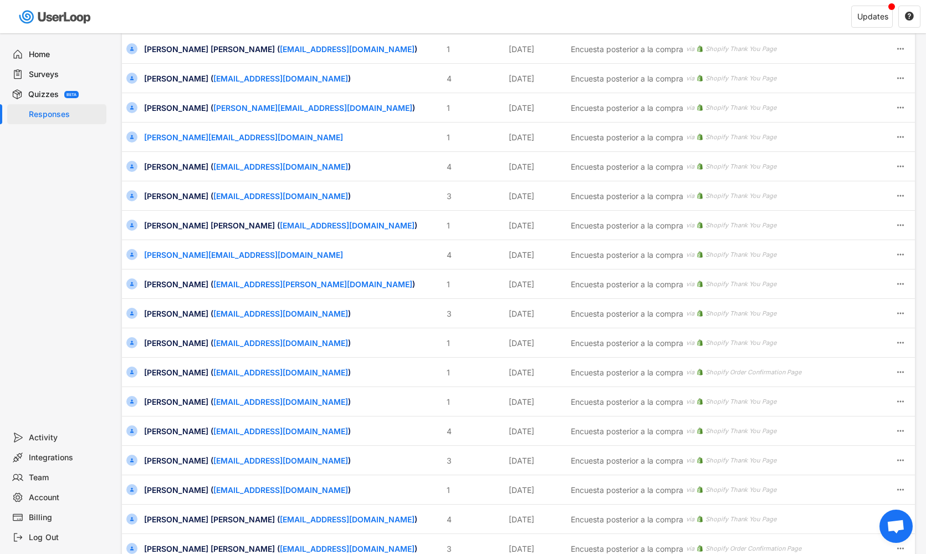
scroll to position [53, 0]
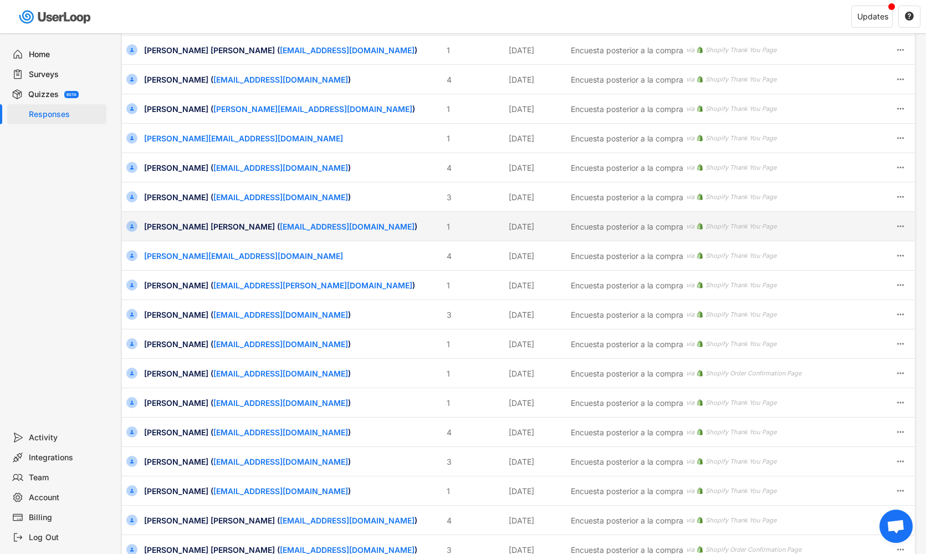
click at [171, 229] on div "[PERSON_NAME] [PERSON_NAME] ( [EMAIL_ADDRESS][DOMAIN_NAME] )" at bounding box center [292, 227] width 296 height 12
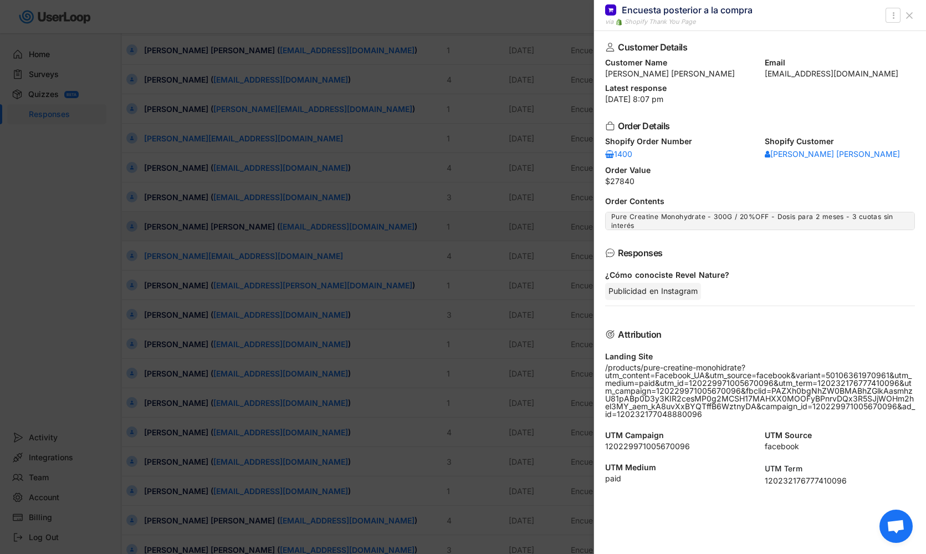
click at [171, 229] on div at bounding box center [463, 277] width 926 height 554
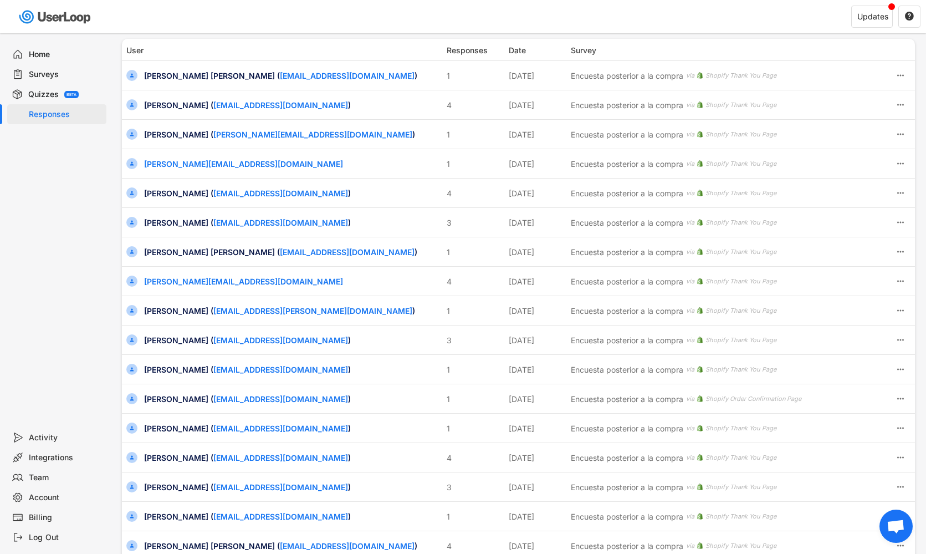
scroll to position [16, 0]
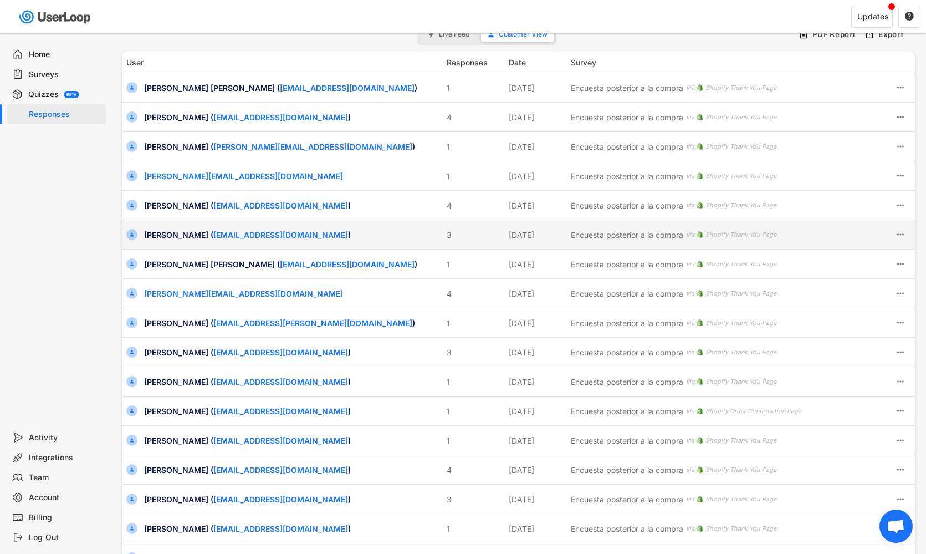
click at [171, 229] on div "[PERSON_NAME] ( [EMAIL_ADDRESS][DOMAIN_NAME] )" at bounding box center [292, 235] width 296 height 12
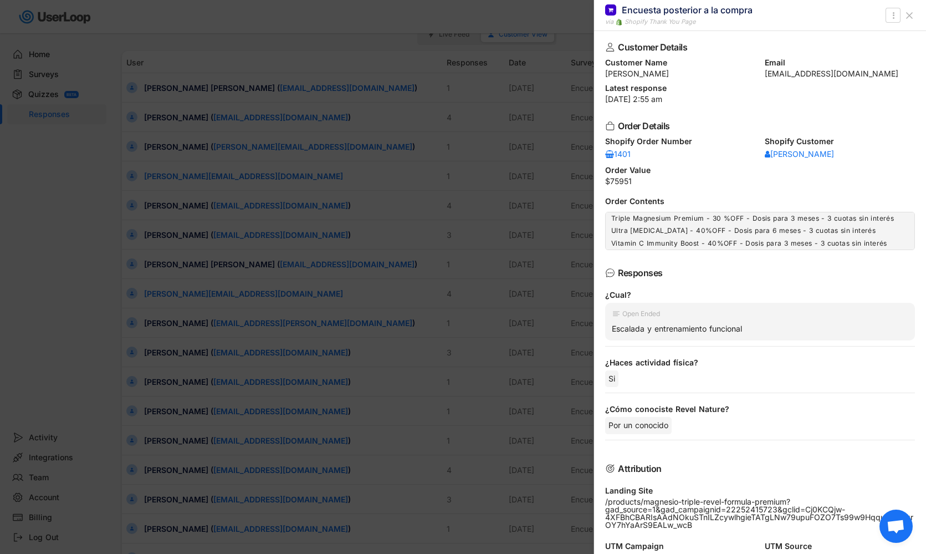
click at [167, 231] on div at bounding box center [463, 277] width 926 height 554
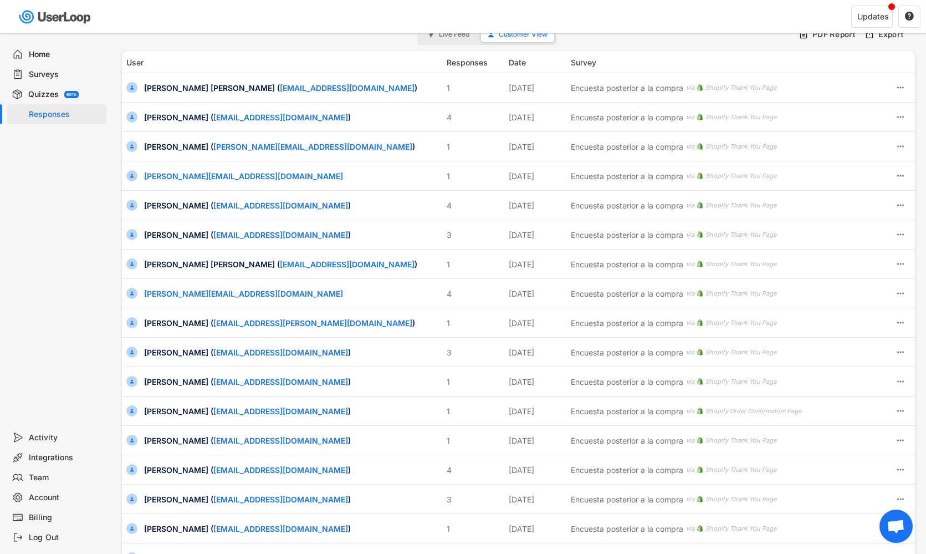
scroll to position [0, 0]
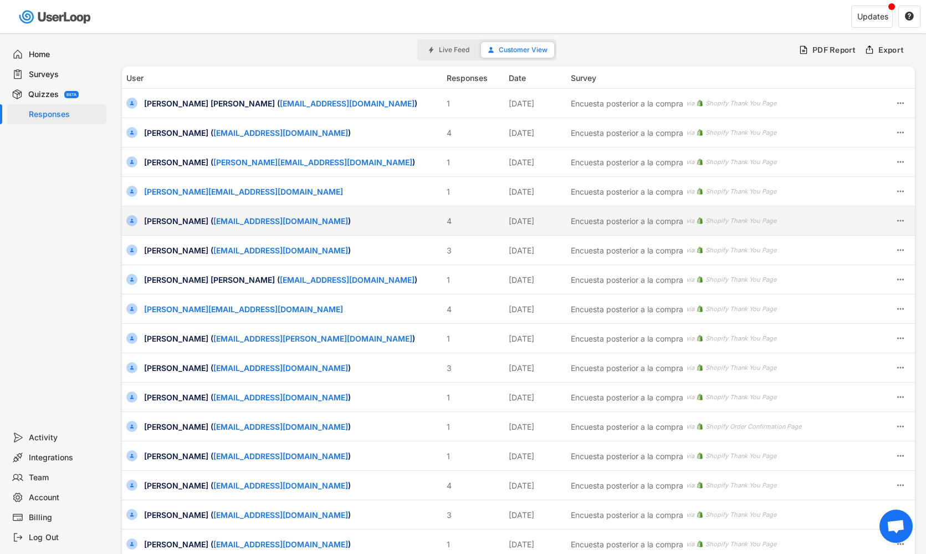
click at [170, 227] on div "[PERSON_NAME] ( [EMAIL_ADDRESS][DOMAIN_NAME] ) 4 [DATE] Encuesta posterior a la…" at bounding box center [518, 220] width 793 height 29
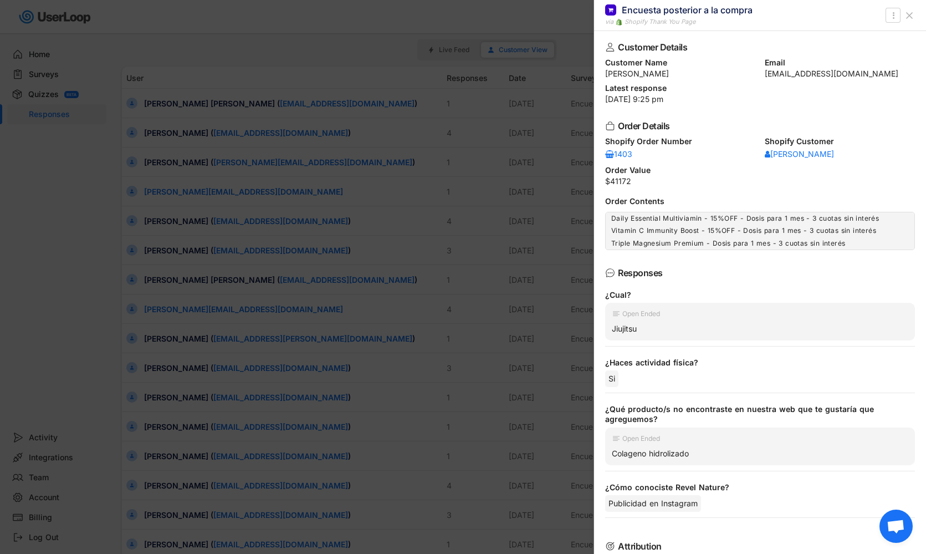
click at [170, 227] on div at bounding box center [463, 277] width 926 height 554
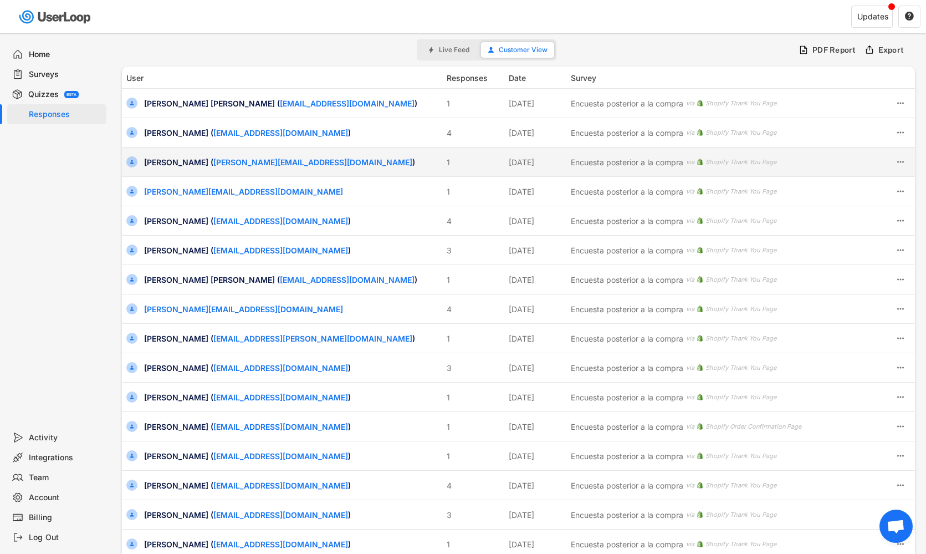
click at [176, 164] on div "[PERSON_NAME] ( [PERSON_NAME][EMAIL_ADDRESS][DOMAIN_NAME] )" at bounding box center [292, 162] width 296 height 12
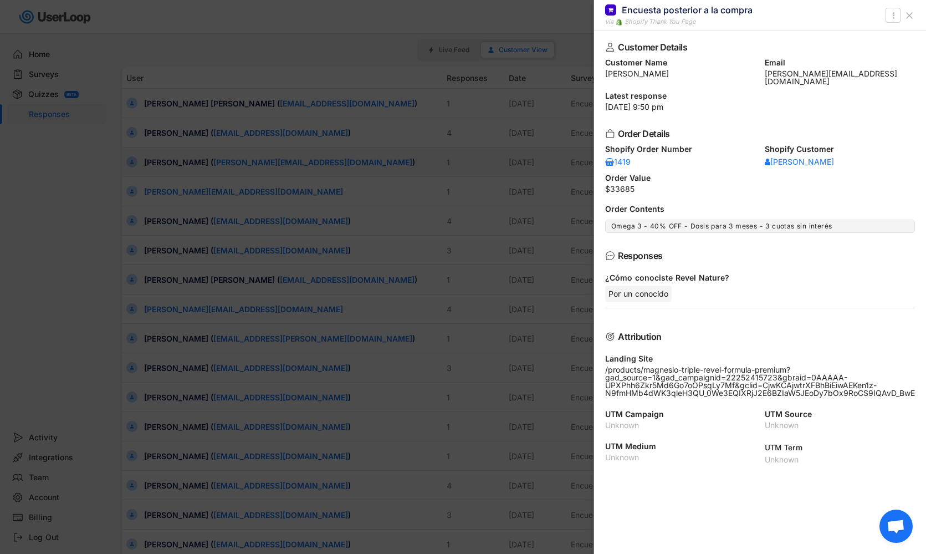
click at [176, 164] on div at bounding box center [463, 277] width 926 height 554
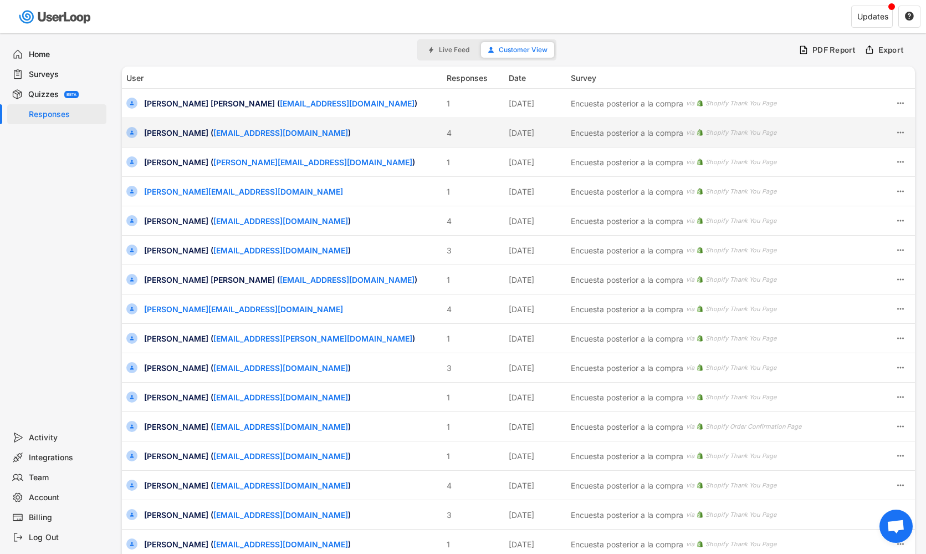
click at [174, 130] on div "[PERSON_NAME] ( [EMAIL_ADDRESS][DOMAIN_NAME] )" at bounding box center [292, 133] width 296 height 12
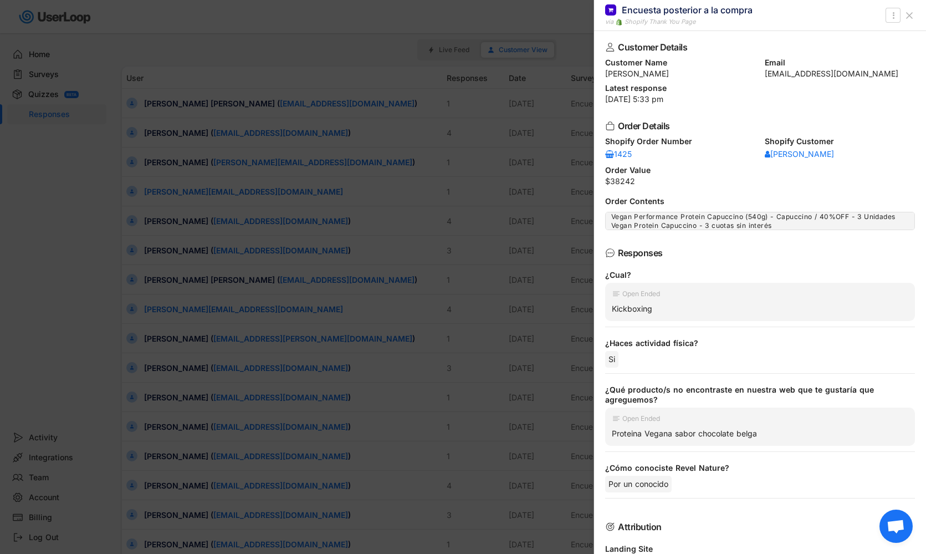
click at [172, 146] on div at bounding box center [463, 277] width 926 height 554
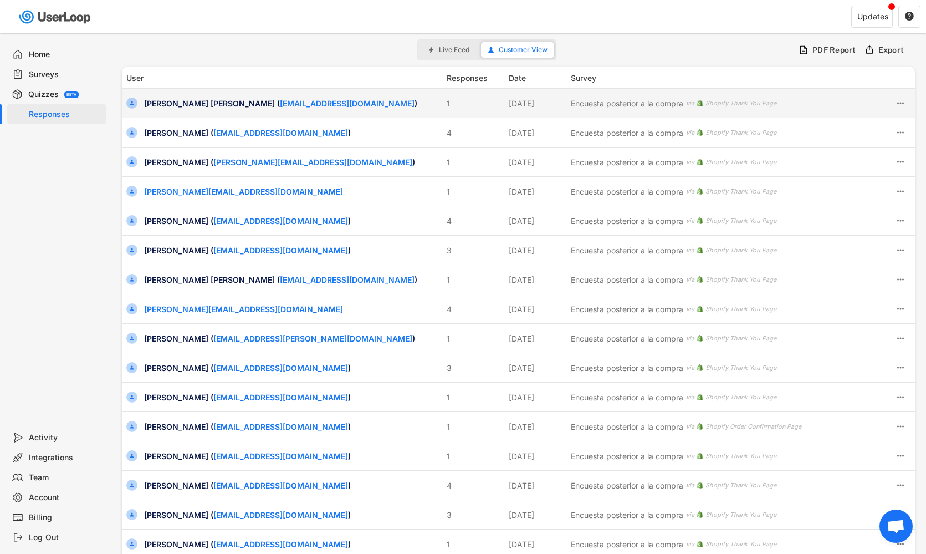
click at [167, 108] on div "[PERSON_NAME] [PERSON_NAME] ( [EMAIL_ADDRESS][DOMAIN_NAME] )" at bounding box center [292, 104] width 296 height 12
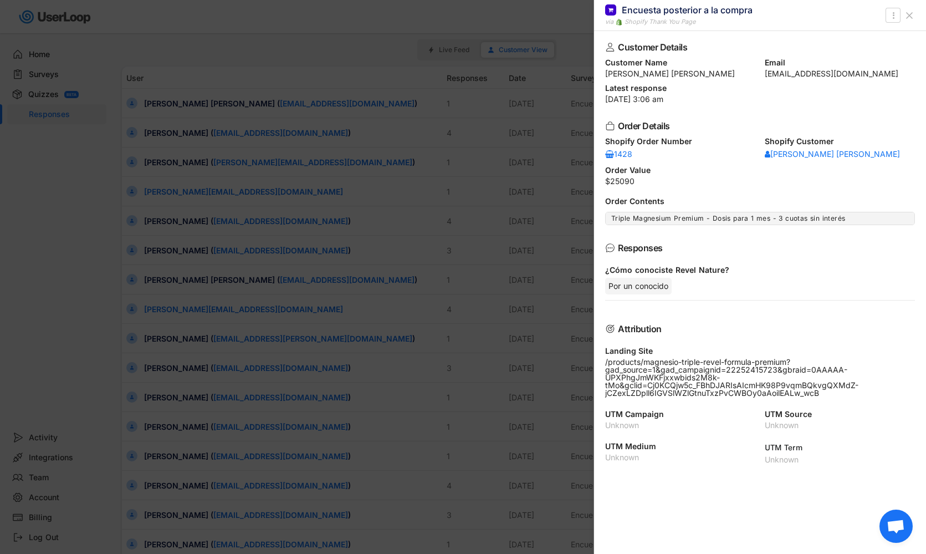
click at [168, 180] on div at bounding box center [463, 277] width 926 height 554
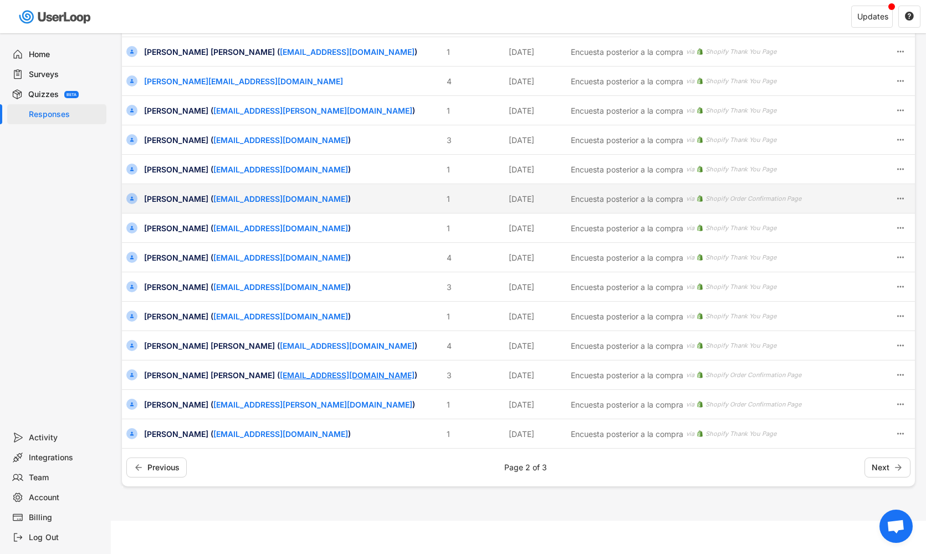
scroll to position [228, 0]
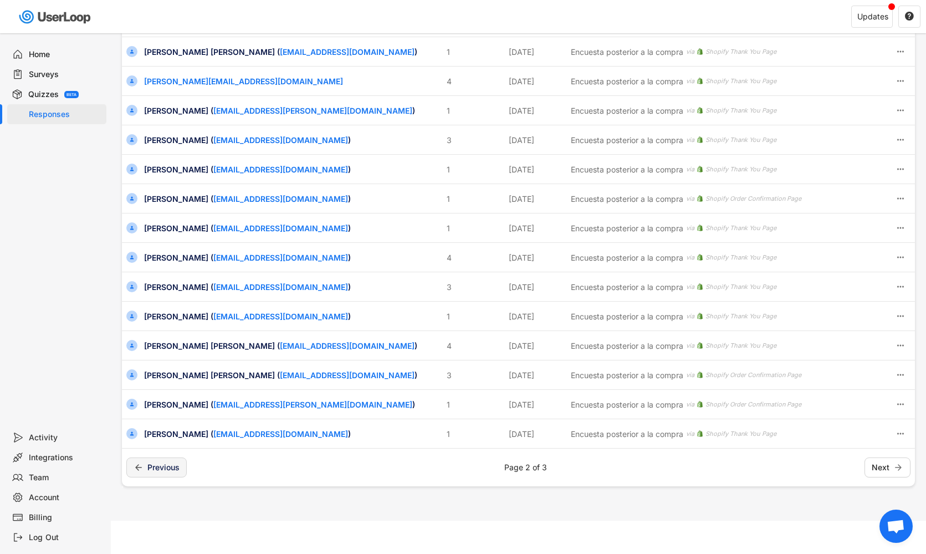
click at [175, 473] on button "Previous" at bounding box center [156, 467] width 60 height 20
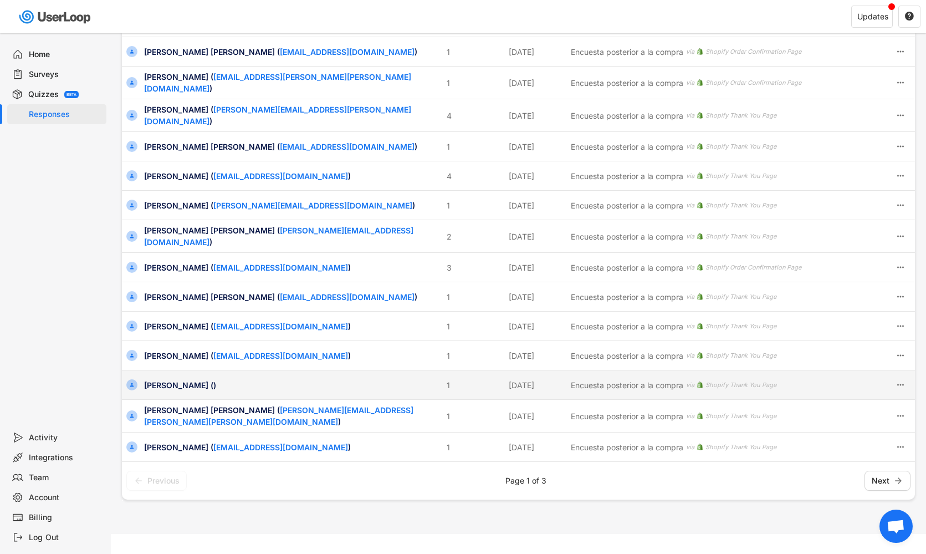
click at [173, 379] on div "[PERSON_NAME] ()" at bounding box center [292, 385] width 296 height 12
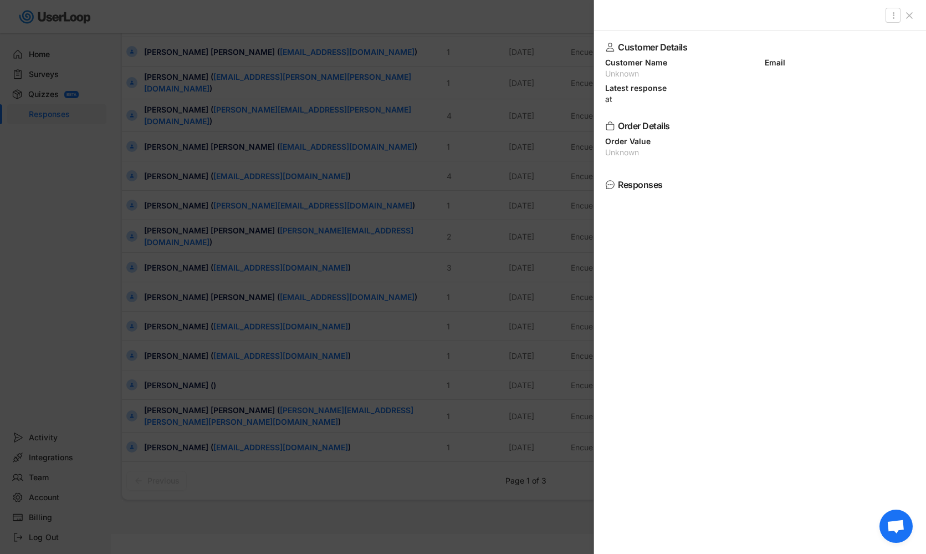
click at [176, 375] on div at bounding box center [463, 277] width 926 height 554
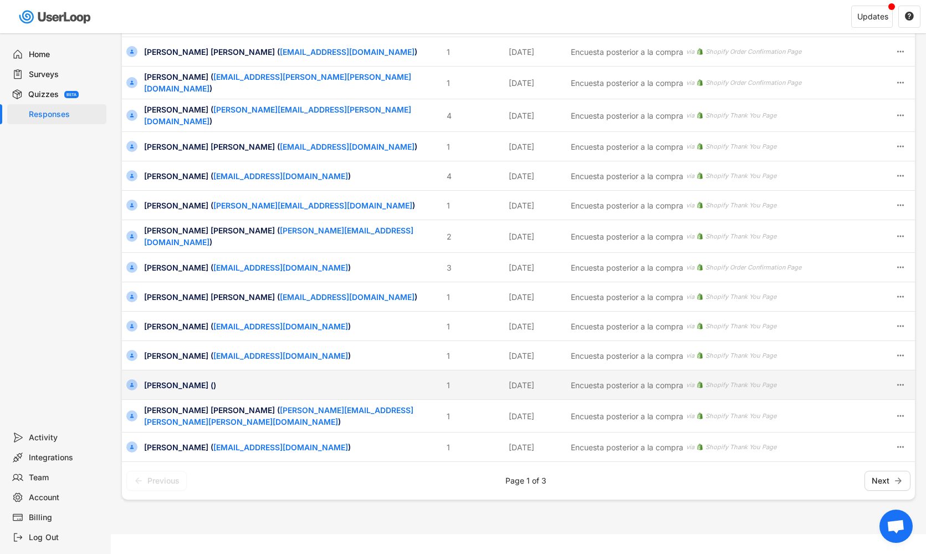
click at [169, 379] on div "[PERSON_NAME] ()" at bounding box center [292, 385] width 296 height 12
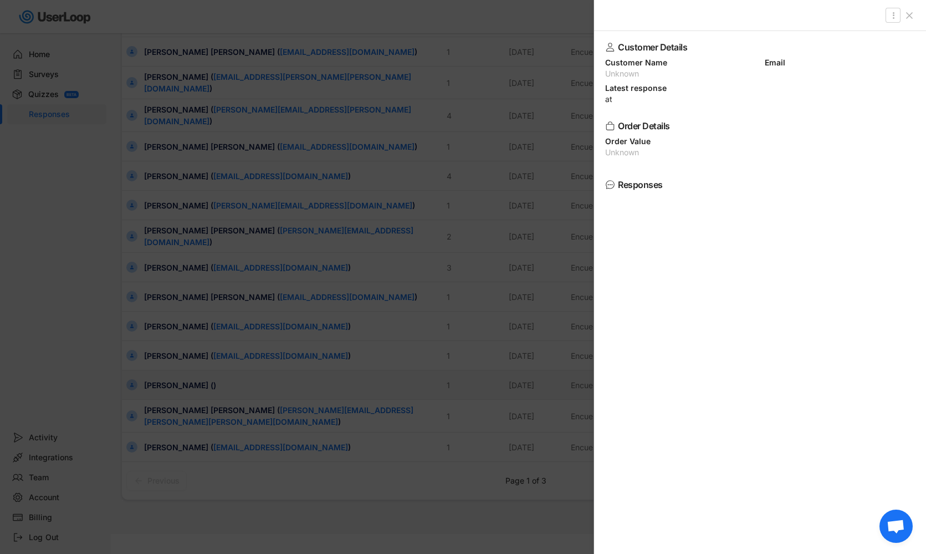
click at [169, 378] on div at bounding box center [463, 277] width 926 height 554
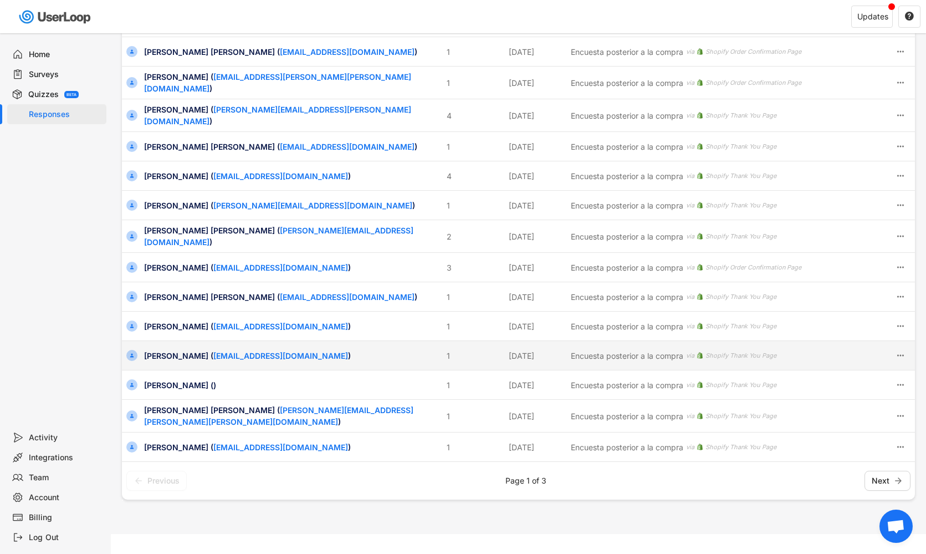
click at [170, 350] on div "[PERSON_NAME] ( [EMAIL_ADDRESS][DOMAIN_NAME] )" at bounding box center [292, 356] width 296 height 12
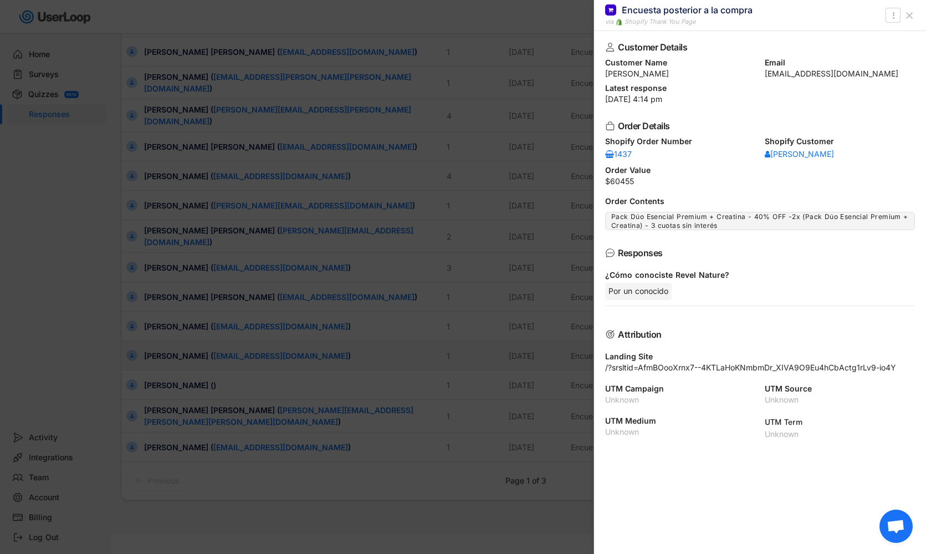
click at [170, 349] on div at bounding box center [463, 277] width 926 height 554
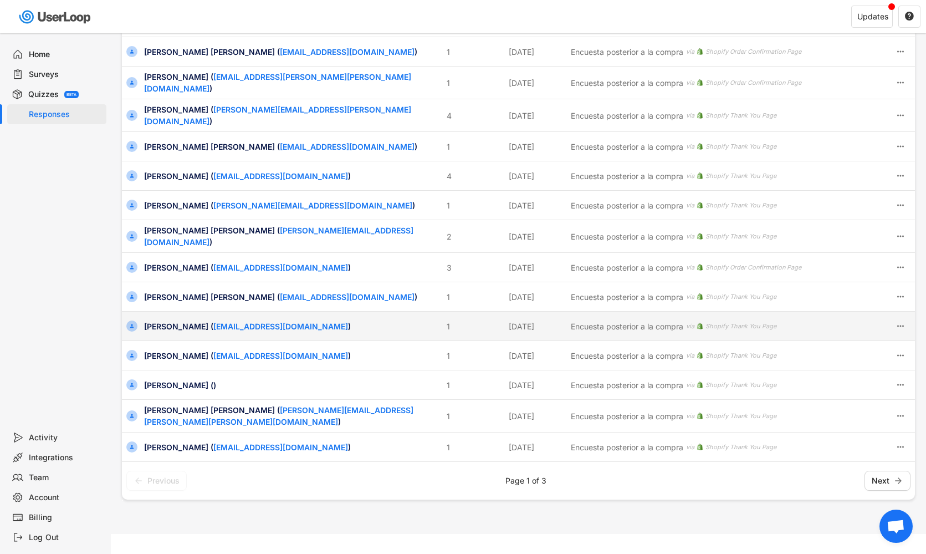
click at [170, 322] on div "[PERSON_NAME] ( [EMAIL_ADDRESS][DOMAIN_NAME] ) 1 [DATE] Encuesta posterior a la…" at bounding box center [518, 326] width 793 height 29
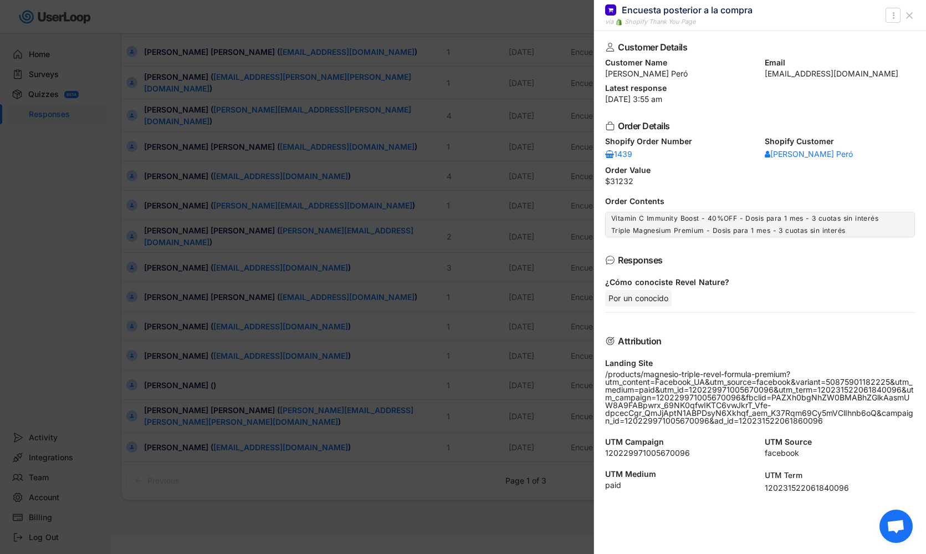
click at [170, 322] on div at bounding box center [463, 277] width 926 height 554
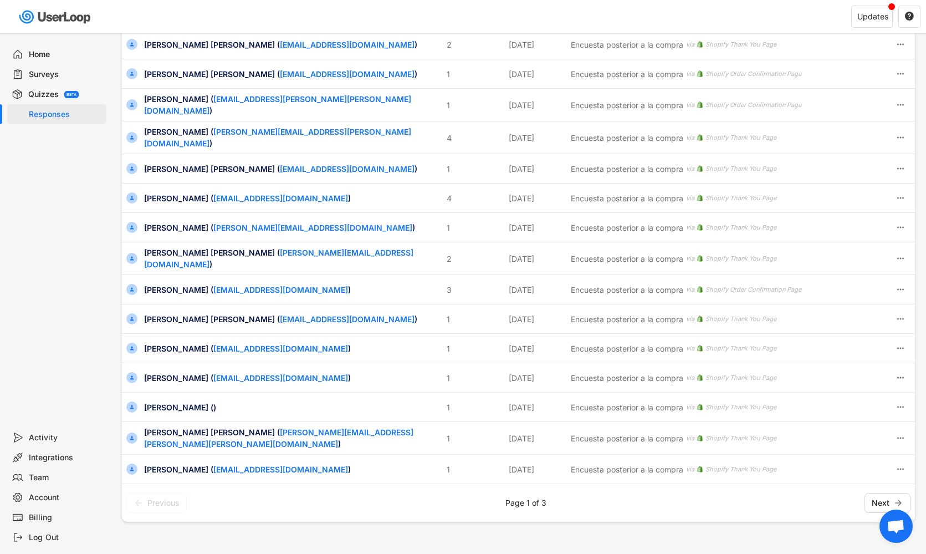
scroll to position [202, 0]
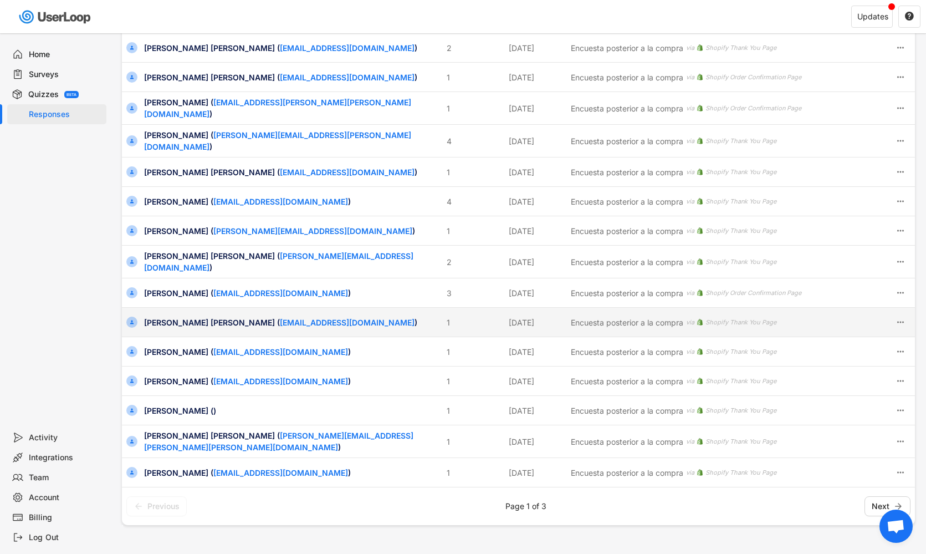
click at [172, 317] on div "[PERSON_NAME] [PERSON_NAME] ( [EMAIL_ADDRESS][DOMAIN_NAME] )" at bounding box center [292, 323] width 296 height 12
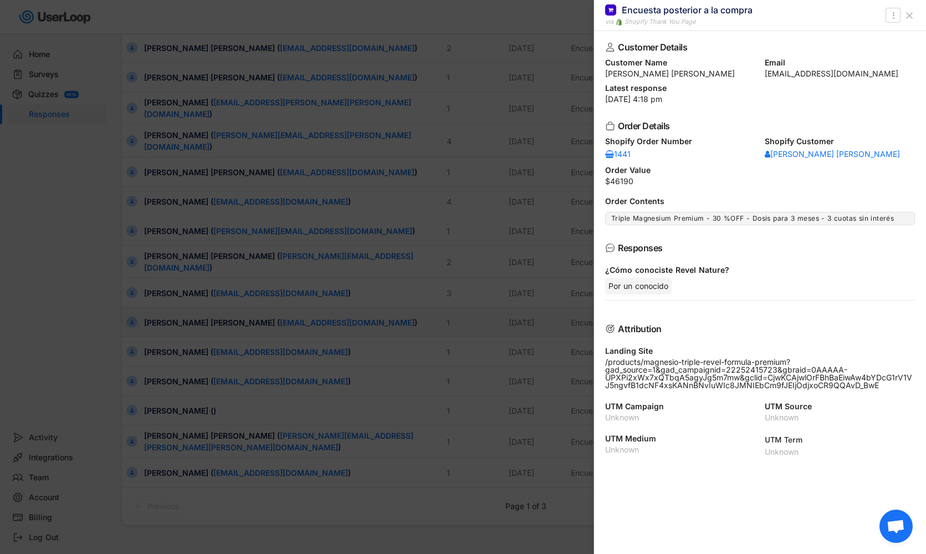
click at [172, 317] on div at bounding box center [463, 277] width 926 height 554
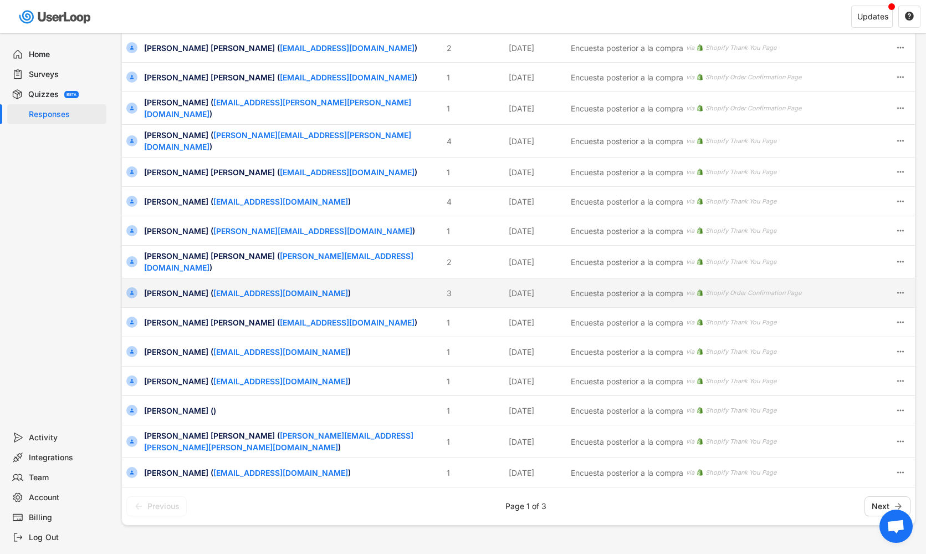
click at [164, 287] on div "[PERSON_NAME] ( [EMAIL_ADDRESS][DOMAIN_NAME] )" at bounding box center [292, 293] width 296 height 12
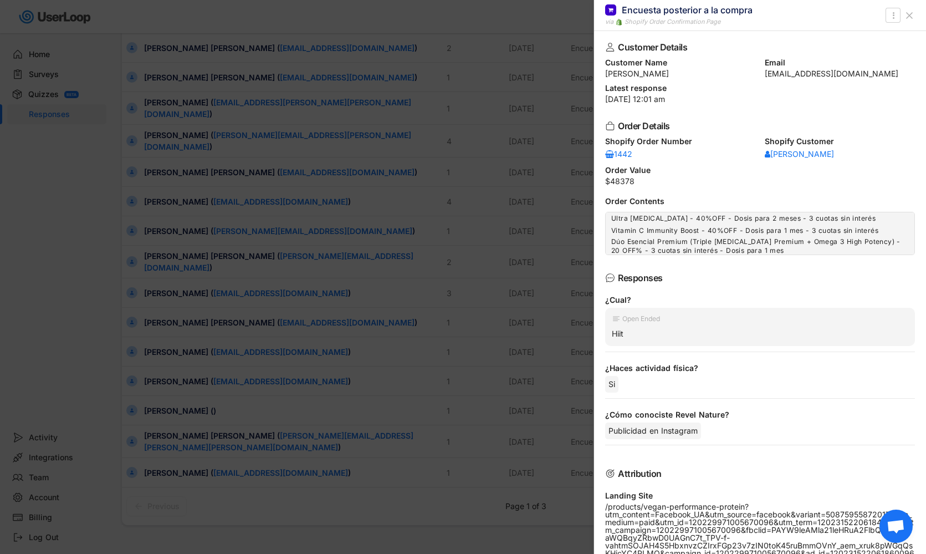
click at [166, 288] on div at bounding box center [463, 277] width 926 height 554
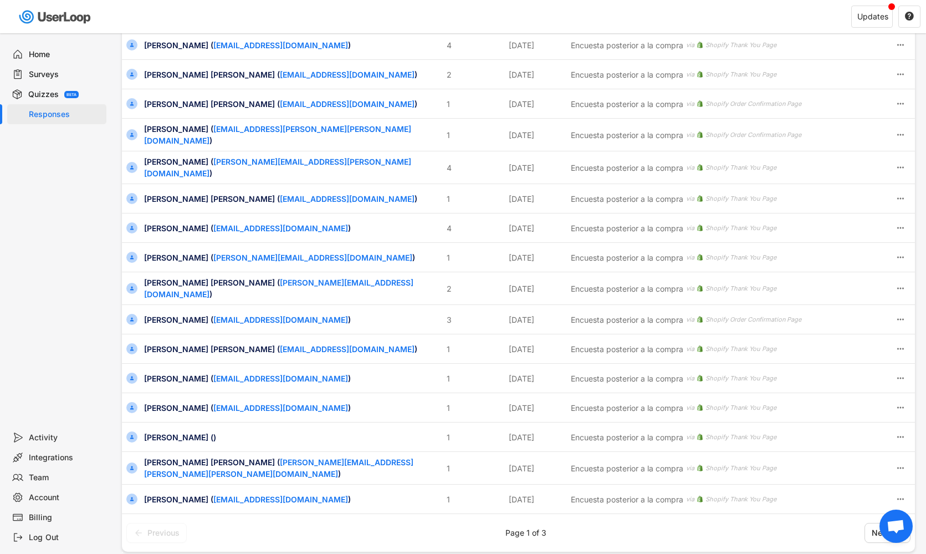
scroll to position [171, 0]
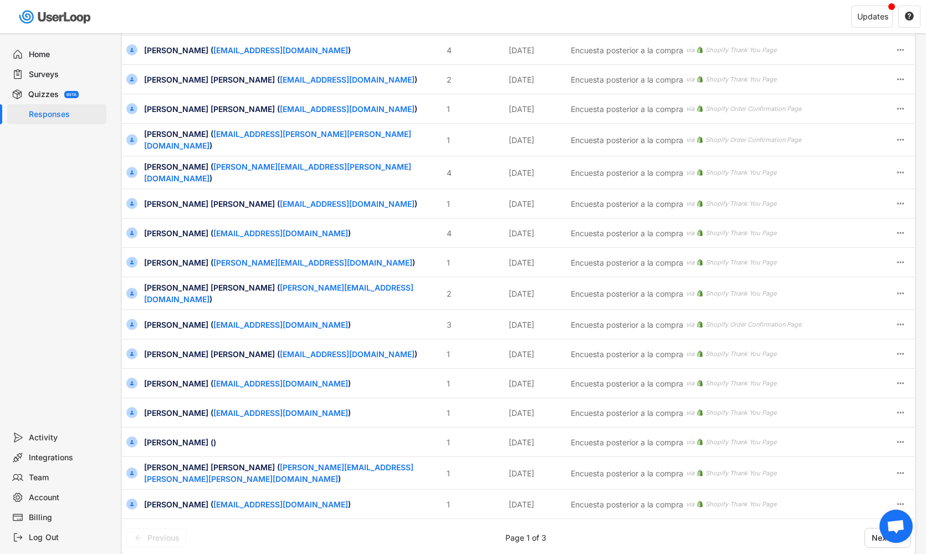
click at [166, 288] on div "[PERSON_NAME] [PERSON_NAME] ( [PERSON_NAME][EMAIL_ADDRESS][DOMAIN_NAME] )" at bounding box center [292, 293] width 296 height 23
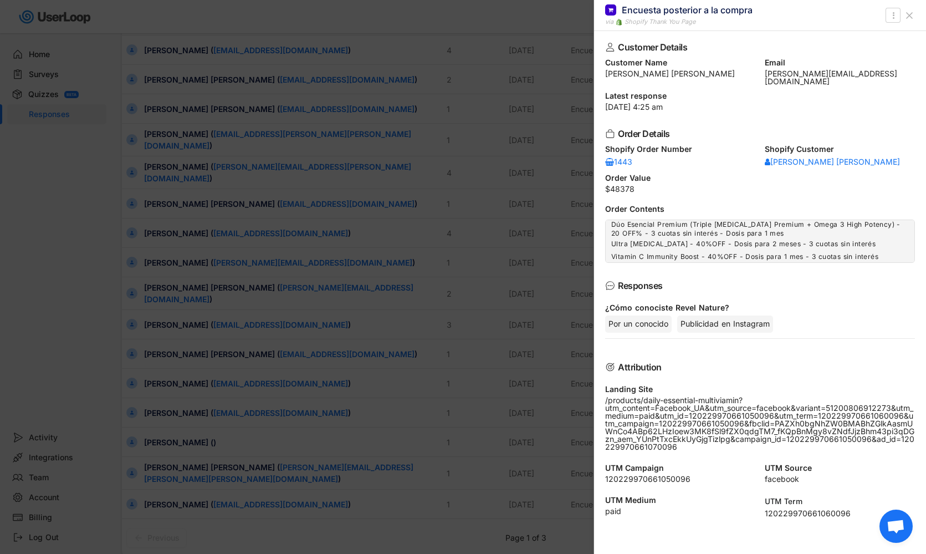
click at [166, 287] on div at bounding box center [463, 277] width 926 height 554
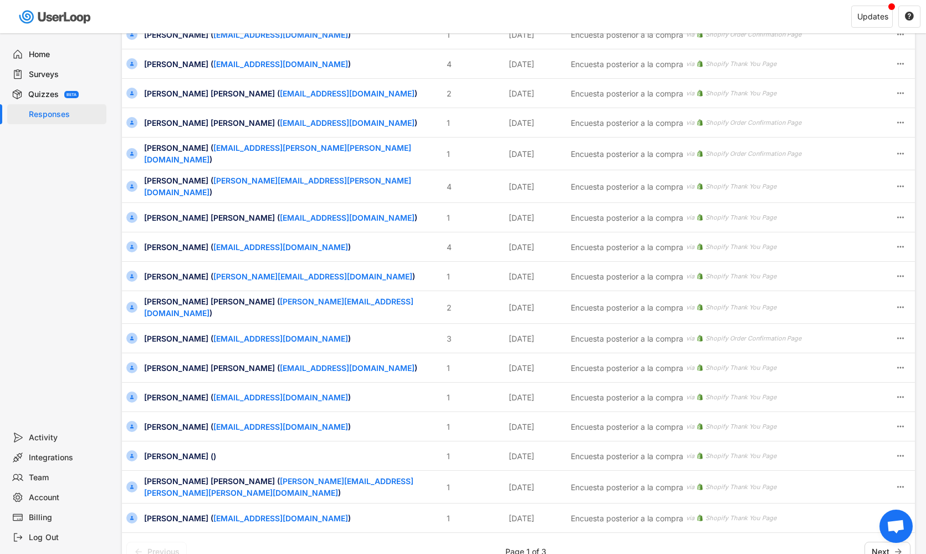
scroll to position [154, 0]
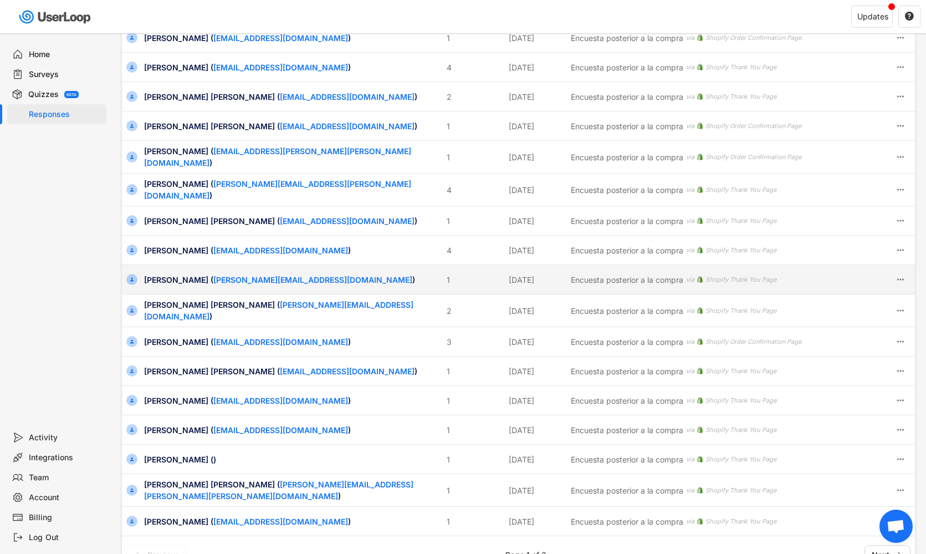
click at [172, 276] on div "[PERSON_NAME] ( [PERSON_NAME][EMAIL_ADDRESS][DOMAIN_NAME] )" at bounding box center [292, 280] width 296 height 12
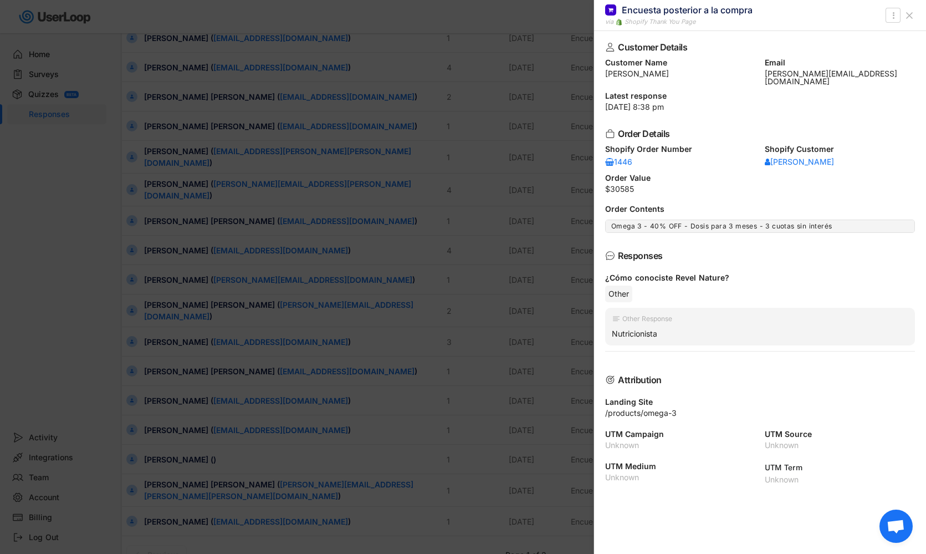
click at [172, 276] on div at bounding box center [463, 277] width 926 height 554
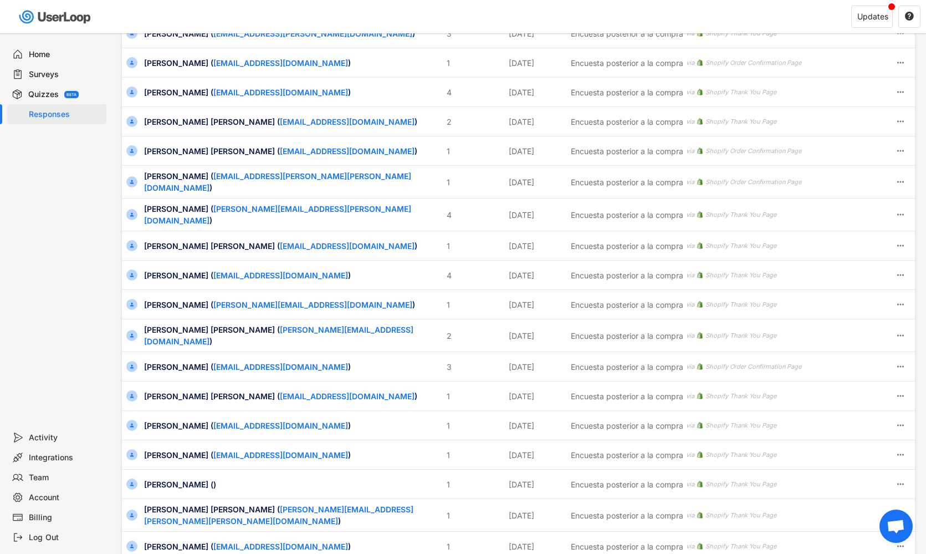
scroll to position [123, 0]
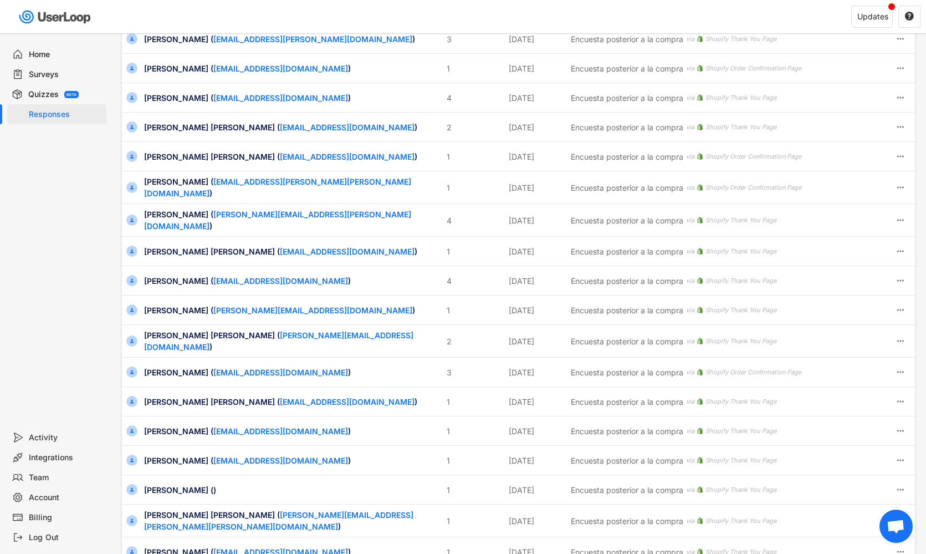
click at [172, 276] on div "[PERSON_NAME] ( [EMAIL_ADDRESS][DOMAIN_NAME] )" at bounding box center [292, 281] width 296 height 12
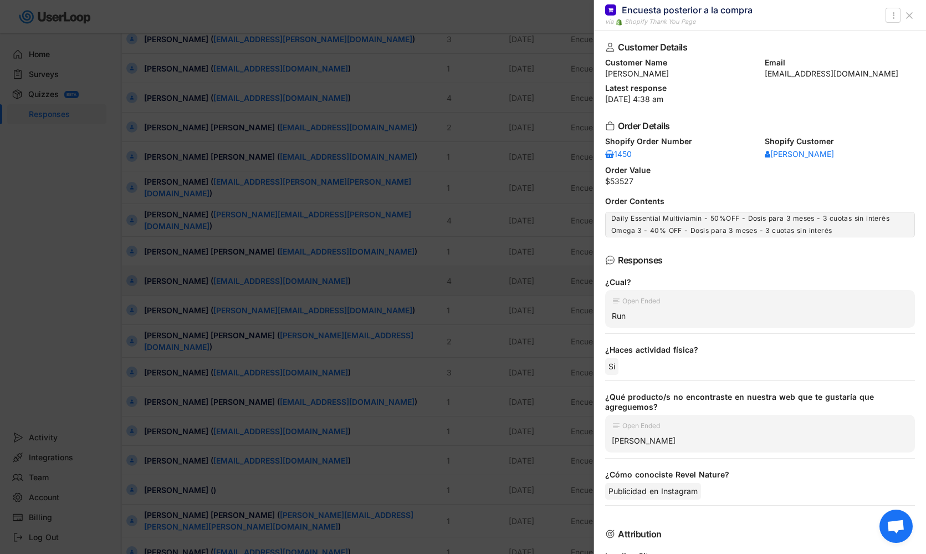
click at [172, 276] on div at bounding box center [463, 277] width 926 height 554
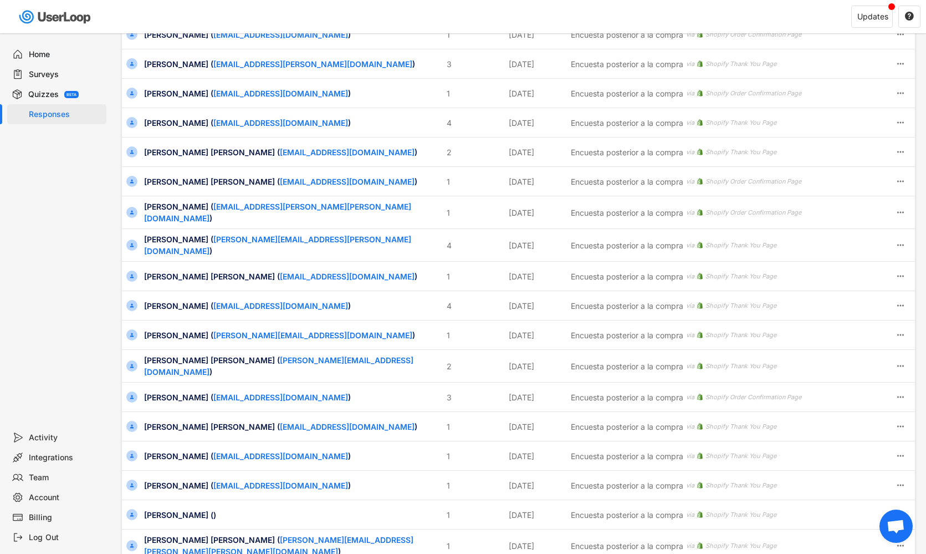
scroll to position [93, 0]
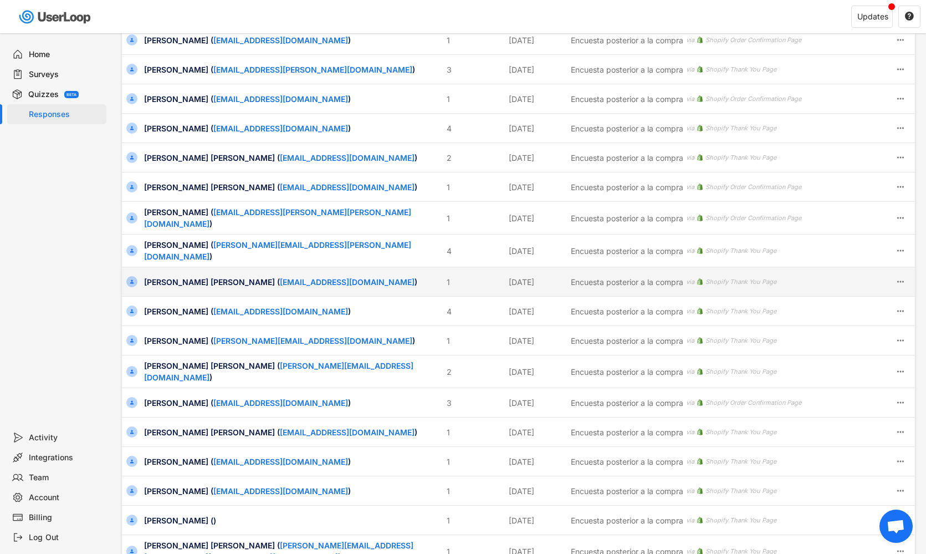
click at [172, 276] on div "[PERSON_NAME] [PERSON_NAME] ( [EMAIL_ADDRESS][DOMAIN_NAME] )" at bounding box center [292, 282] width 296 height 12
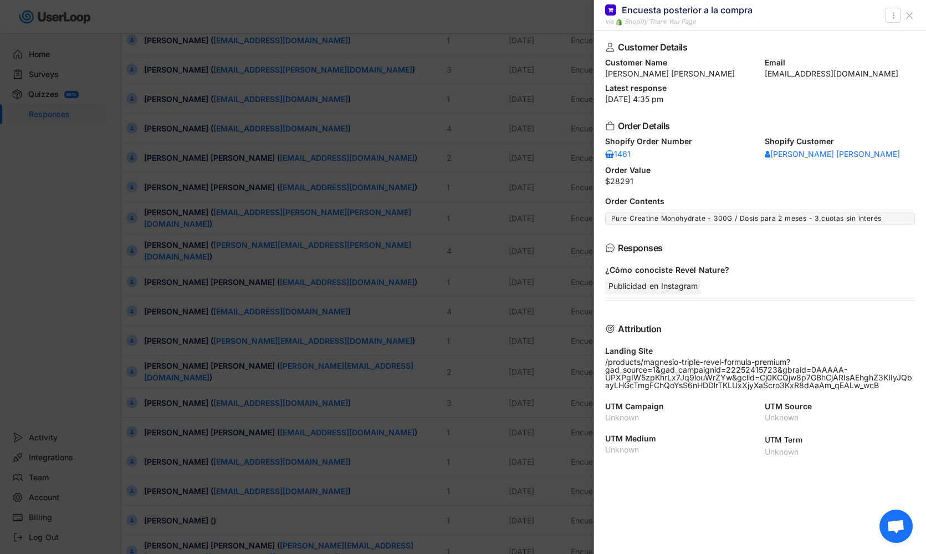
click at [172, 276] on div at bounding box center [463, 277] width 926 height 554
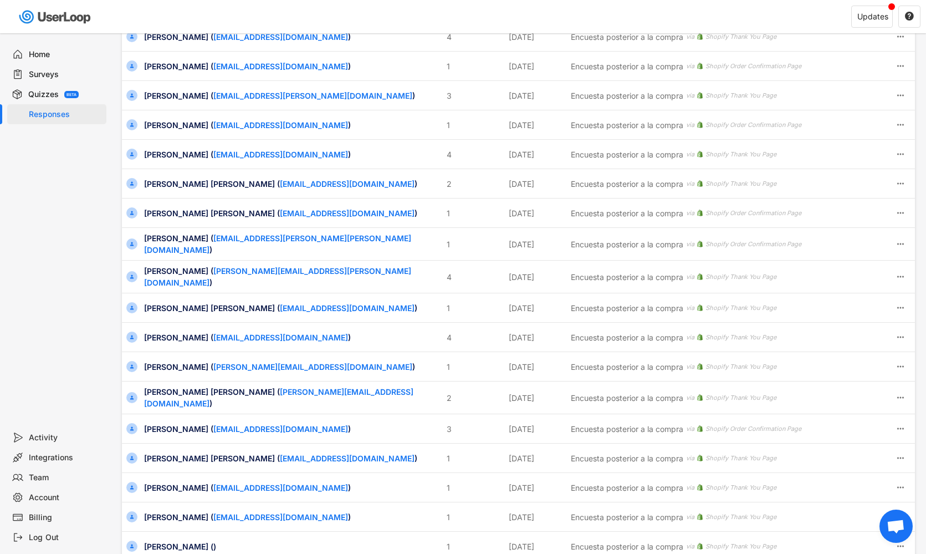
scroll to position [65, 0]
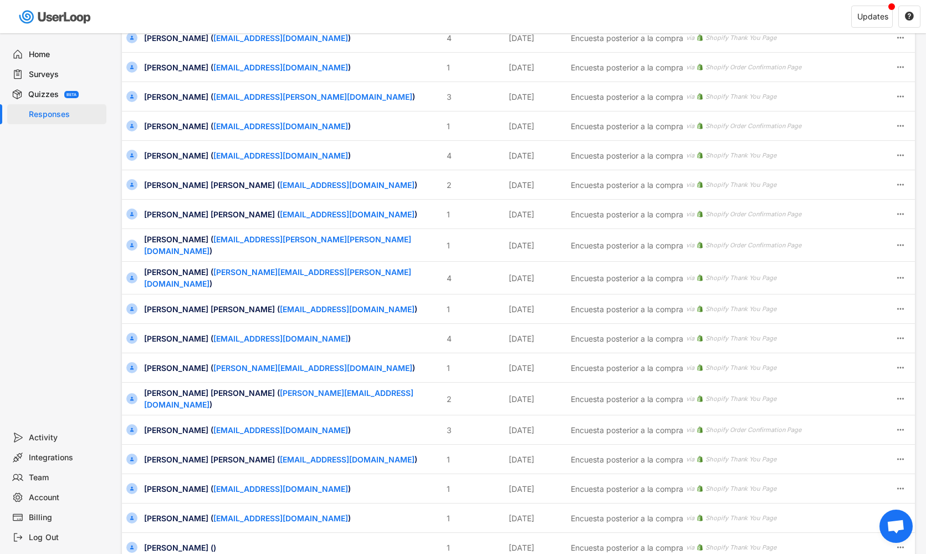
click at [172, 276] on div "[PERSON_NAME] ( [PERSON_NAME][EMAIL_ADDRESS][PERSON_NAME][DOMAIN_NAME] )" at bounding box center [292, 277] width 296 height 23
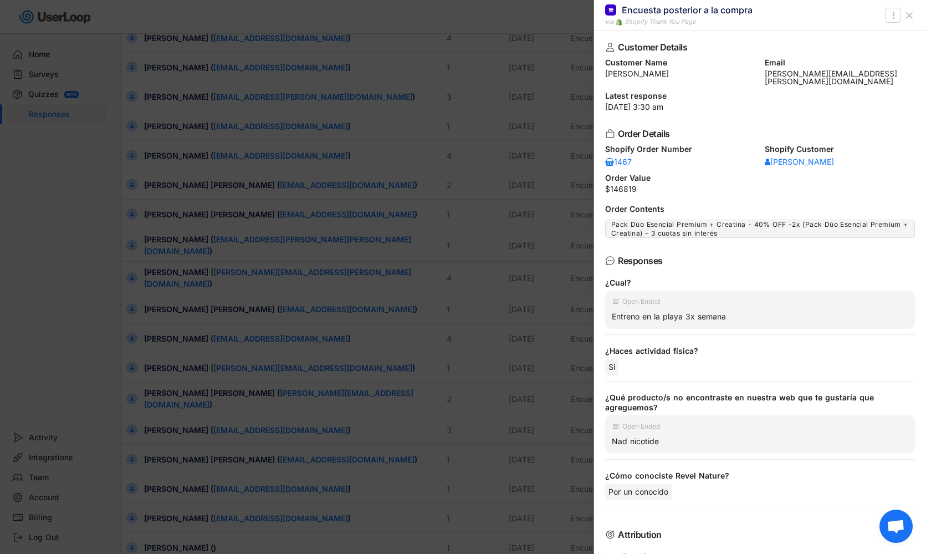
click at [172, 276] on div at bounding box center [463, 277] width 926 height 554
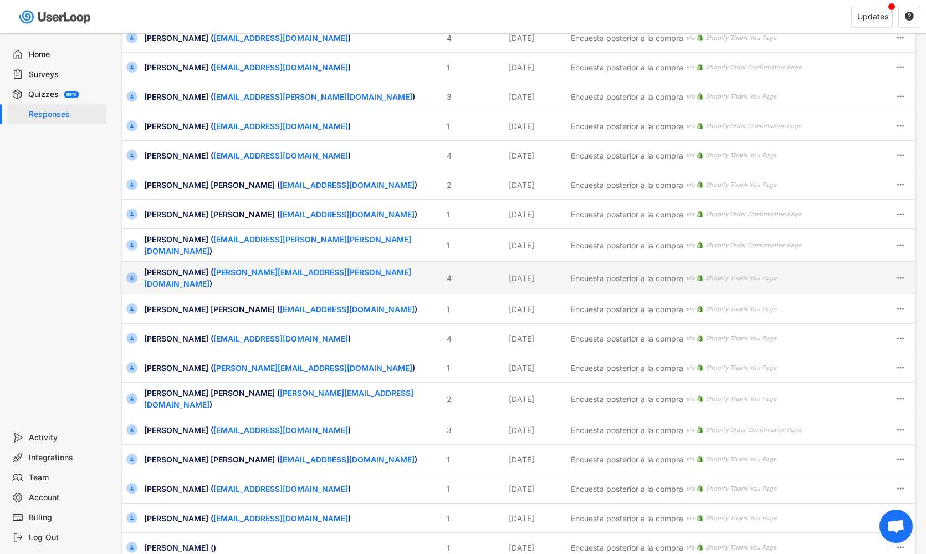
click at [172, 276] on div "[PERSON_NAME] ( [PERSON_NAME][EMAIL_ADDRESS][PERSON_NAME][DOMAIN_NAME] )" at bounding box center [292, 277] width 296 height 23
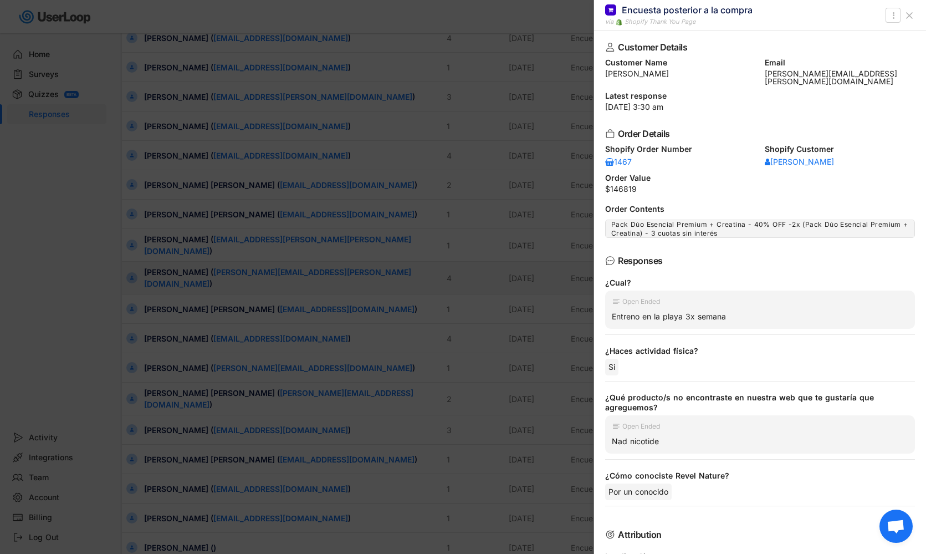
click at [172, 276] on div at bounding box center [463, 277] width 926 height 554
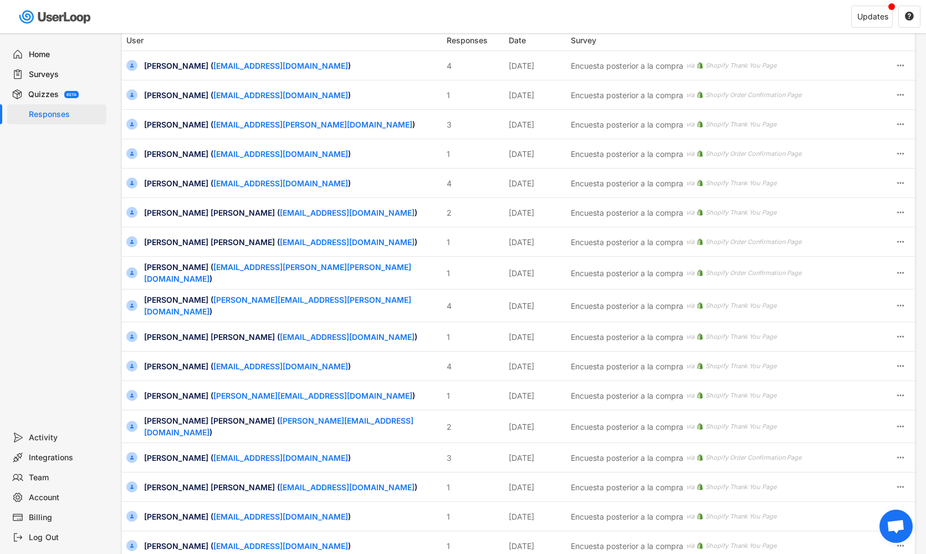
scroll to position [29, 0]
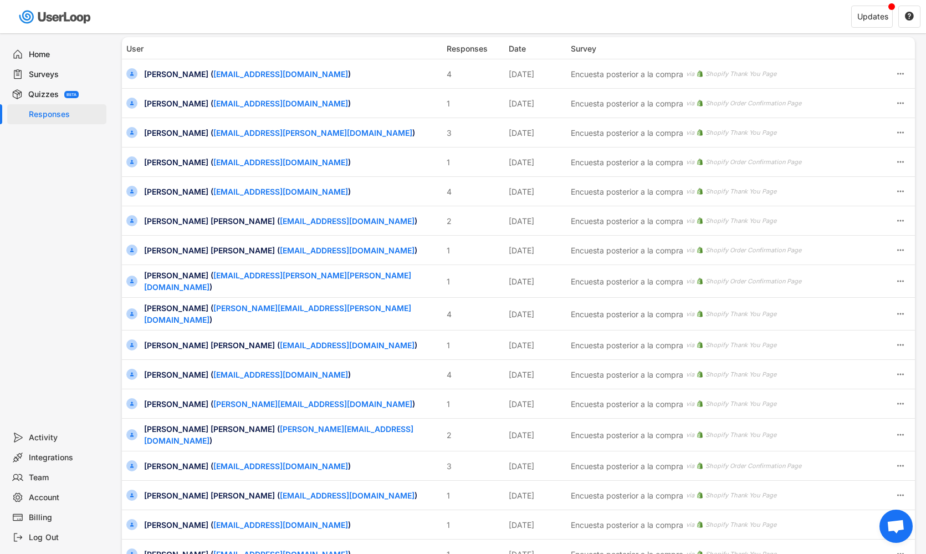
click at [172, 276] on div "[PERSON_NAME] ( [EMAIL_ADDRESS][PERSON_NAME][PERSON_NAME][DOMAIN_NAME] )" at bounding box center [292, 280] width 296 height 23
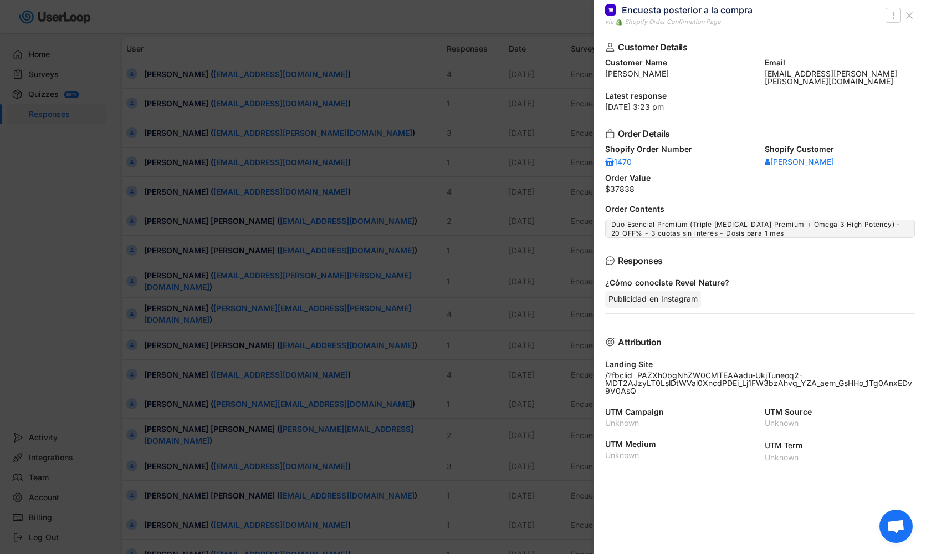
click at [172, 276] on div at bounding box center [463, 277] width 926 height 554
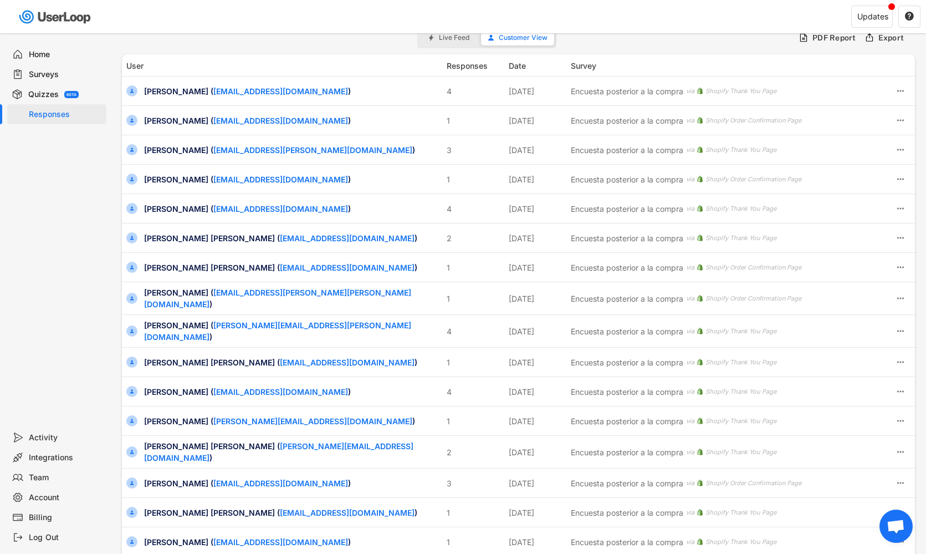
scroll to position [9, 0]
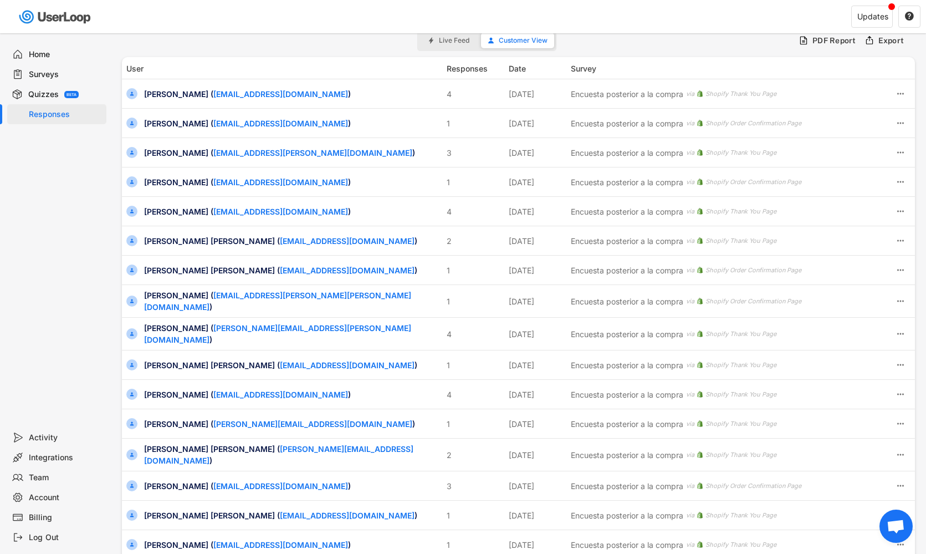
click at [172, 276] on div "[PERSON_NAME] [PERSON_NAME] ( [EMAIL_ADDRESS][DOMAIN_NAME] )" at bounding box center [292, 270] width 296 height 12
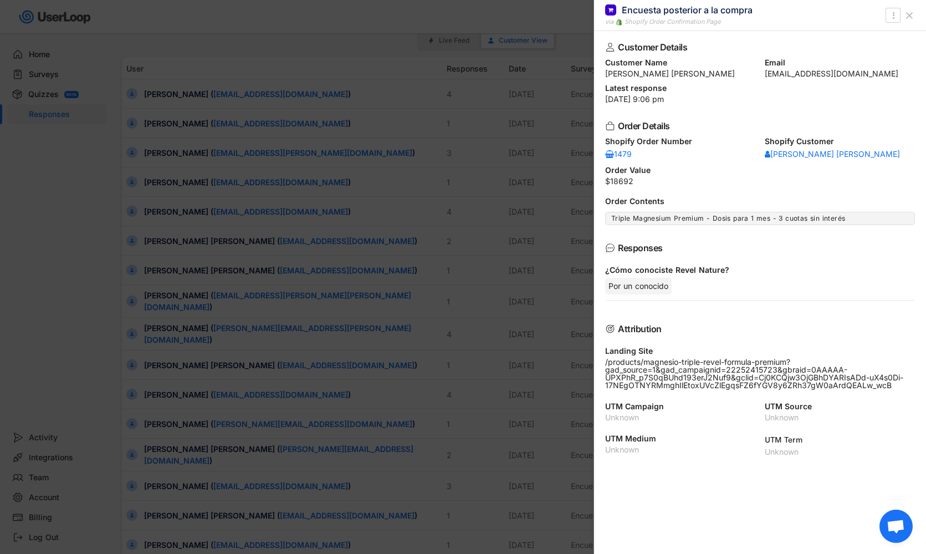
click at [172, 276] on div at bounding box center [463, 277] width 926 height 554
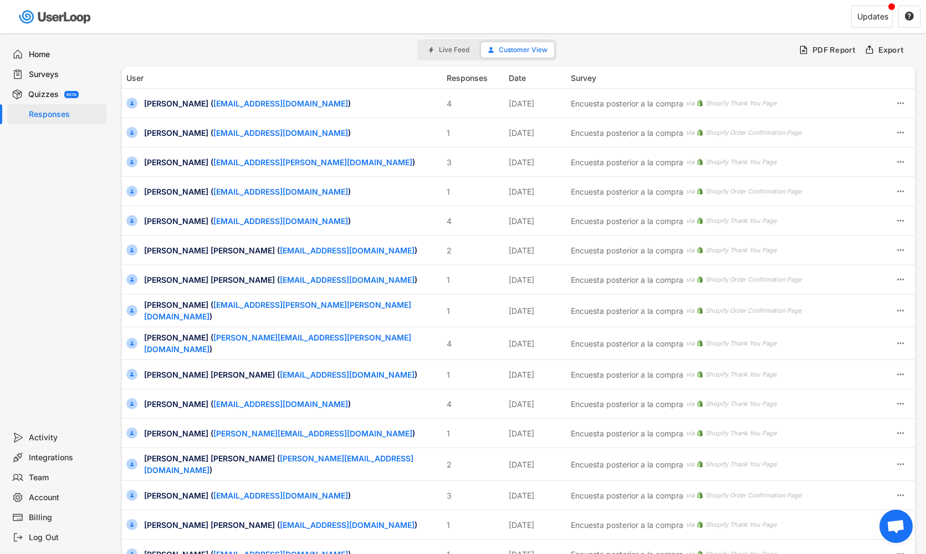
scroll to position [0, 0]
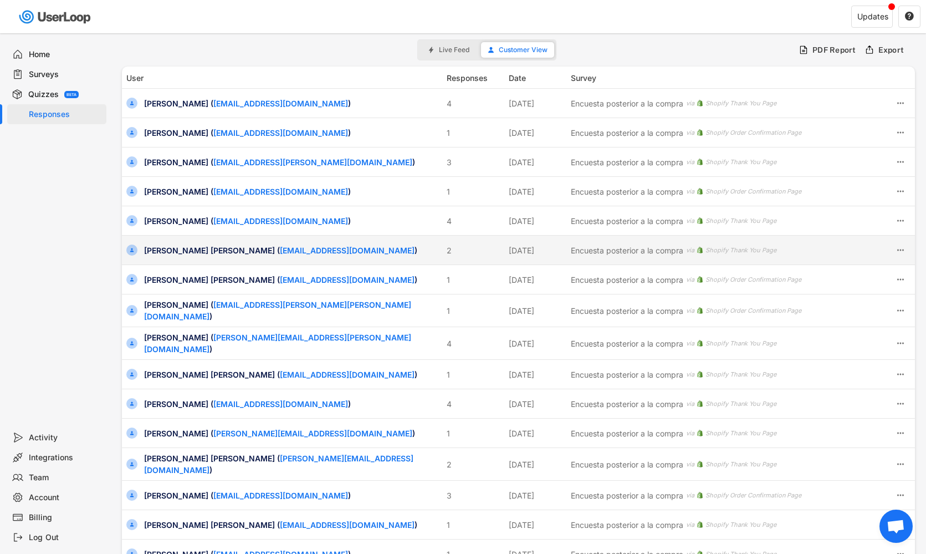
click at [175, 248] on div "[PERSON_NAME] [PERSON_NAME] ( [EMAIL_ADDRESS][DOMAIN_NAME] )" at bounding box center [292, 250] width 296 height 12
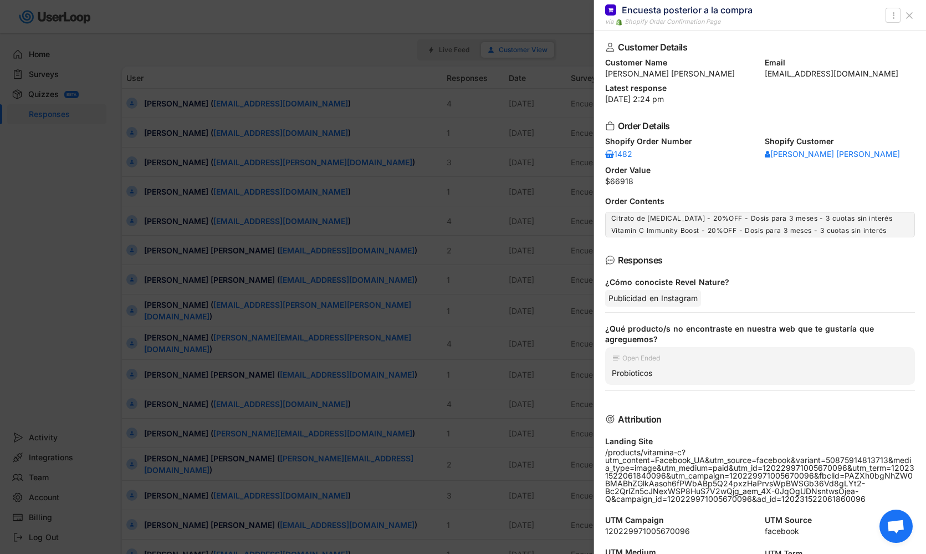
click at [175, 249] on div at bounding box center [463, 277] width 926 height 554
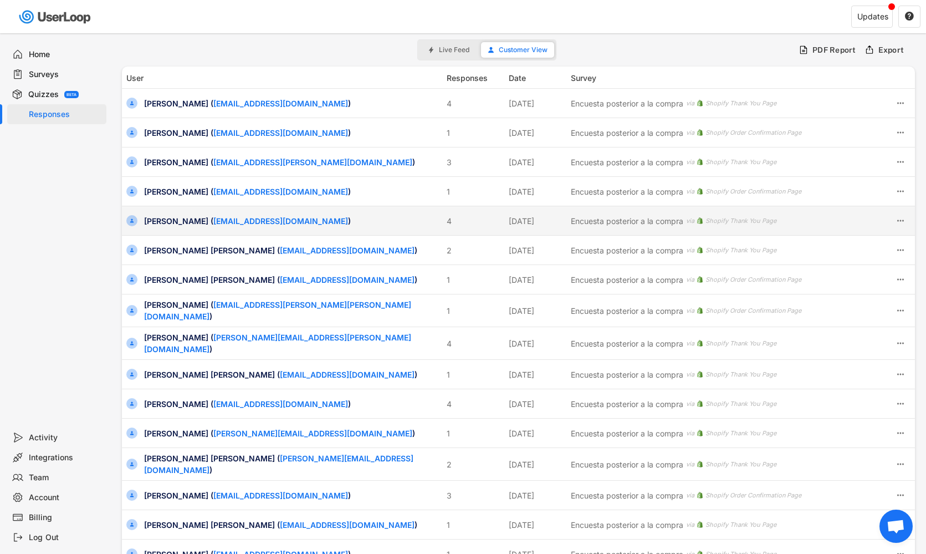
click at [174, 227] on div "[PERSON_NAME] ( [EMAIL_ADDRESS][DOMAIN_NAME] ) 4 [DATE] Encuesta posterior a la…" at bounding box center [518, 220] width 793 height 29
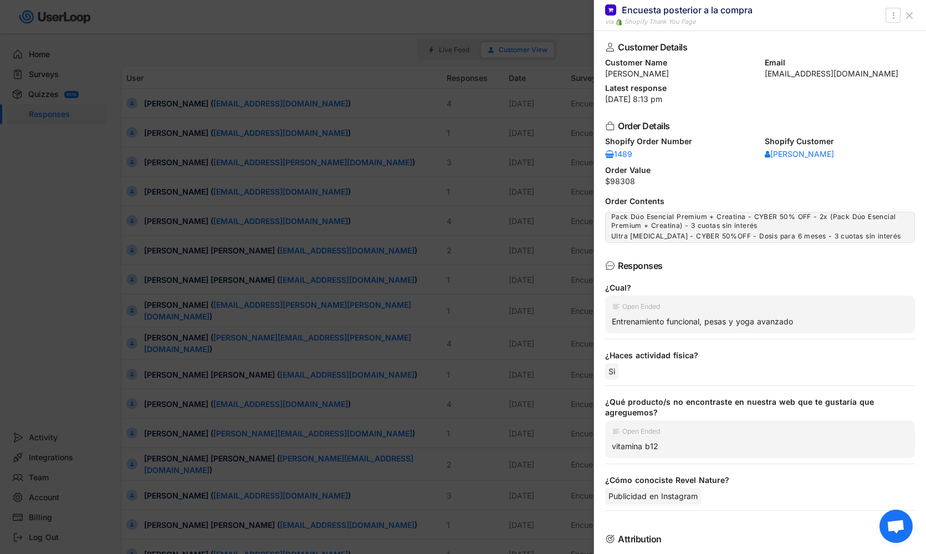
click at [174, 232] on div at bounding box center [463, 277] width 926 height 554
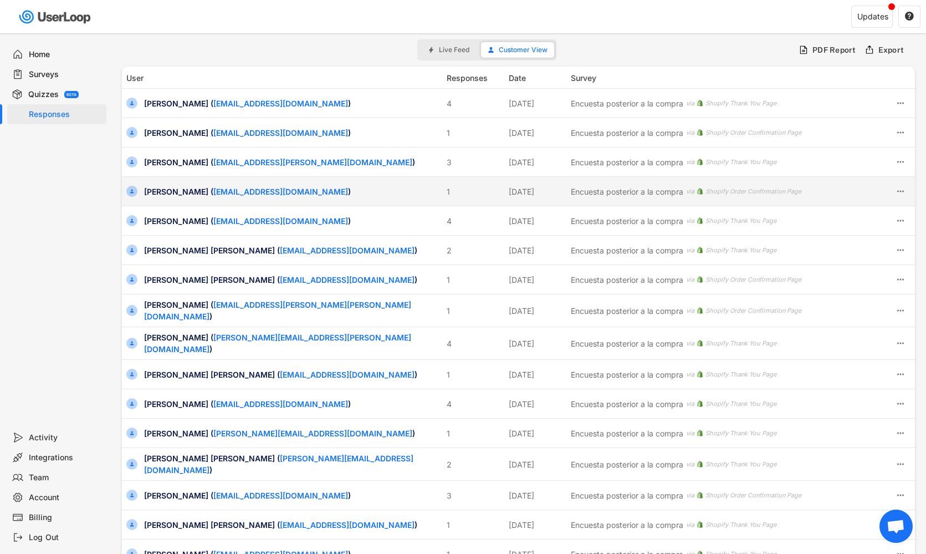
click at [170, 187] on div "[PERSON_NAME] ( [EMAIL_ADDRESS][DOMAIN_NAME] )" at bounding box center [292, 192] width 296 height 12
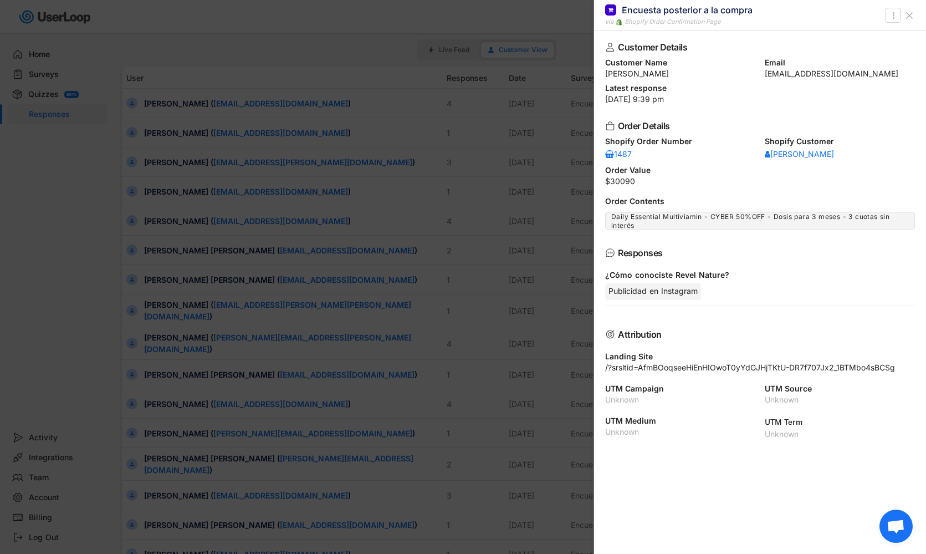
click at [171, 186] on div at bounding box center [463, 277] width 926 height 554
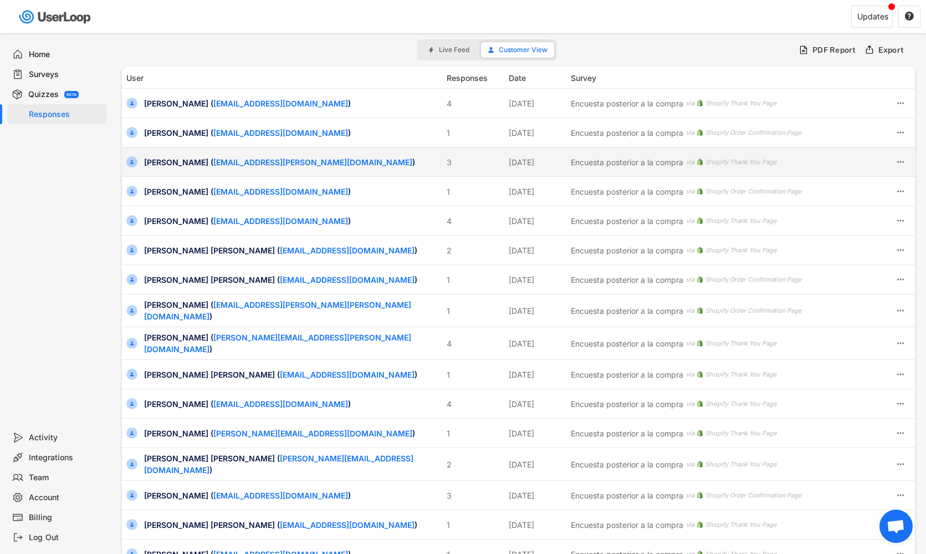
click at [171, 165] on div "[PERSON_NAME] ( [EMAIL_ADDRESS][PERSON_NAME][DOMAIN_NAME] )" at bounding box center [292, 162] width 296 height 12
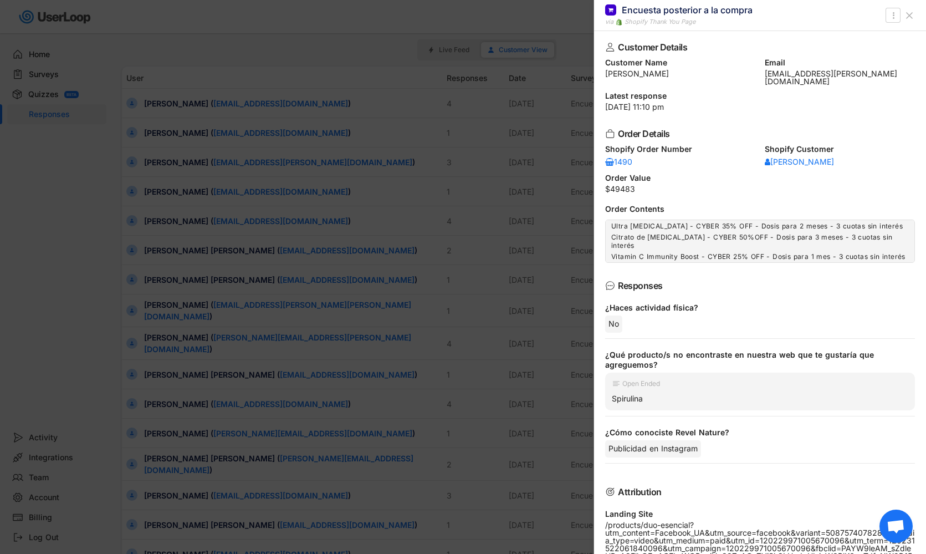
click at [171, 166] on div at bounding box center [463, 277] width 926 height 554
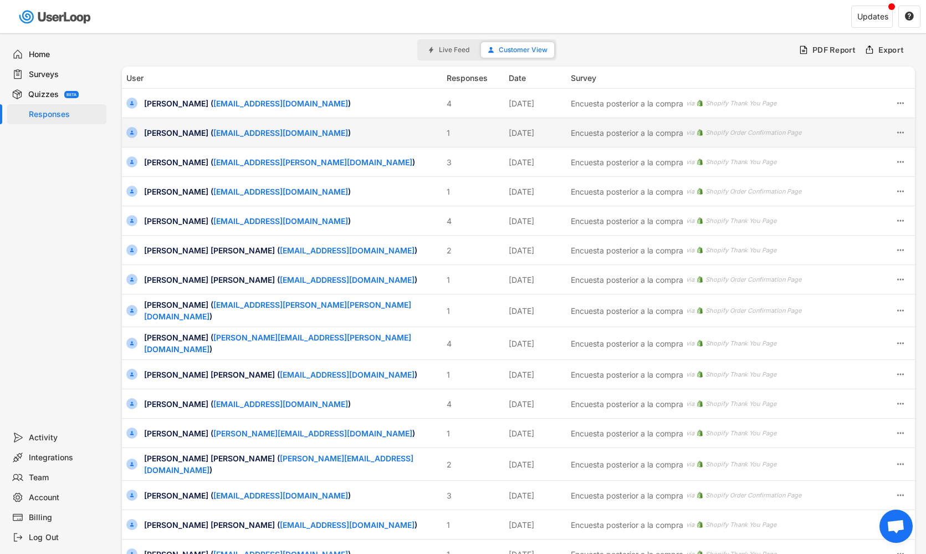
click at [170, 134] on div "[PERSON_NAME] ( [EMAIL_ADDRESS][DOMAIN_NAME] )" at bounding box center [292, 133] width 296 height 12
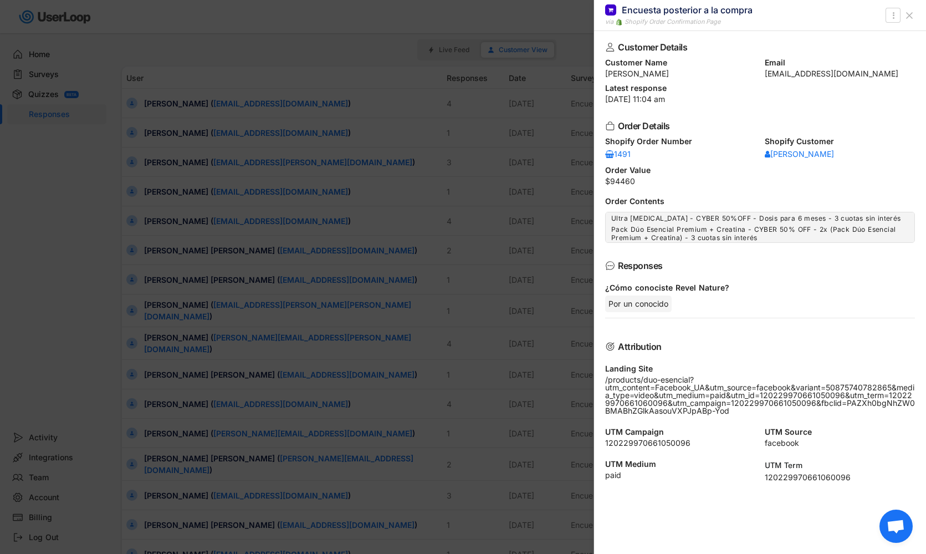
click at [170, 134] on div at bounding box center [463, 277] width 926 height 554
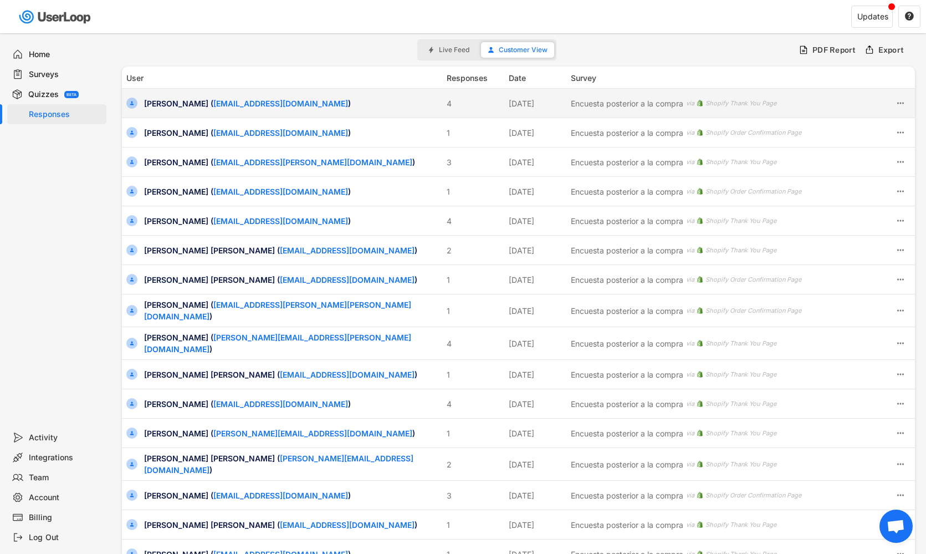
click at [169, 108] on div "[PERSON_NAME] ( [EMAIL_ADDRESS][DOMAIN_NAME] )" at bounding box center [292, 104] width 296 height 12
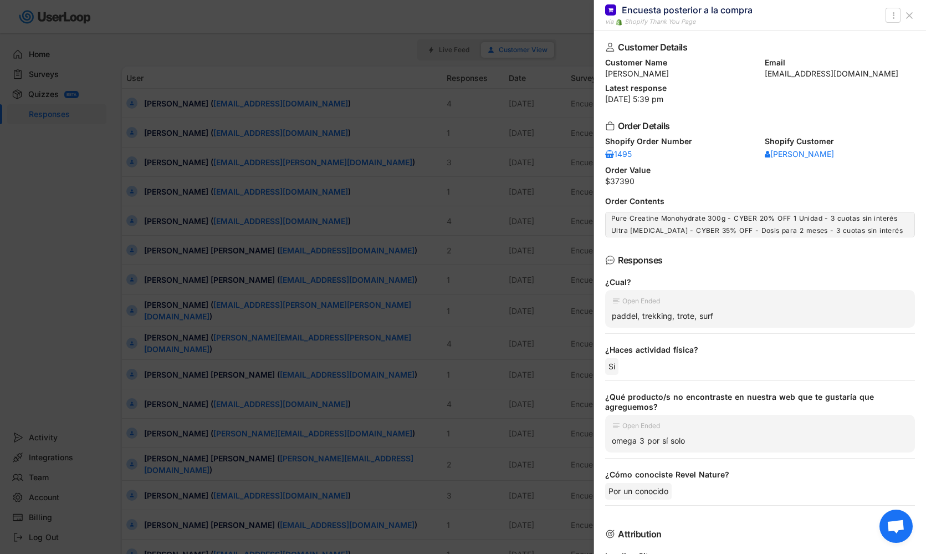
click at [166, 185] on div at bounding box center [463, 277] width 926 height 554
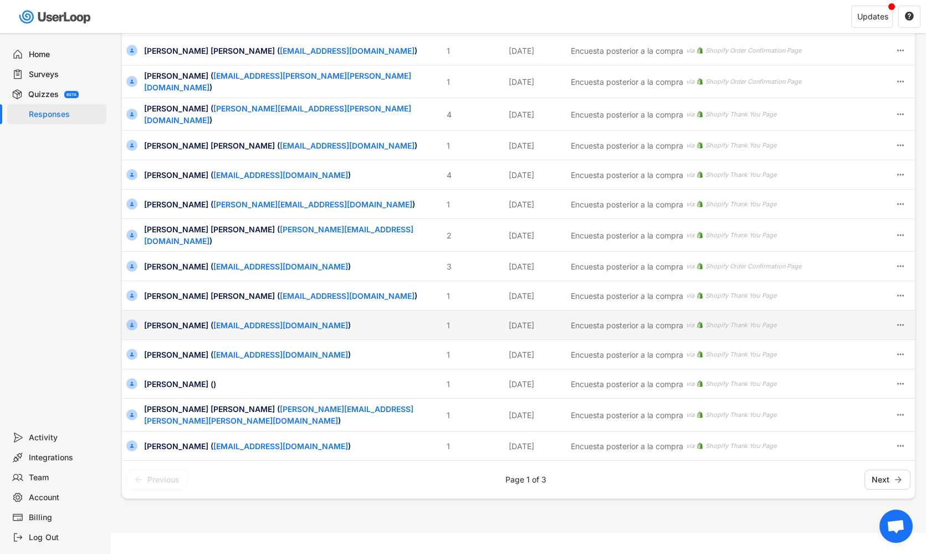
scroll to position [228, 0]
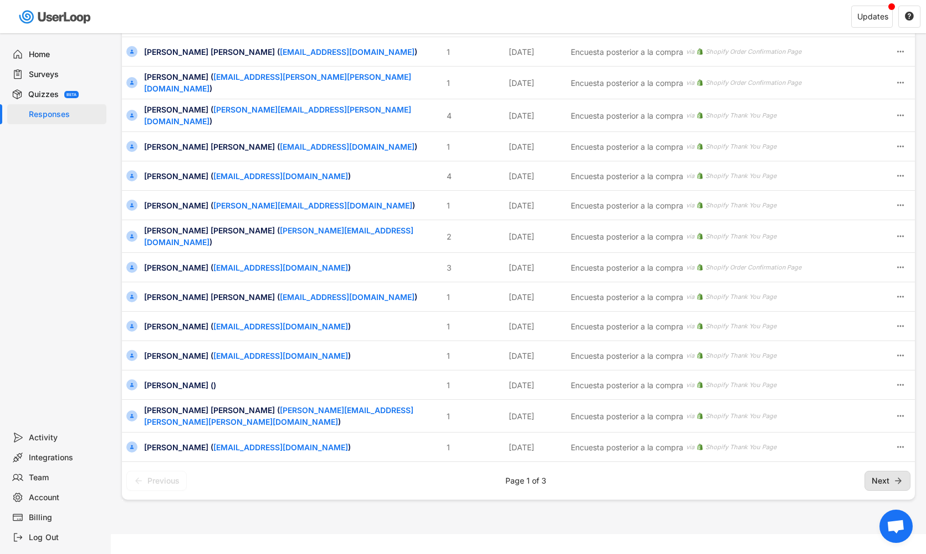
click at [883, 473] on button "Next" at bounding box center [888, 481] width 46 height 20
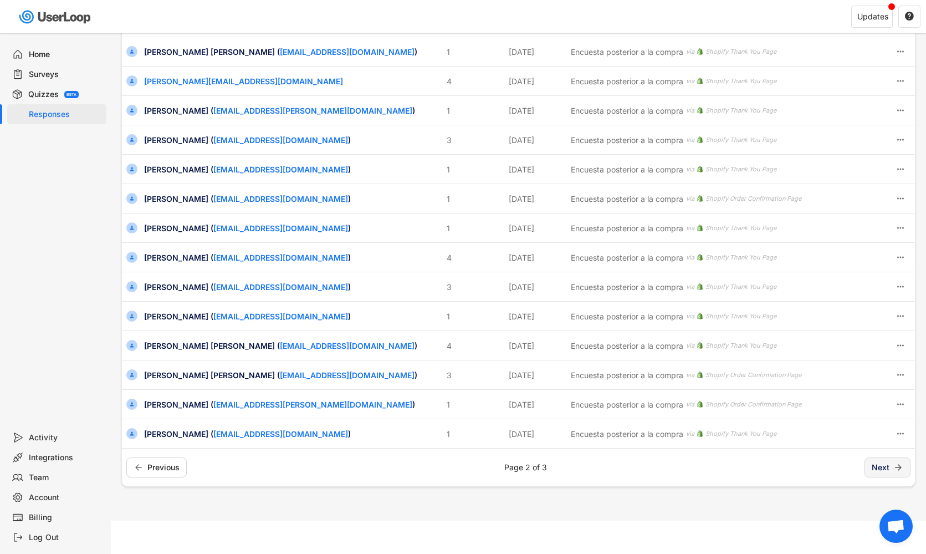
click at [883, 473] on button "Next" at bounding box center [888, 467] width 46 height 20
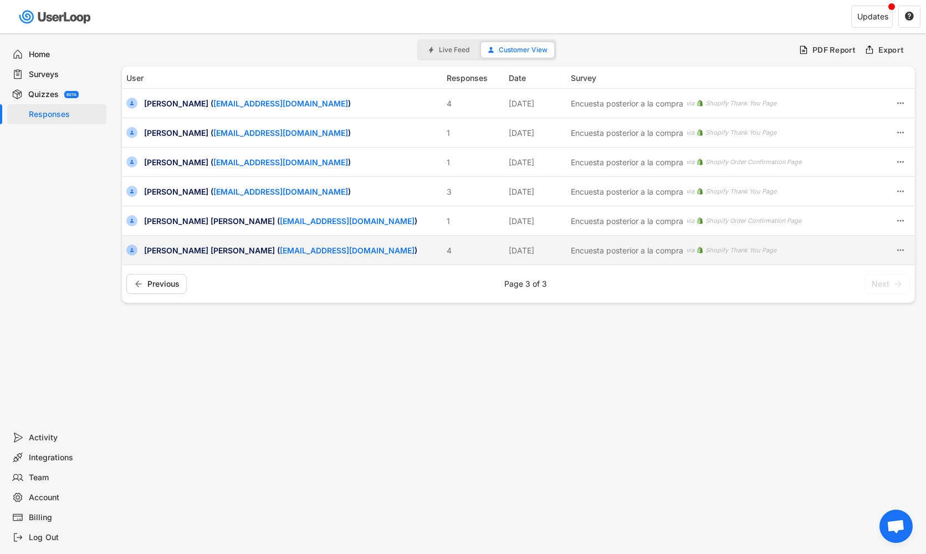
scroll to position [0, 0]
click at [186, 251] on div "[PERSON_NAME] [PERSON_NAME] ( [EMAIL_ADDRESS][DOMAIN_NAME] )" at bounding box center [292, 250] width 296 height 12
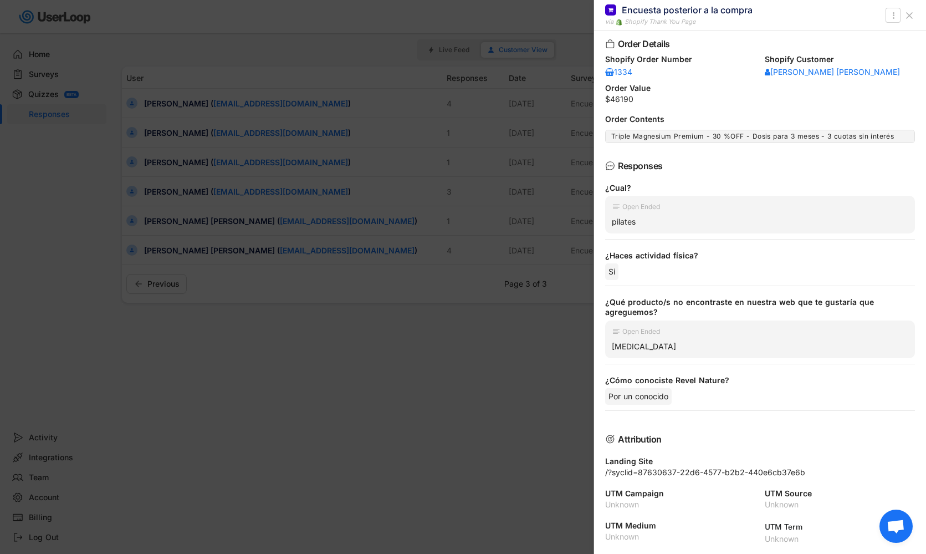
scroll to position [81, 0]
click at [194, 273] on div at bounding box center [463, 277] width 926 height 554
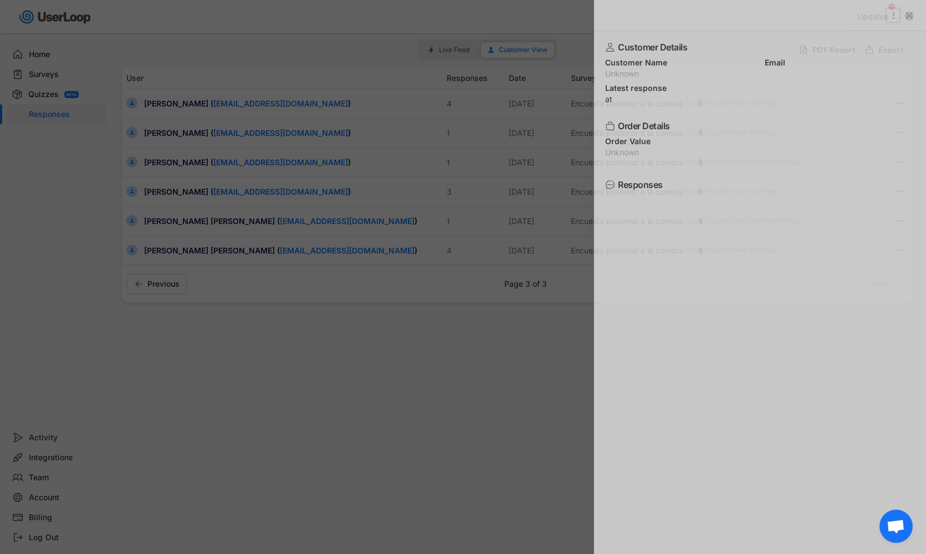
scroll to position [0, 0]
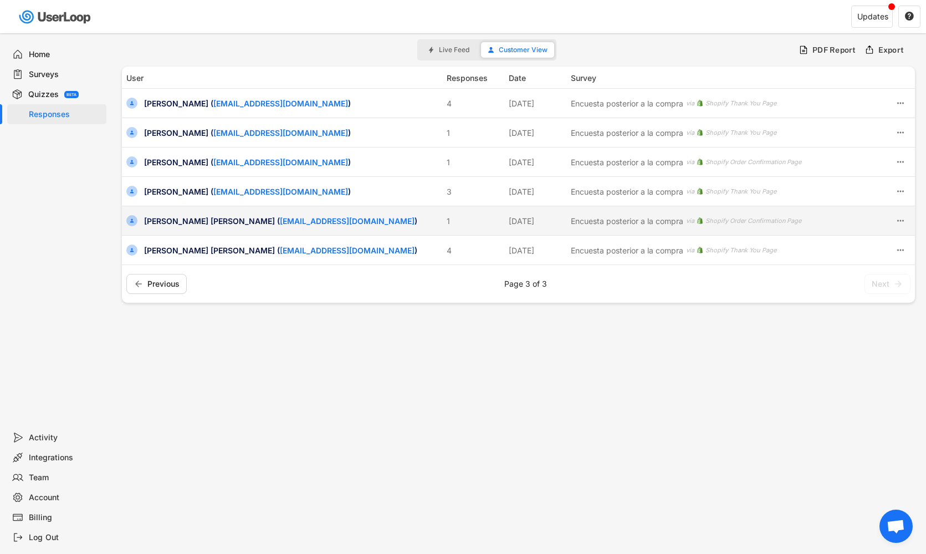
click at [185, 221] on div "[PERSON_NAME] [PERSON_NAME] ( [EMAIL_ADDRESS][DOMAIN_NAME] )" at bounding box center [292, 221] width 296 height 12
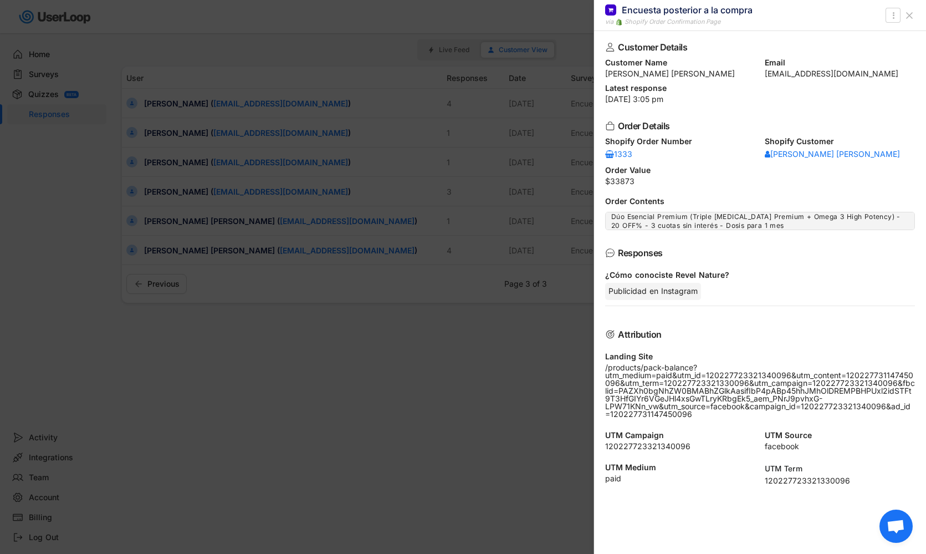
click at [190, 227] on div at bounding box center [463, 277] width 926 height 554
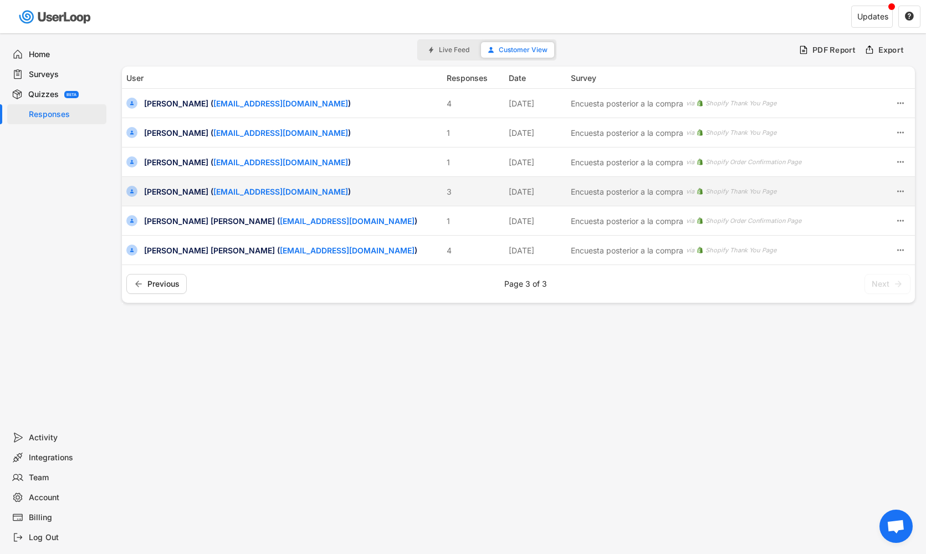
click at [186, 196] on div "[PERSON_NAME] ( [EMAIL_ADDRESS][DOMAIN_NAME] )" at bounding box center [292, 192] width 296 height 12
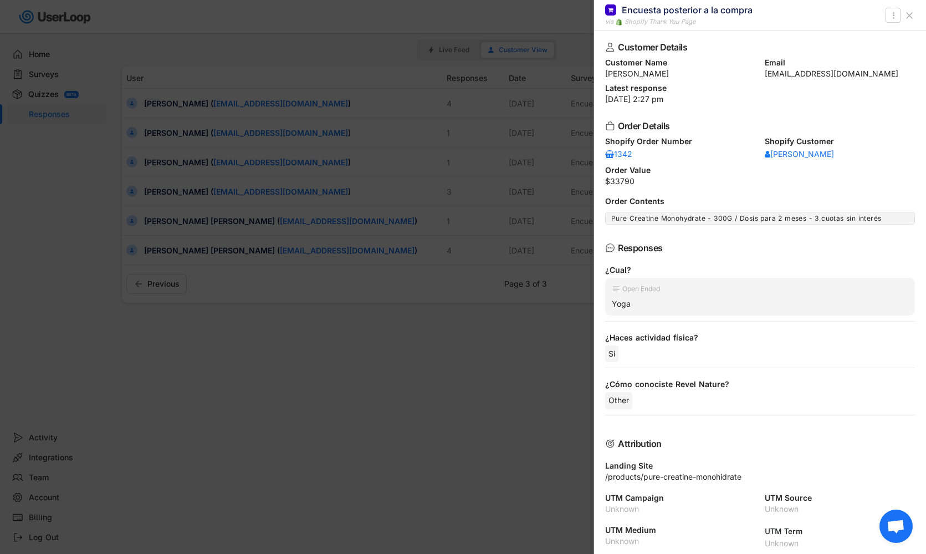
click at [186, 196] on div at bounding box center [463, 277] width 926 height 554
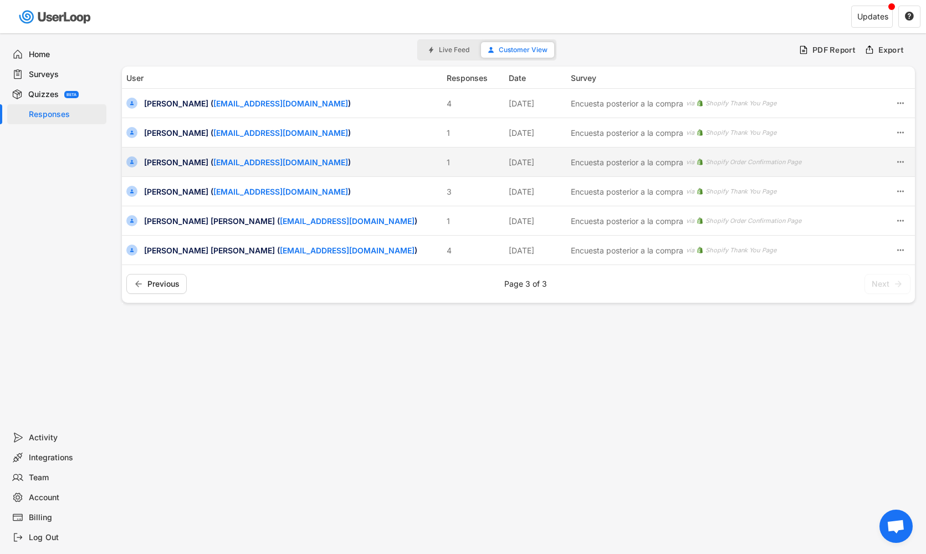
click at [184, 159] on div "[PERSON_NAME] ( [EMAIL_ADDRESS][DOMAIN_NAME] )" at bounding box center [292, 162] width 296 height 12
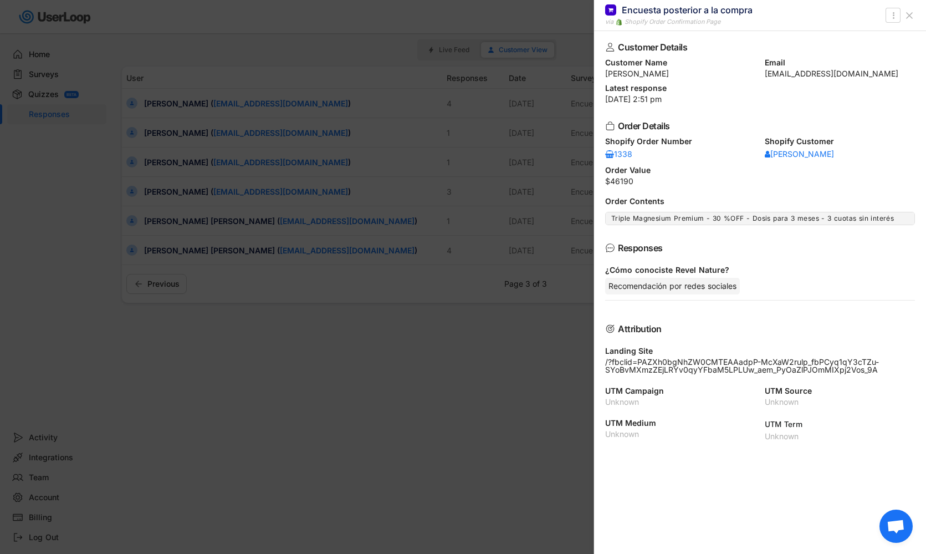
click at [183, 159] on div at bounding box center [463, 277] width 926 height 554
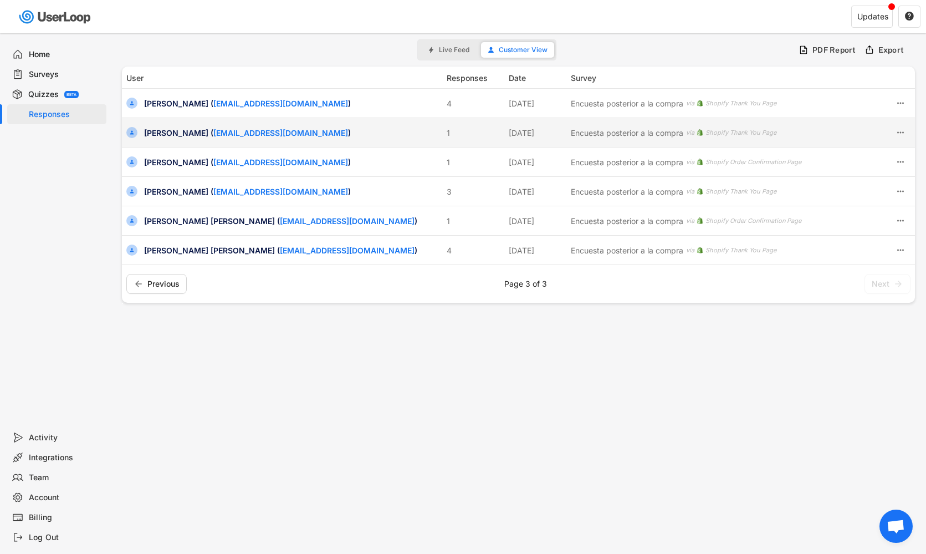
click at [181, 135] on div "[PERSON_NAME] ( [EMAIL_ADDRESS][DOMAIN_NAME] )" at bounding box center [292, 133] width 296 height 12
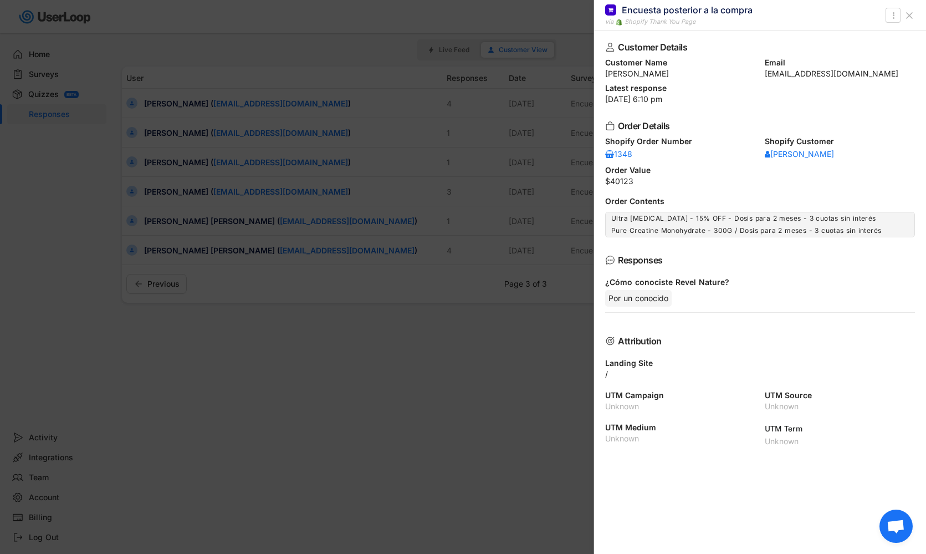
click at [178, 152] on div at bounding box center [463, 277] width 926 height 554
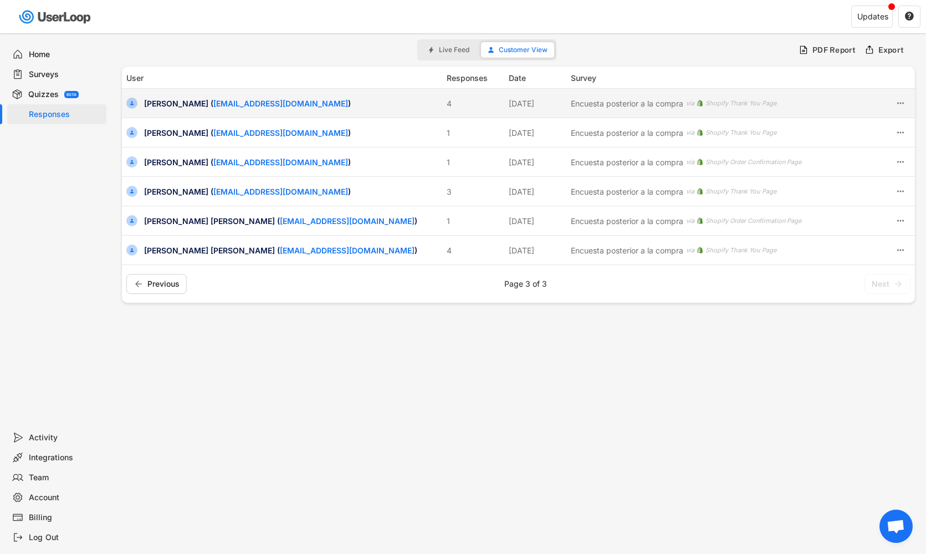
click at [167, 102] on div "[PERSON_NAME] ( [EMAIL_ADDRESS][DOMAIN_NAME] )" at bounding box center [292, 104] width 296 height 12
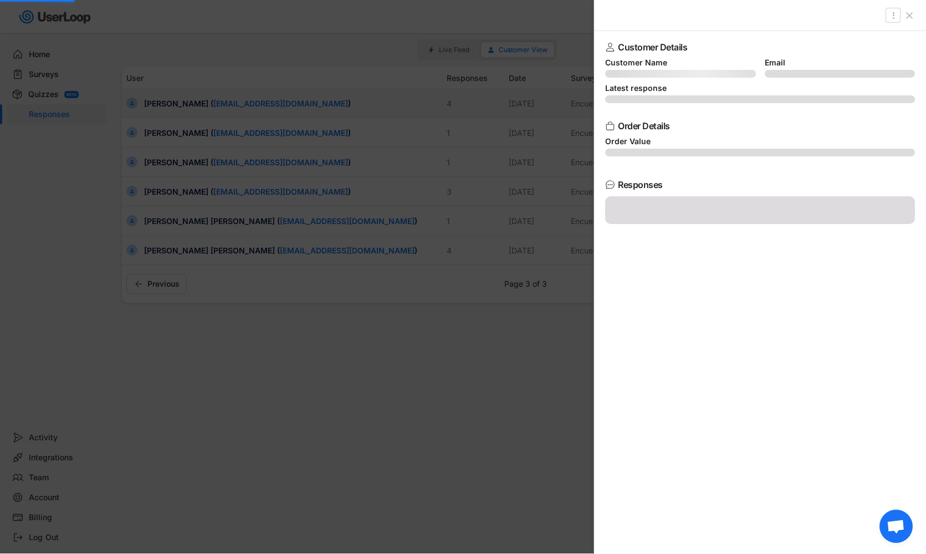
click at [167, 102] on div at bounding box center [463, 276] width 926 height 554
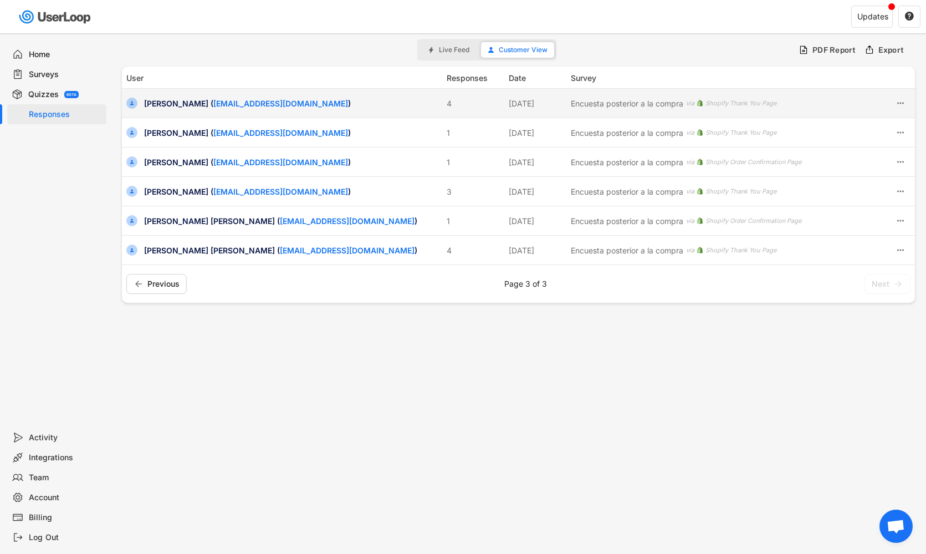
click at [170, 93] on div "[PERSON_NAME] ( [EMAIL_ADDRESS][DOMAIN_NAME] ) 4 [DATE] Encuesta posterior a la…" at bounding box center [518, 103] width 793 height 29
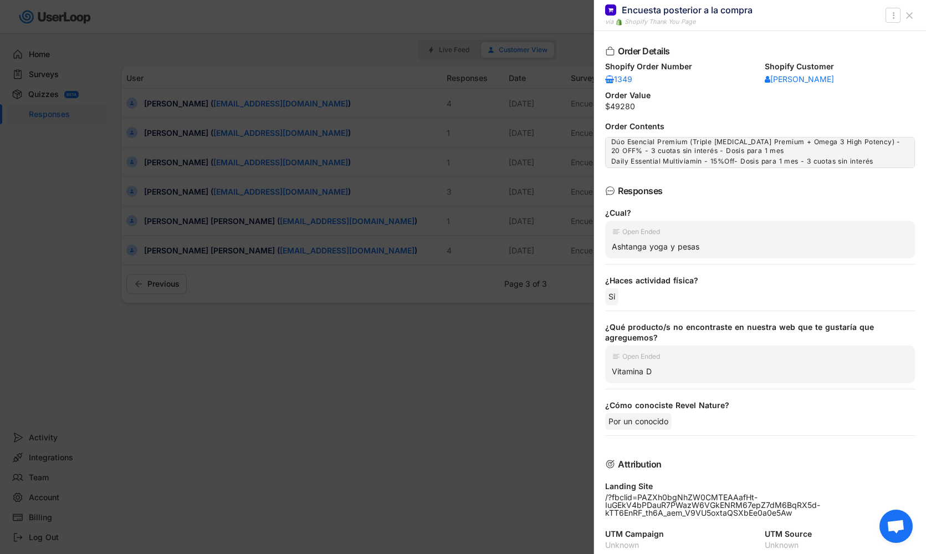
scroll to position [86, 0]
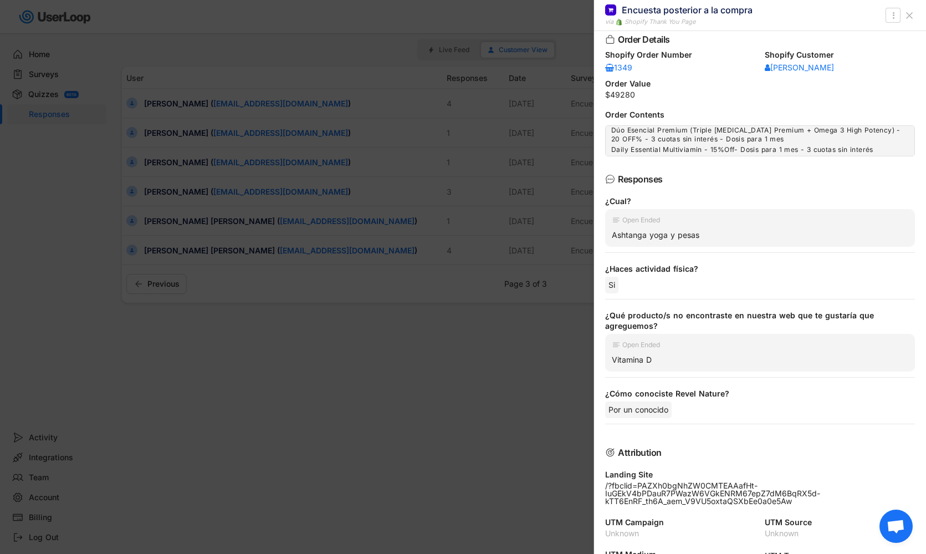
click at [442, 359] on div at bounding box center [463, 277] width 926 height 554
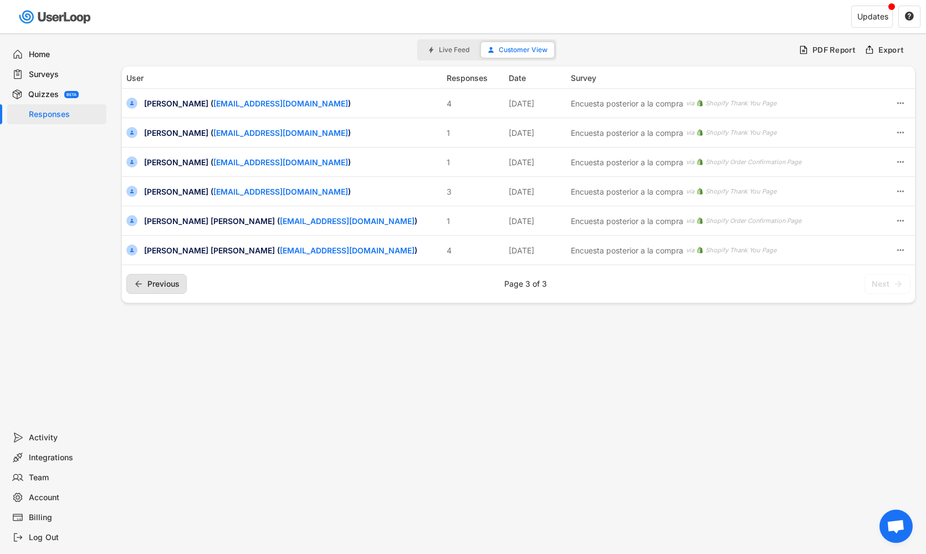
click at [176, 284] on span "Previous" at bounding box center [163, 284] width 32 height 0
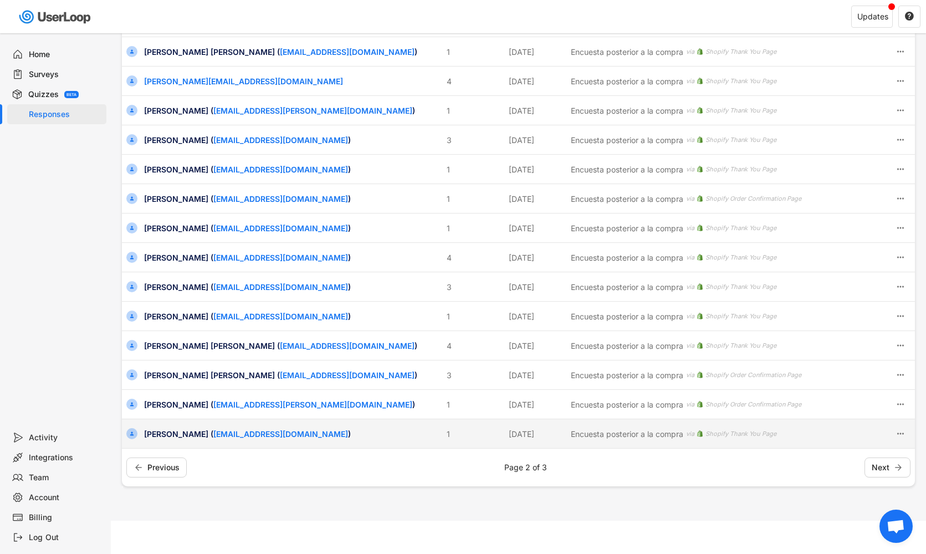
scroll to position [228, 0]
click at [166, 439] on div "[PERSON_NAME] ( [EMAIL_ADDRESS][DOMAIN_NAME] )" at bounding box center [292, 434] width 296 height 12
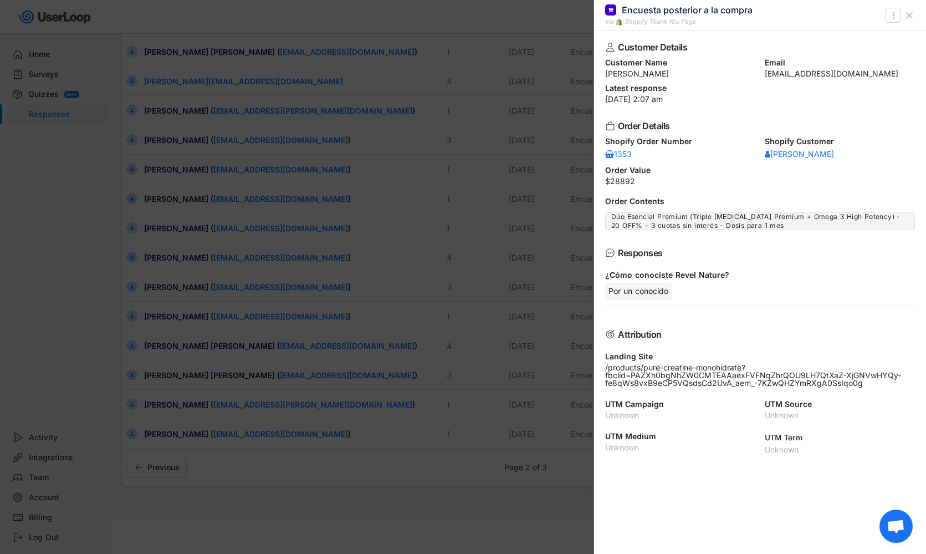
click at [174, 436] on div at bounding box center [463, 277] width 926 height 554
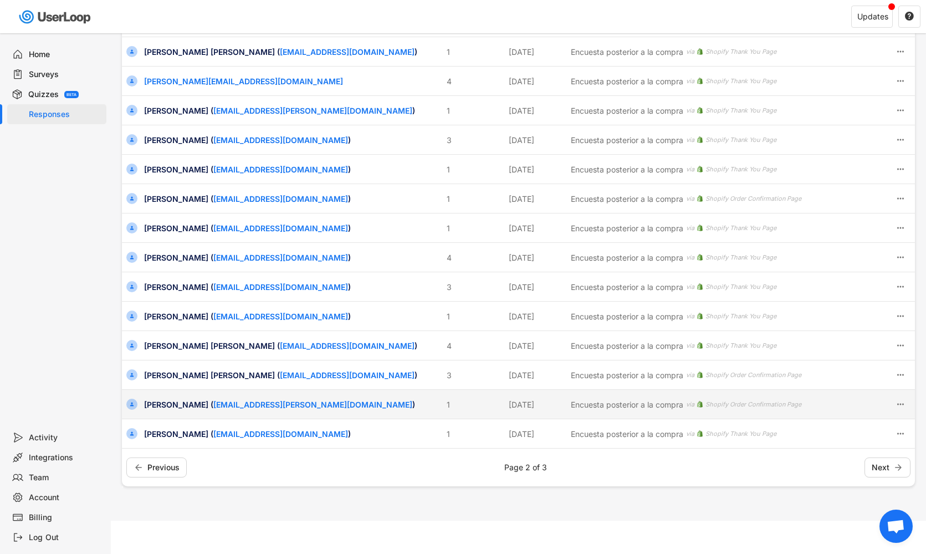
click at [168, 407] on div "[PERSON_NAME] ( [PERSON_NAME][EMAIL_ADDRESS][PERSON_NAME][DOMAIN_NAME] )" at bounding box center [292, 405] width 296 height 12
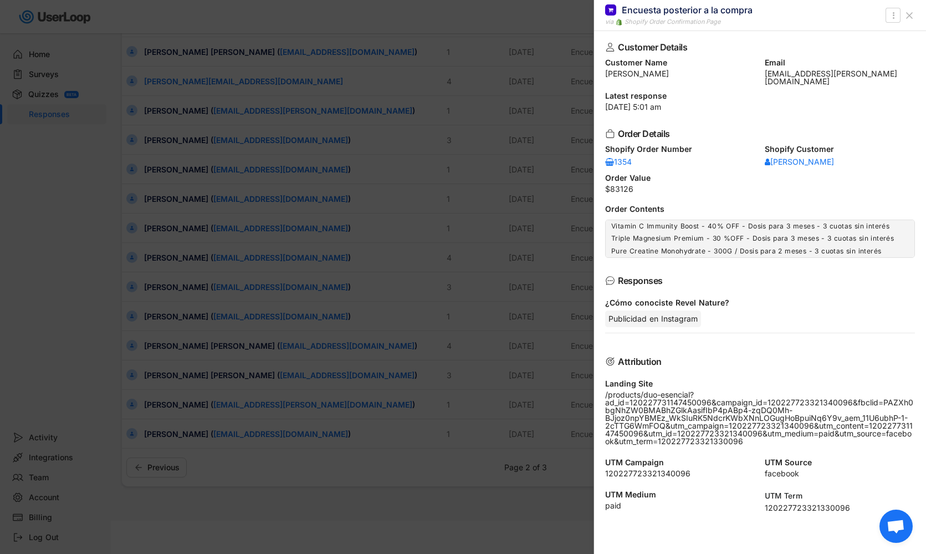
click at [188, 390] on div at bounding box center [463, 277] width 926 height 554
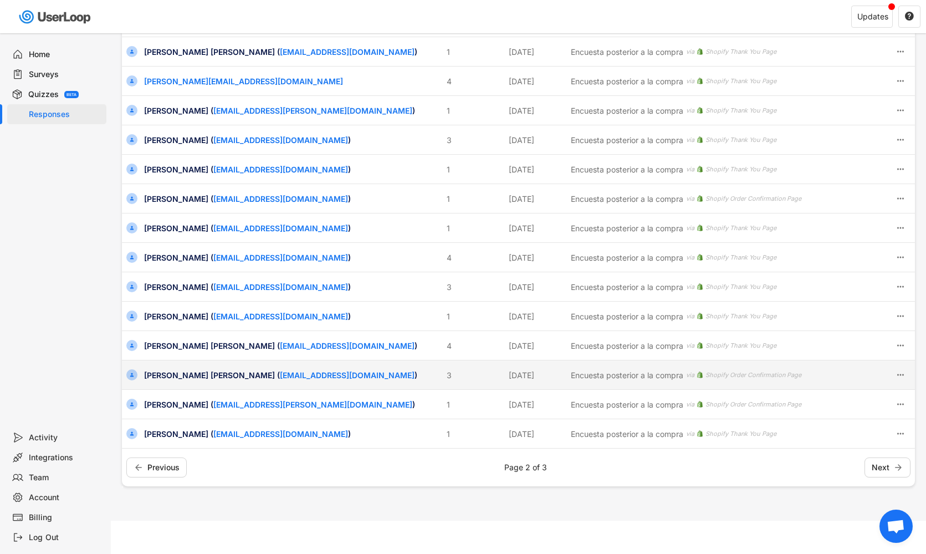
click at [180, 374] on div "[PERSON_NAME] [PERSON_NAME] ( [EMAIL_ADDRESS][DOMAIN_NAME] )" at bounding box center [292, 375] width 296 height 12
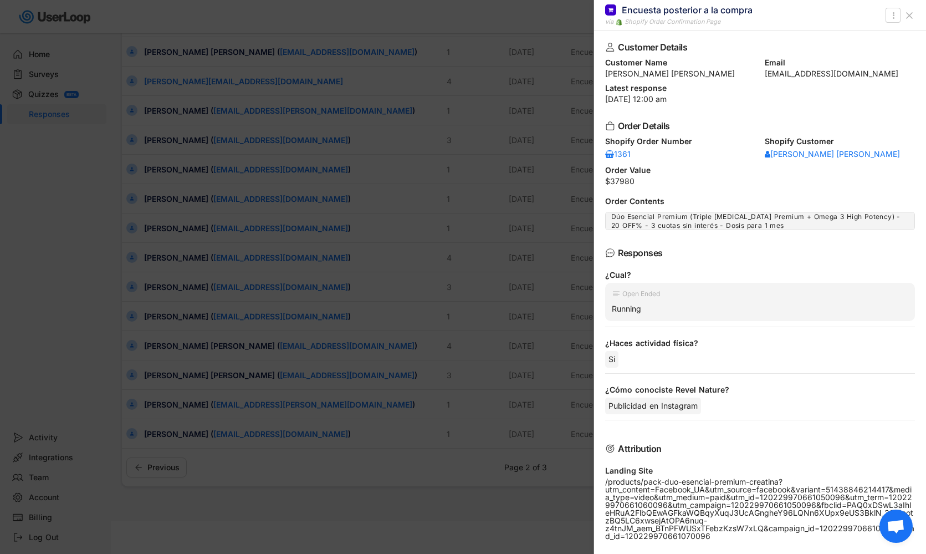
click at [181, 381] on div at bounding box center [463, 277] width 926 height 554
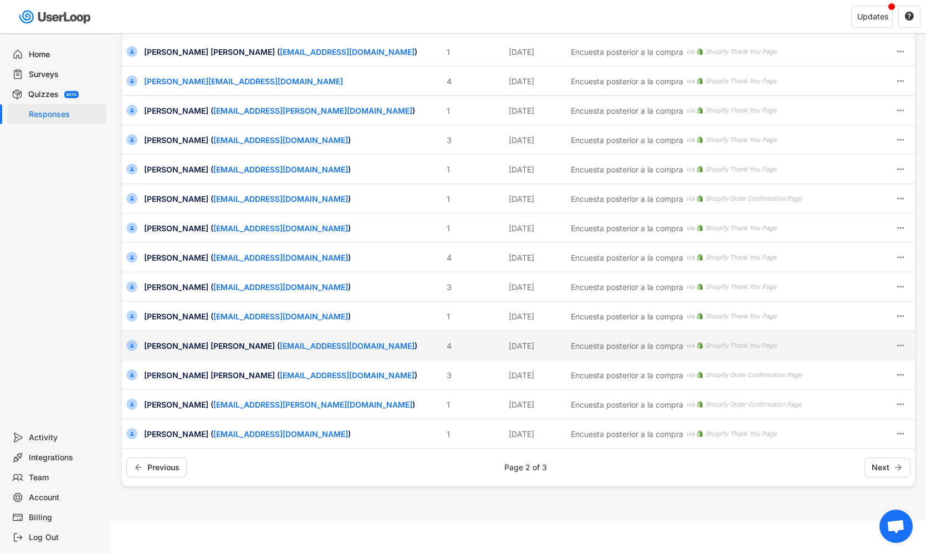
click at [175, 349] on div "[PERSON_NAME] [PERSON_NAME] ( [EMAIL_ADDRESS][DOMAIN_NAME] )" at bounding box center [292, 346] width 296 height 12
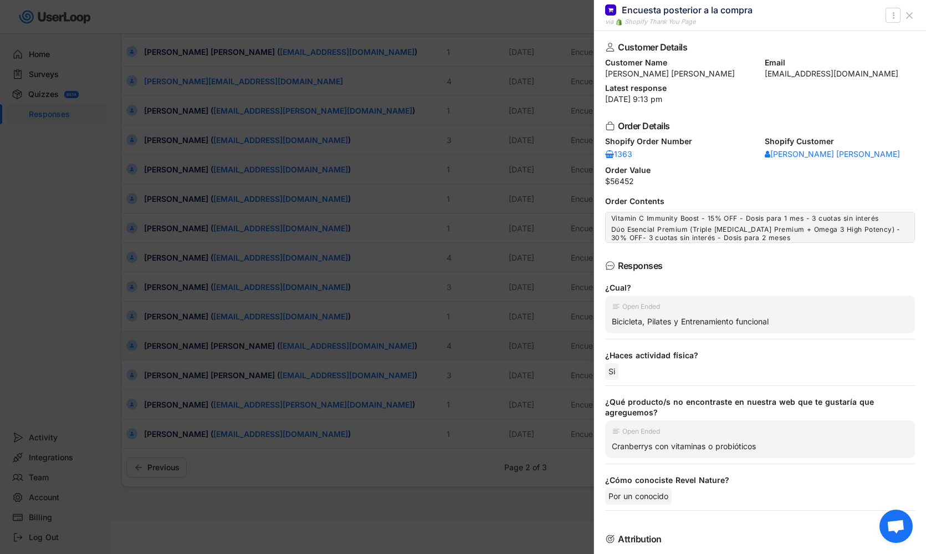
click at [175, 349] on div at bounding box center [463, 277] width 926 height 554
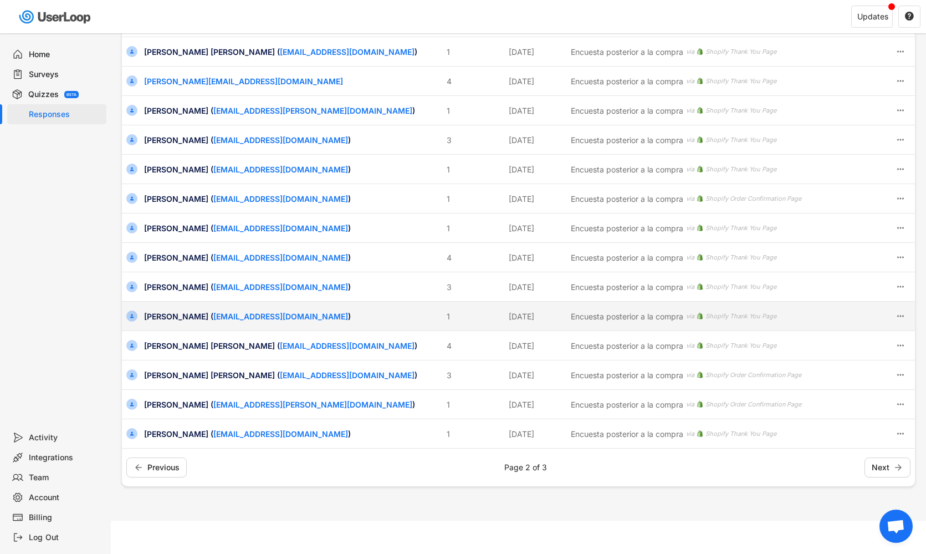
click at [174, 320] on div "[PERSON_NAME] ( [EMAIL_ADDRESS][DOMAIN_NAME] )" at bounding box center [292, 316] width 296 height 12
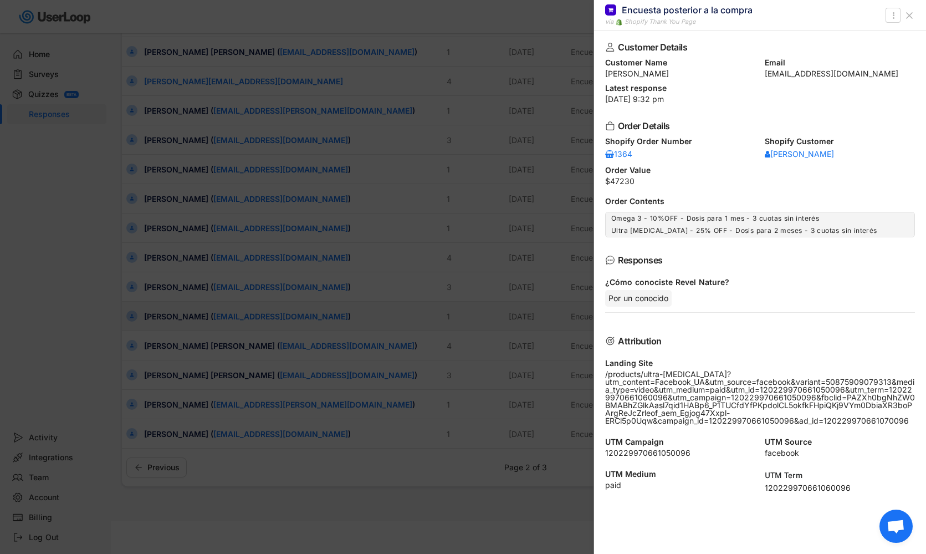
click at [174, 320] on div at bounding box center [463, 277] width 926 height 554
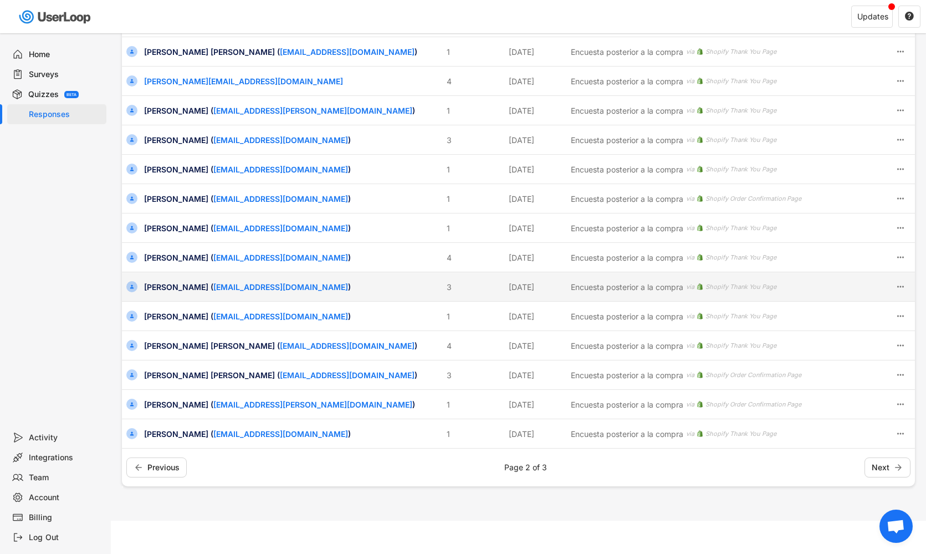
click at [173, 294] on div "[PERSON_NAME] ( [EMAIL_ADDRESS][DOMAIN_NAME] ) 3 [DATE] Encuesta posterior a la…" at bounding box center [518, 286] width 793 height 29
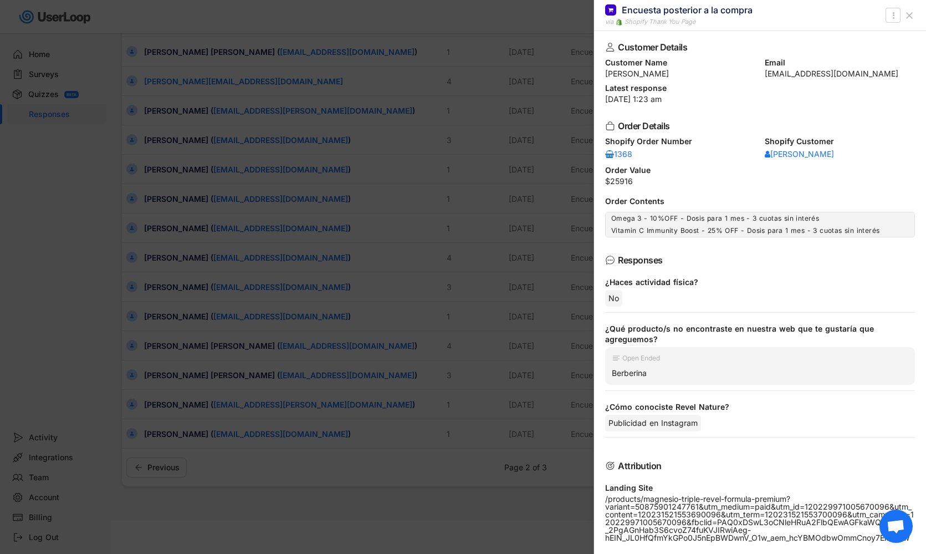
click at [99, 256] on div at bounding box center [463, 277] width 926 height 554
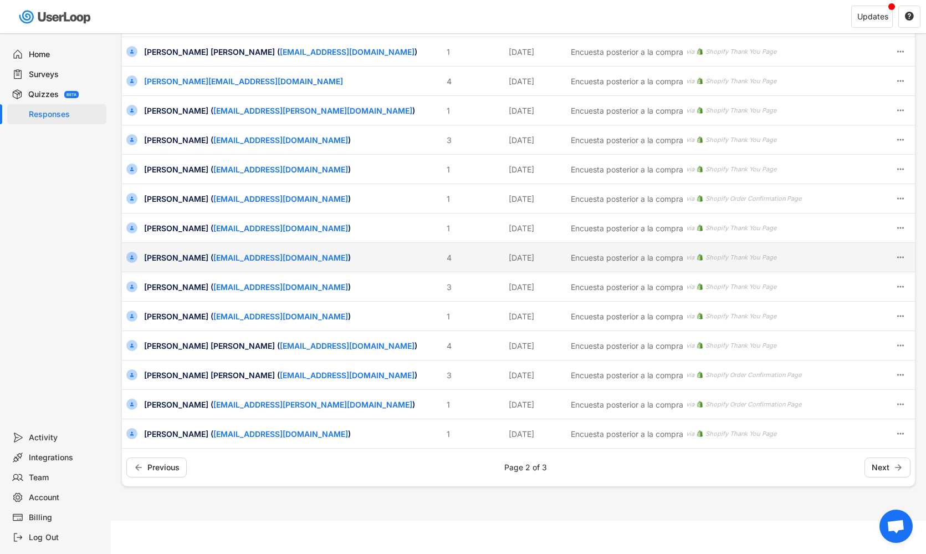
click at [165, 252] on div "[PERSON_NAME] ( [EMAIL_ADDRESS][DOMAIN_NAME] )" at bounding box center [292, 258] width 296 height 12
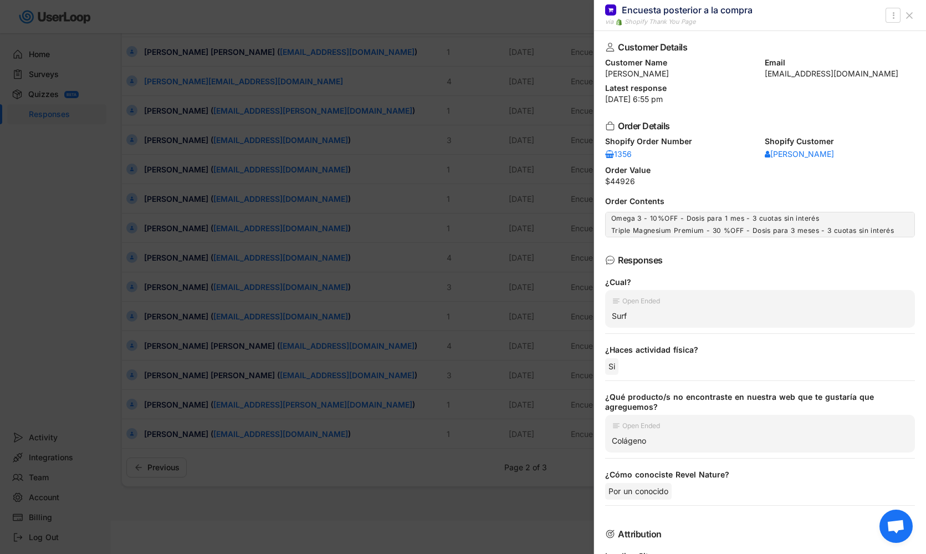
click at [90, 272] on div at bounding box center [463, 277] width 926 height 554
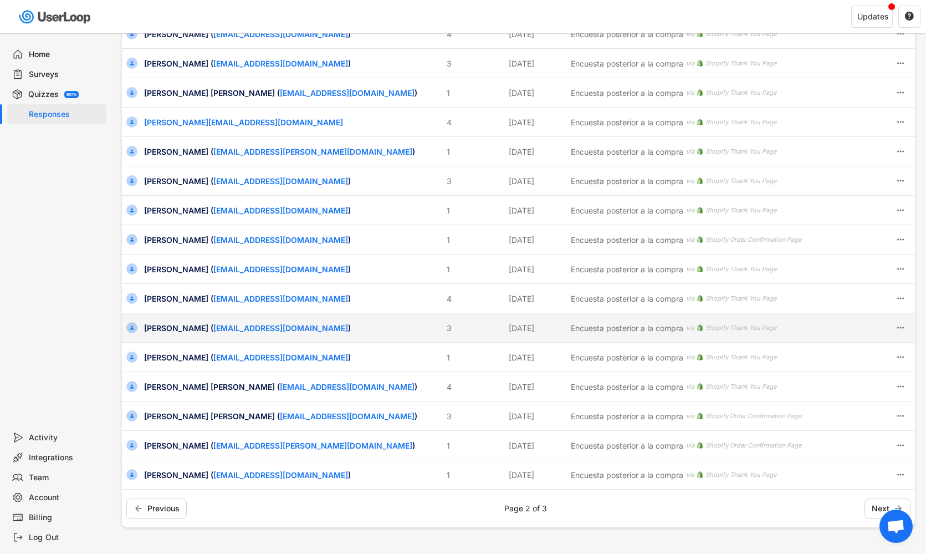
scroll to position [178, 0]
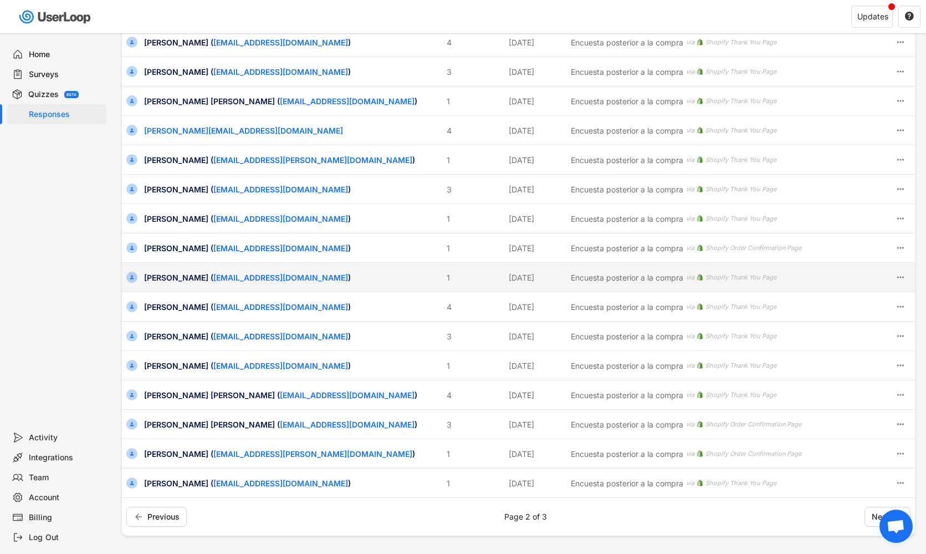
click at [155, 279] on div "[PERSON_NAME] ( [EMAIL_ADDRESS][DOMAIN_NAME] )" at bounding box center [292, 278] width 296 height 12
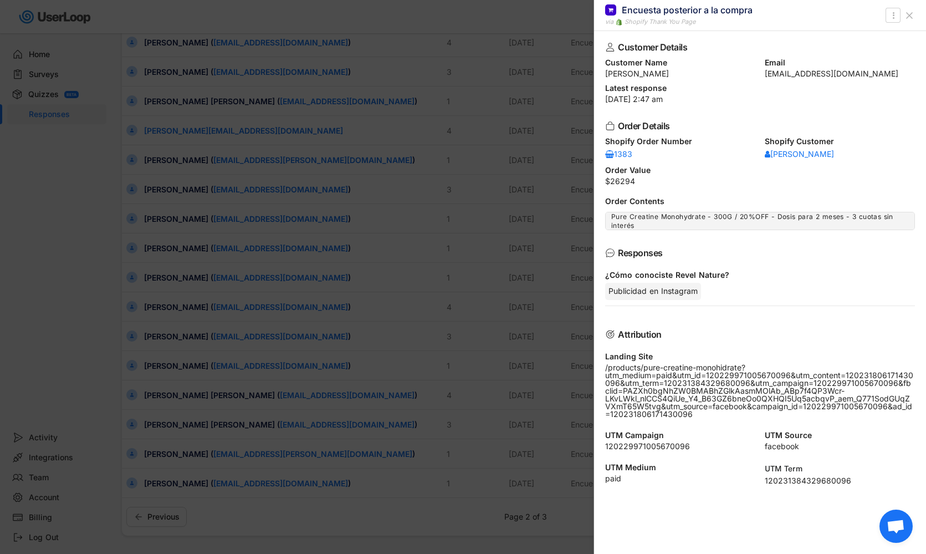
click at [78, 313] on div at bounding box center [463, 277] width 926 height 554
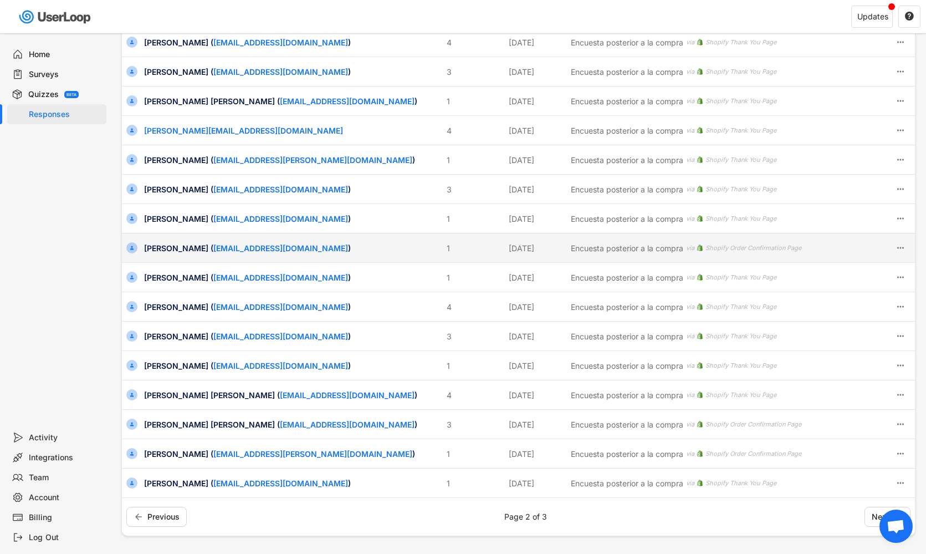
click at [155, 247] on div "[PERSON_NAME] ( [EMAIL_ADDRESS][DOMAIN_NAME] )" at bounding box center [292, 248] width 296 height 12
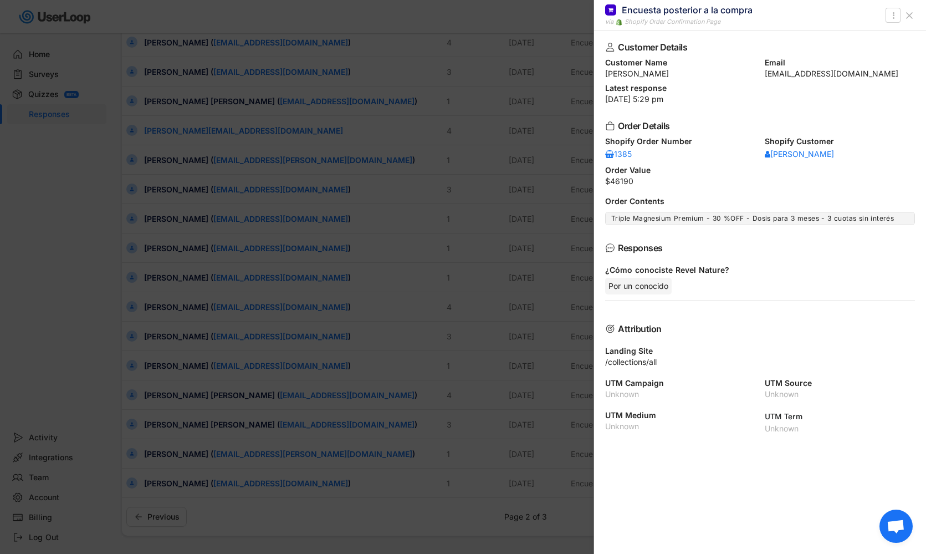
click at [67, 298] on div at bounding box center [463, 277] width 926 height 554
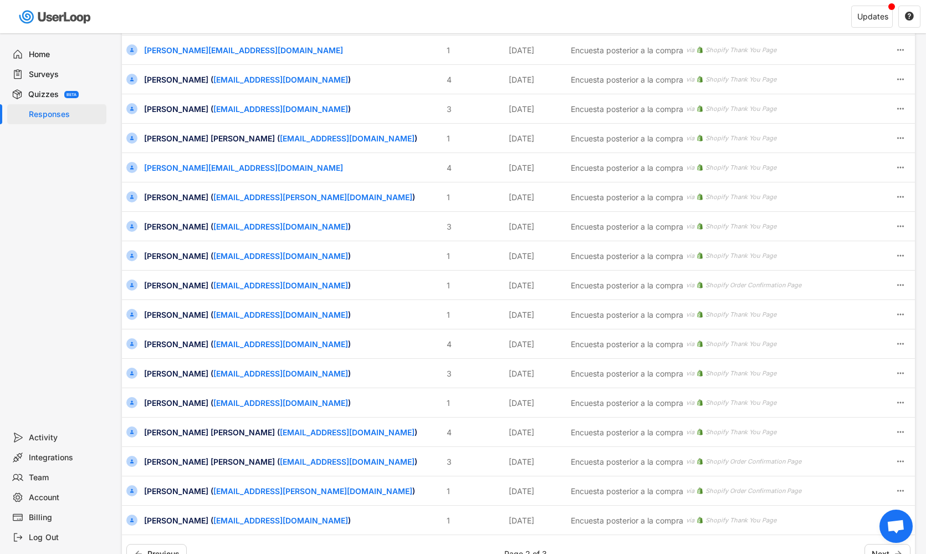
scroll to position [131, 0]
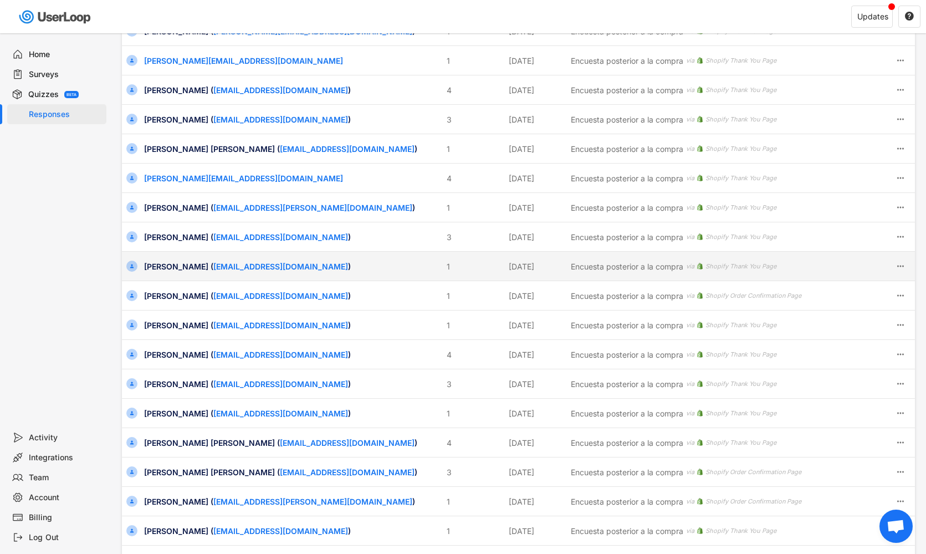
click at [158, 261] on div "[PERSON_NAME] ( [EMAIL_ADDRESS][DOMAIN_NAME] )" at bounding box center [292, 267] width 296 height 12
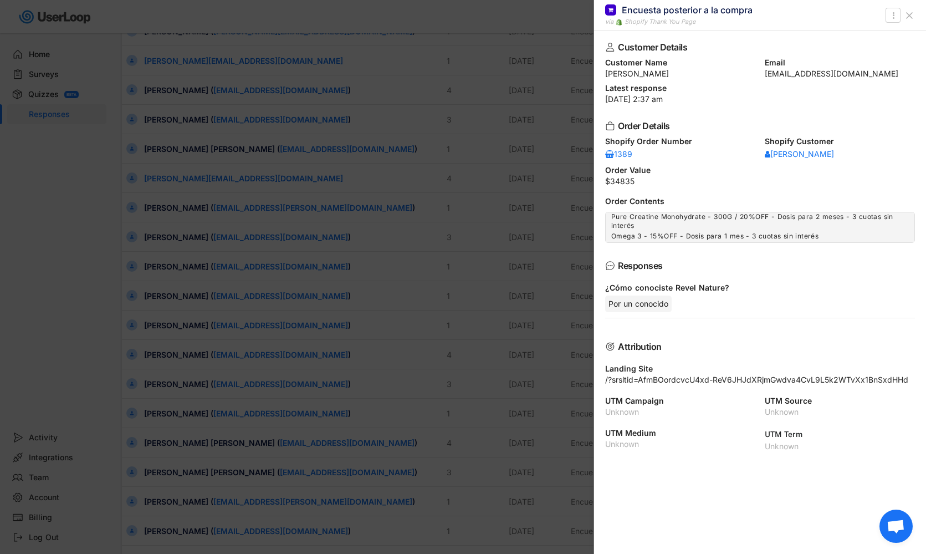
click at [96, 294] on div at bounding box center [463, 277] width 926 height 554
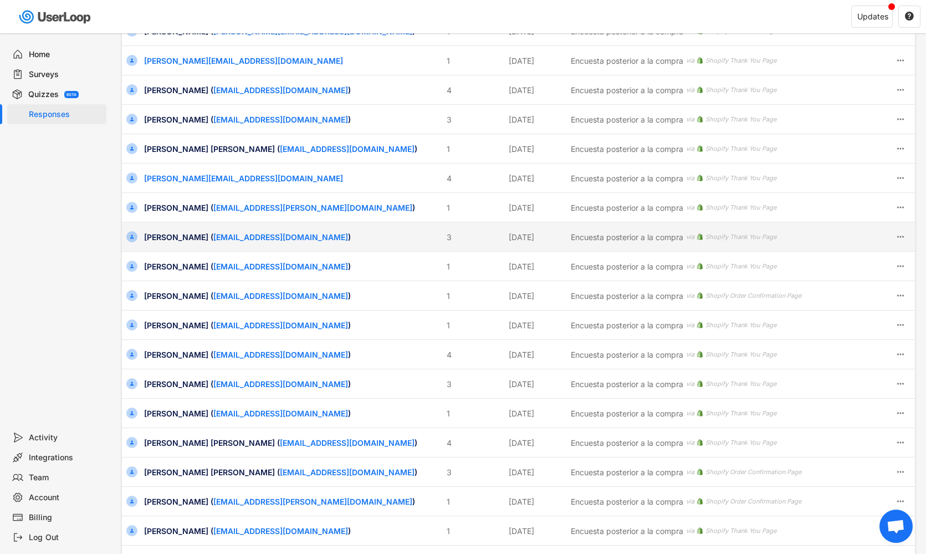
click at [153, 237] on div "[PERSON_NAME] ( [EMAIL_ADDRESS][DOMAIN_NAME] )" at bounding box center [292, 237] width 296 height 12
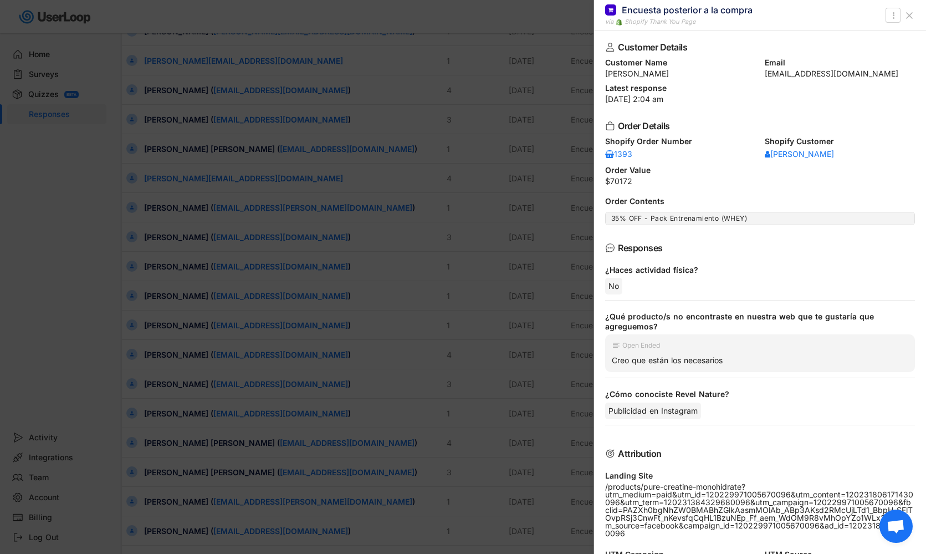
click at [151, 242] on div at bounding box center [463, 277] width 926 height 554
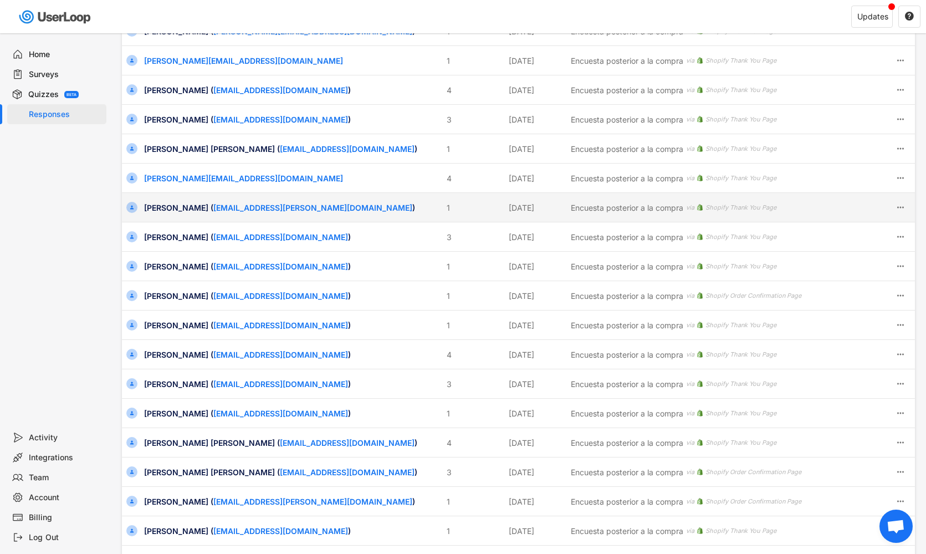
click at [160, 208] on div "[PERSON_NAME] ( [EMAIL_ADDRESS][PERSON_NAME][DOMAIN_NAME] )" at bounding box center [292, 208] width 296 height 12
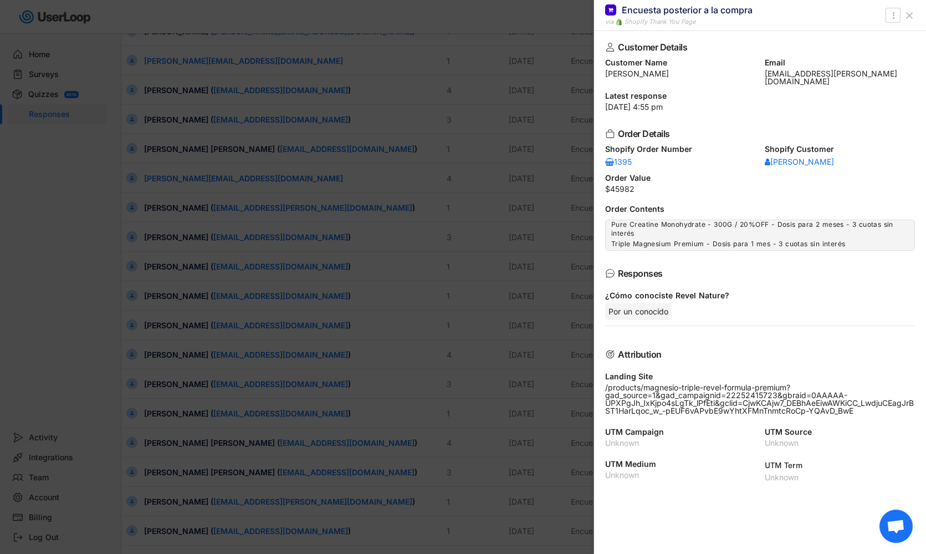
click at [98, 257] on div at bounding box center [463, 277] width 926 height 554
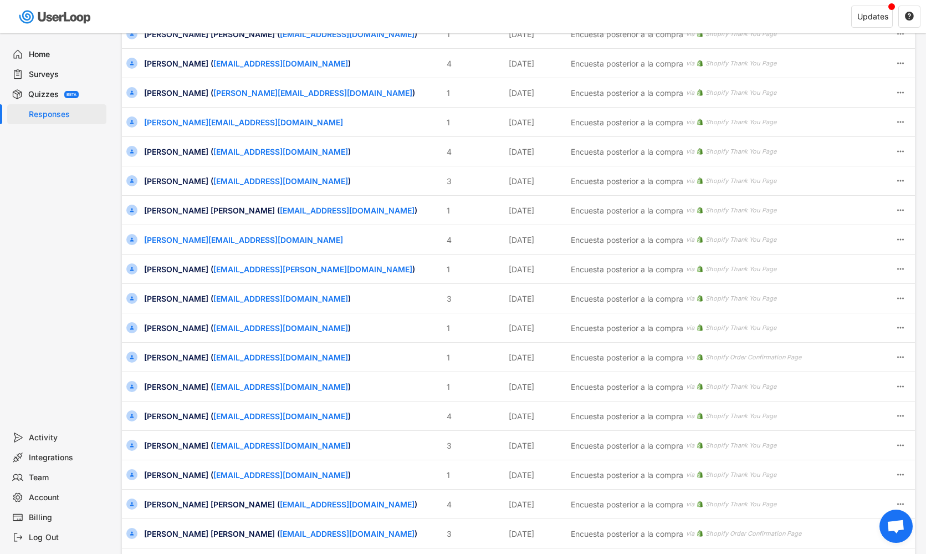
scroll to position [66, 0]
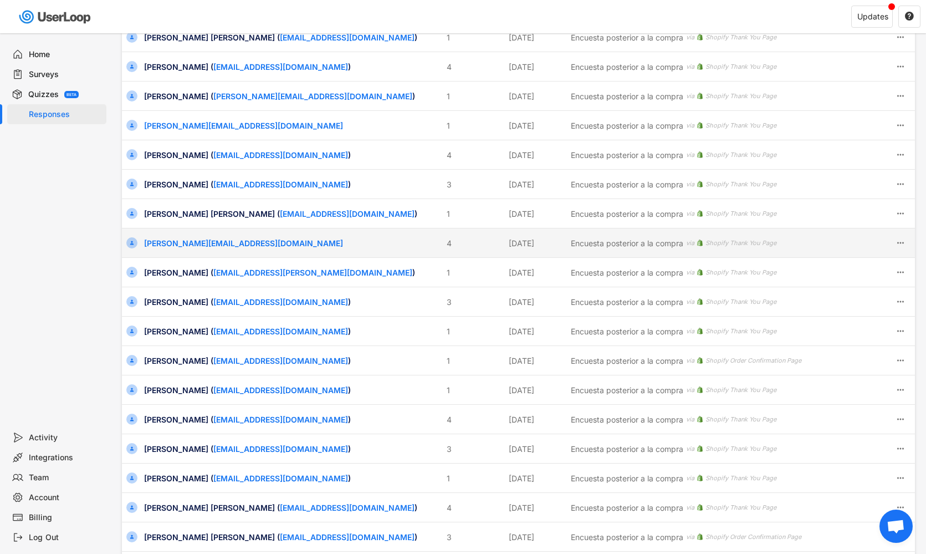
click at [130, 244] on icon at bounding box center [132, 243] width 4 height 4
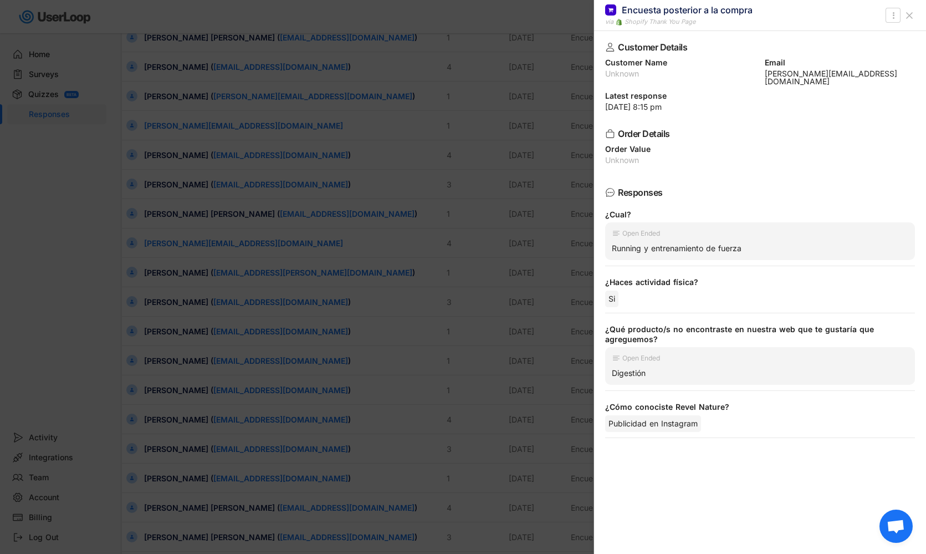
click at [76, 289] on div at bounding box center [463, 277] width 926 height 554
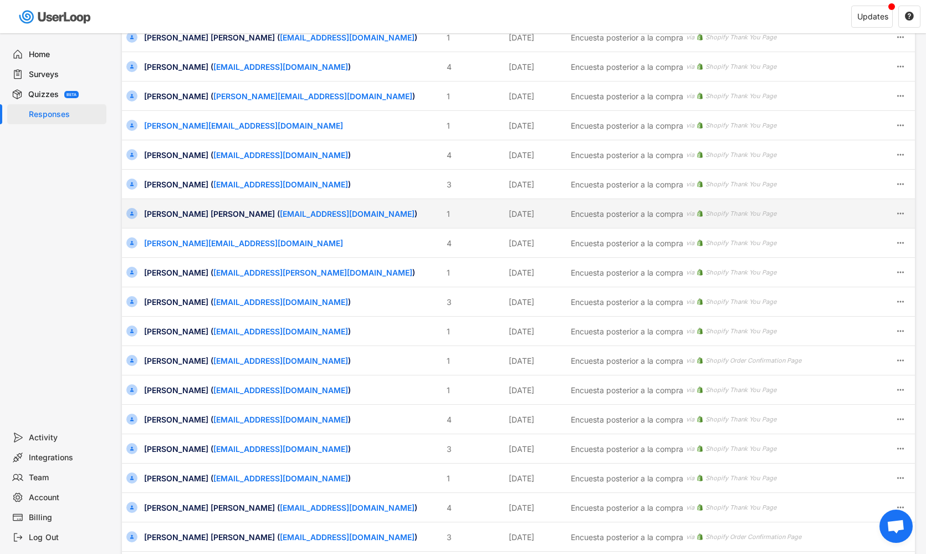
click at [167, 218] on div "[PERSON_NAME] [PERSON_NAME] ( [EMAIL_ADDRESS][DOMAIN_NAME] )" at bounding box center [292, 214] width 296 height 12
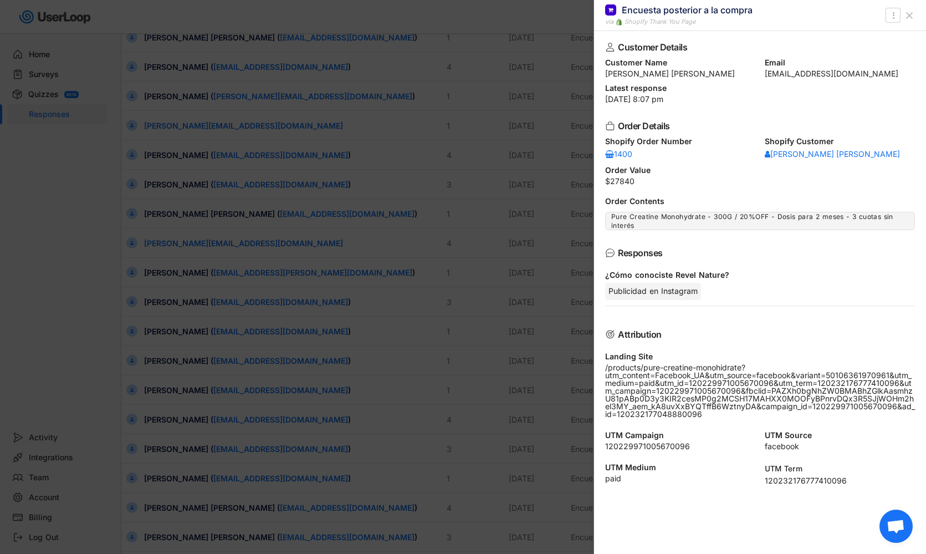
click at [86, 245] on div at bounding box center [463, 277] width 926 height 554
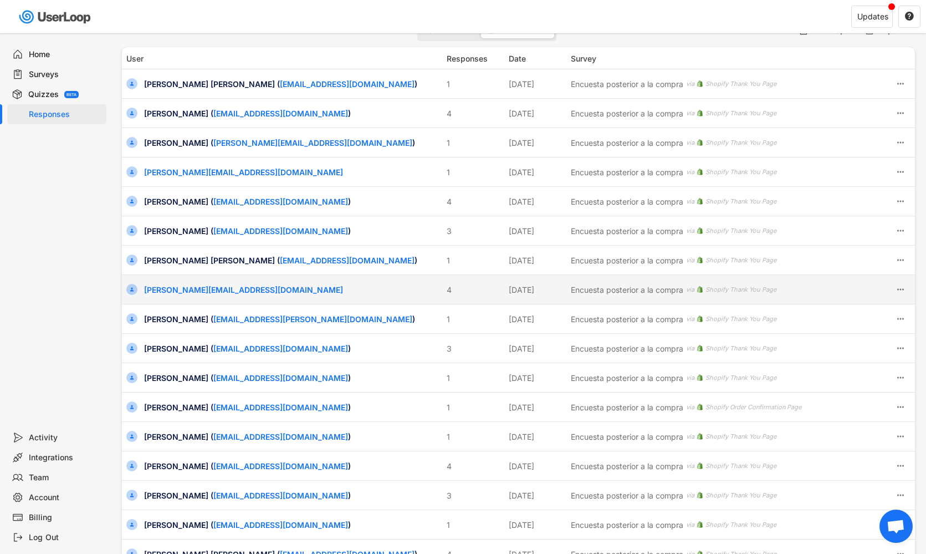
scroll to position [13, 0]
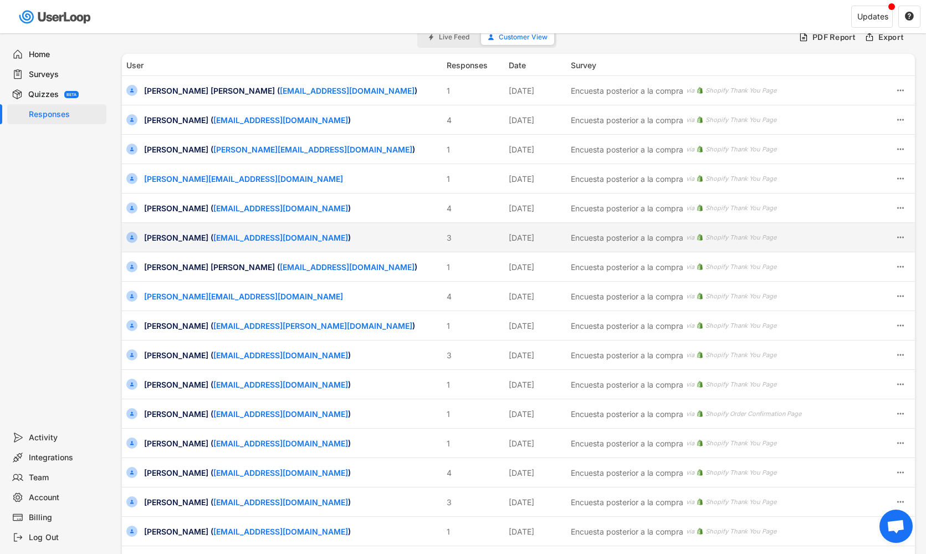
click at [176, 236] on div "[PERSON_NAME] ( [EMAIL_ADDRESS][DOMAIN_NAME] )" at bounding box center [292, 238] width 296 height 12
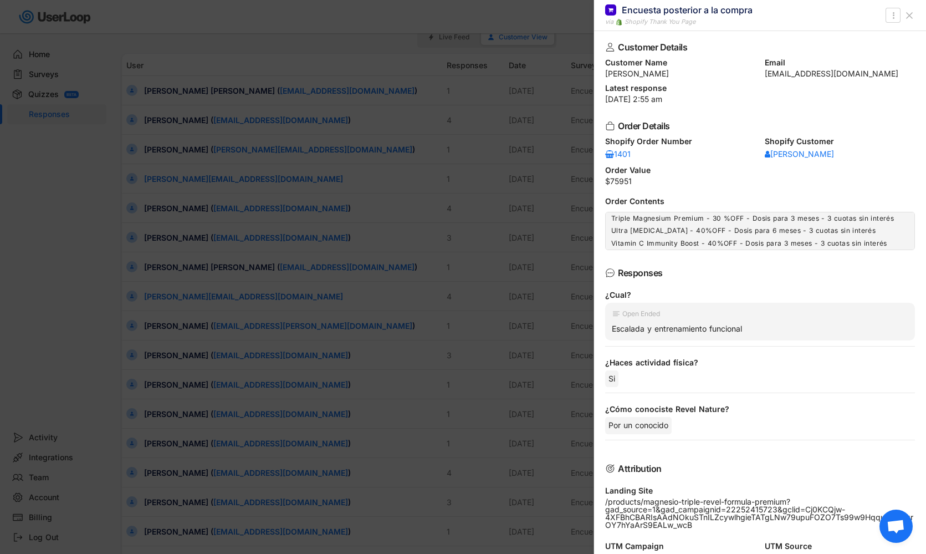
click at [88, 300] on div at bounding box center [463, 277] width 926 height 554
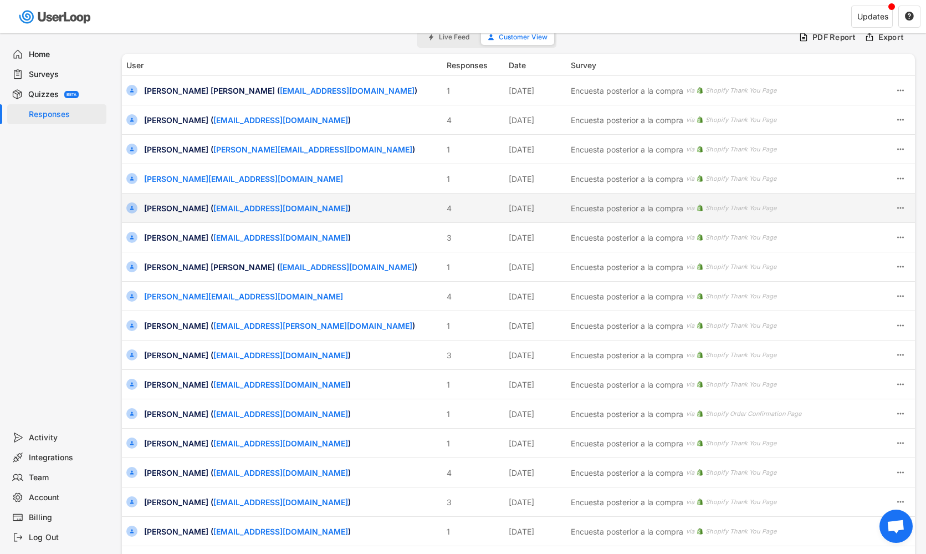
click at [180, 212] on div "[PERSON_NAME] ( [EMAIL_ADDRESS][DOMAIN_NAME] )" at bounding box center [292, 208] width 296 height 12
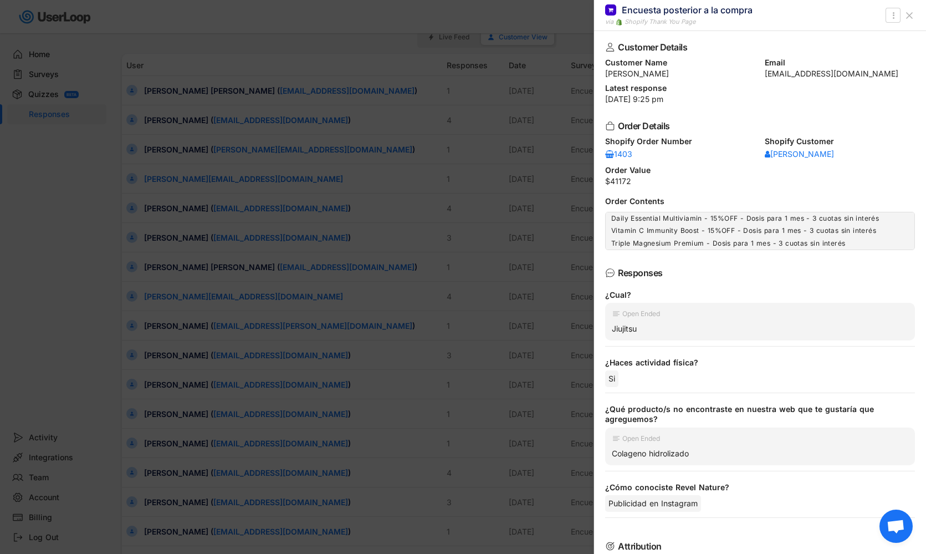
click at [40, 279] on div at bounding box center [463, 277] width 926 height 554
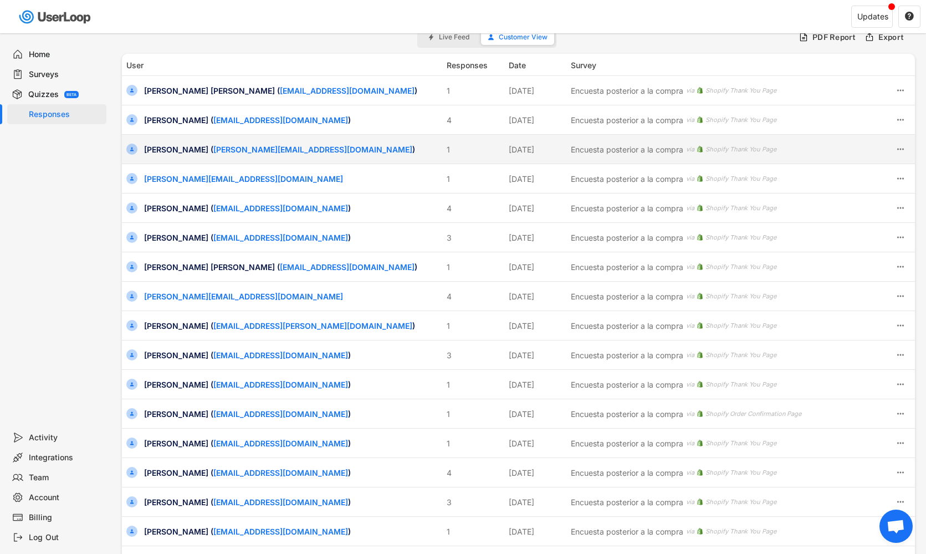
click at [167, 152] on div "[PERSON_NAME] ( [PERSON_NAME][EMAIL_ADDRESS][DOMAIN_NAME] )" at bounding box center [292, 150] width 296 height 12
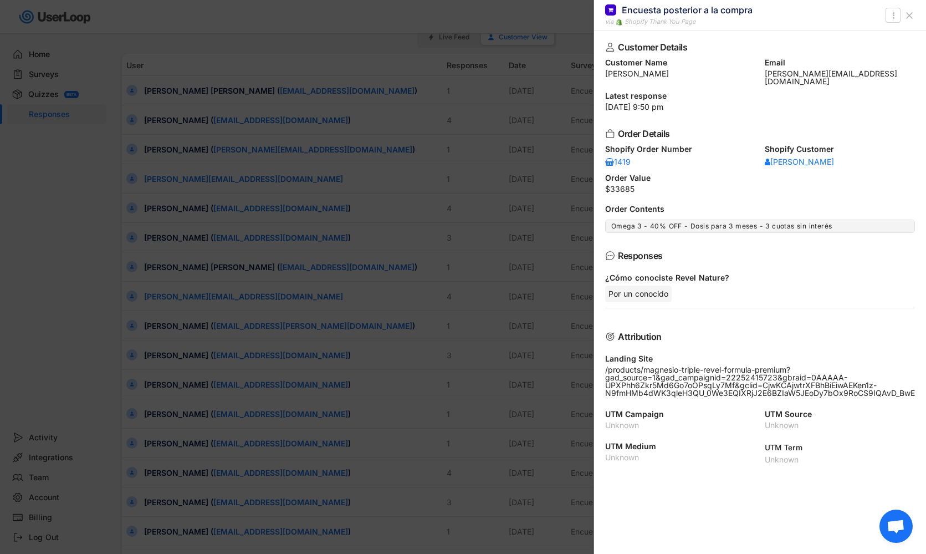
click at [424, 109] on div at bounding box center [463, 277] width 926 height 554
